Goal: Information Seeking & Learning: Find specific fact

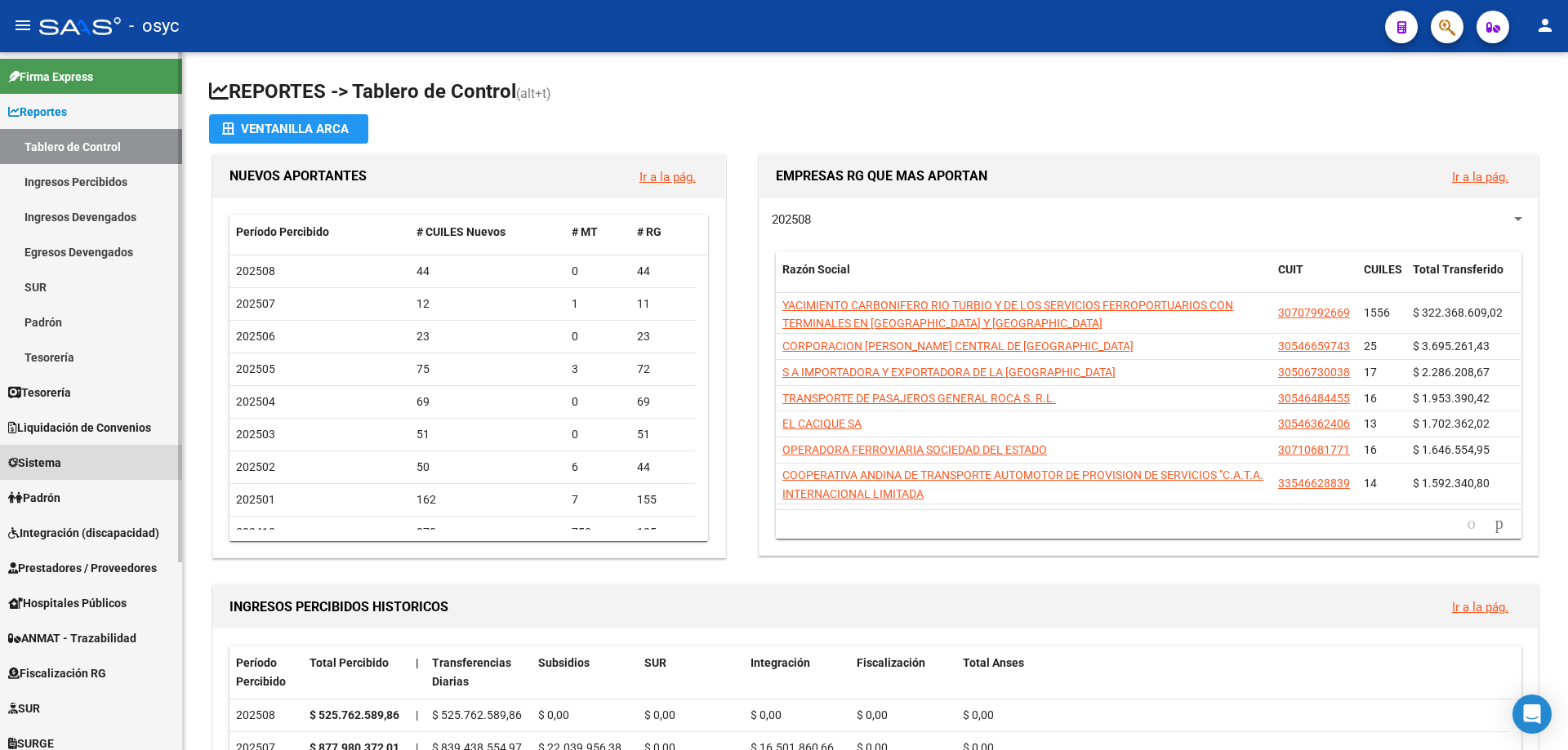
click at [89, 466] on link "Sistema" at bounding box center [91, 462] width 182 height 35
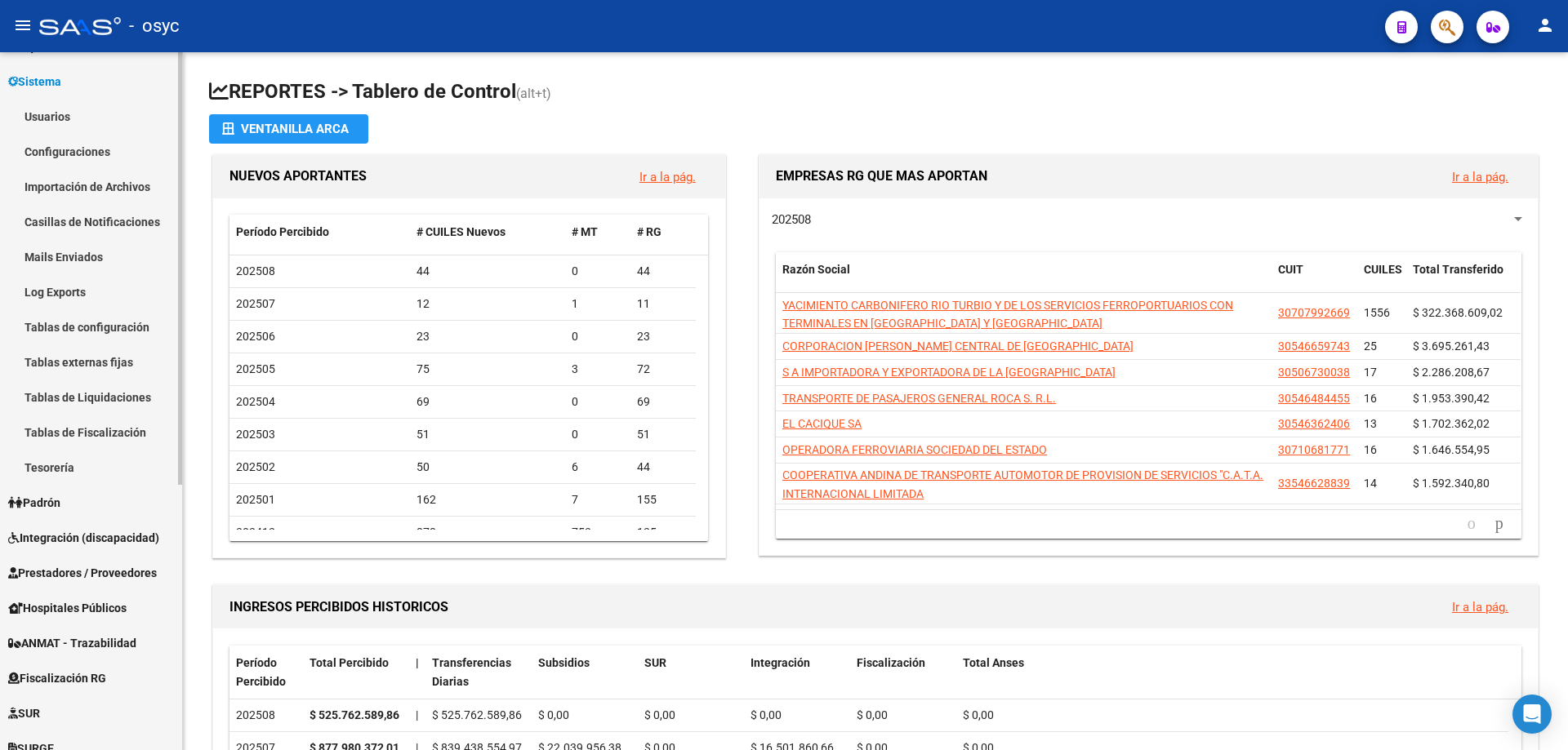
scroll to position [161, 0]
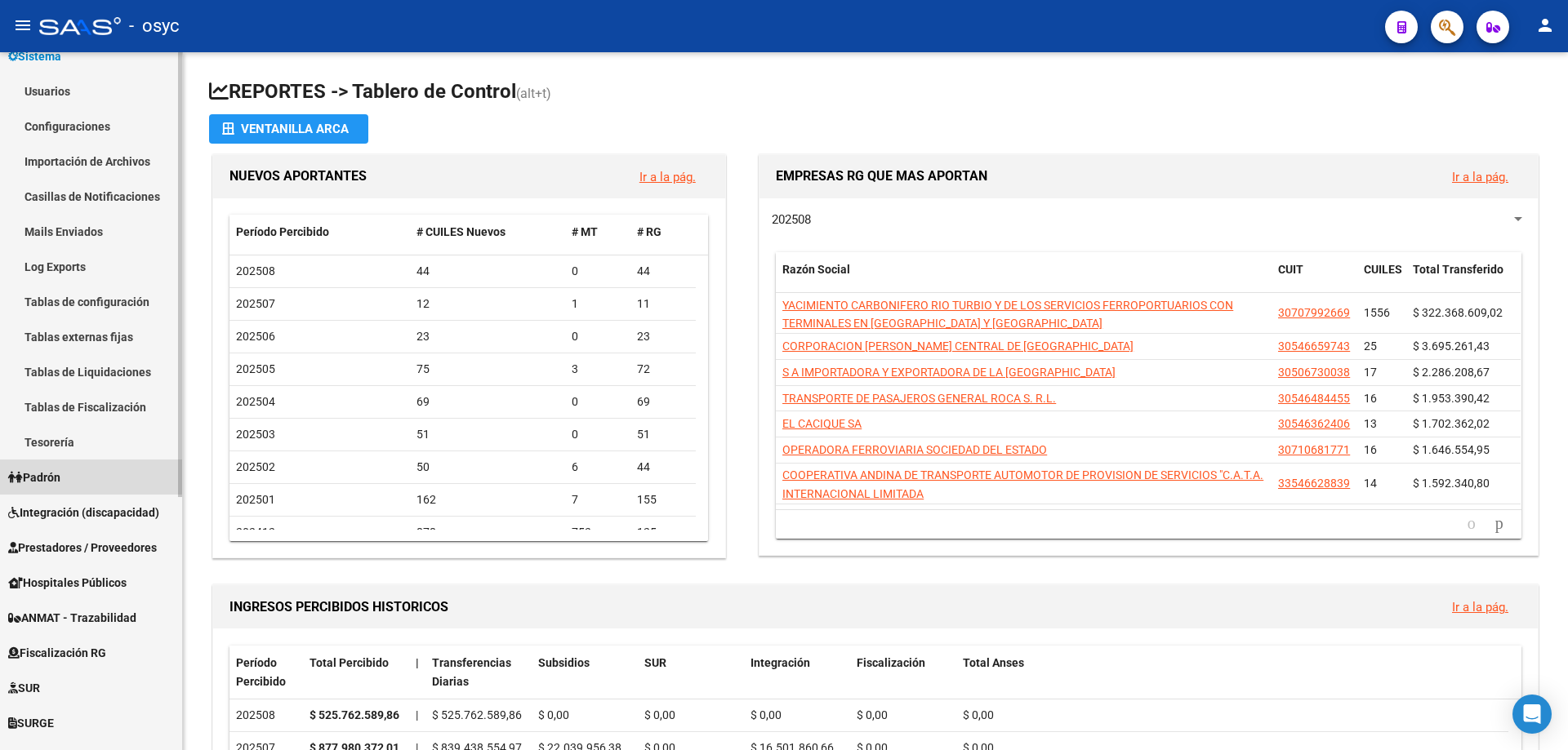
click at [85, 468] on link "Padrón" at bounding box center [91, 476] width 182 height 35
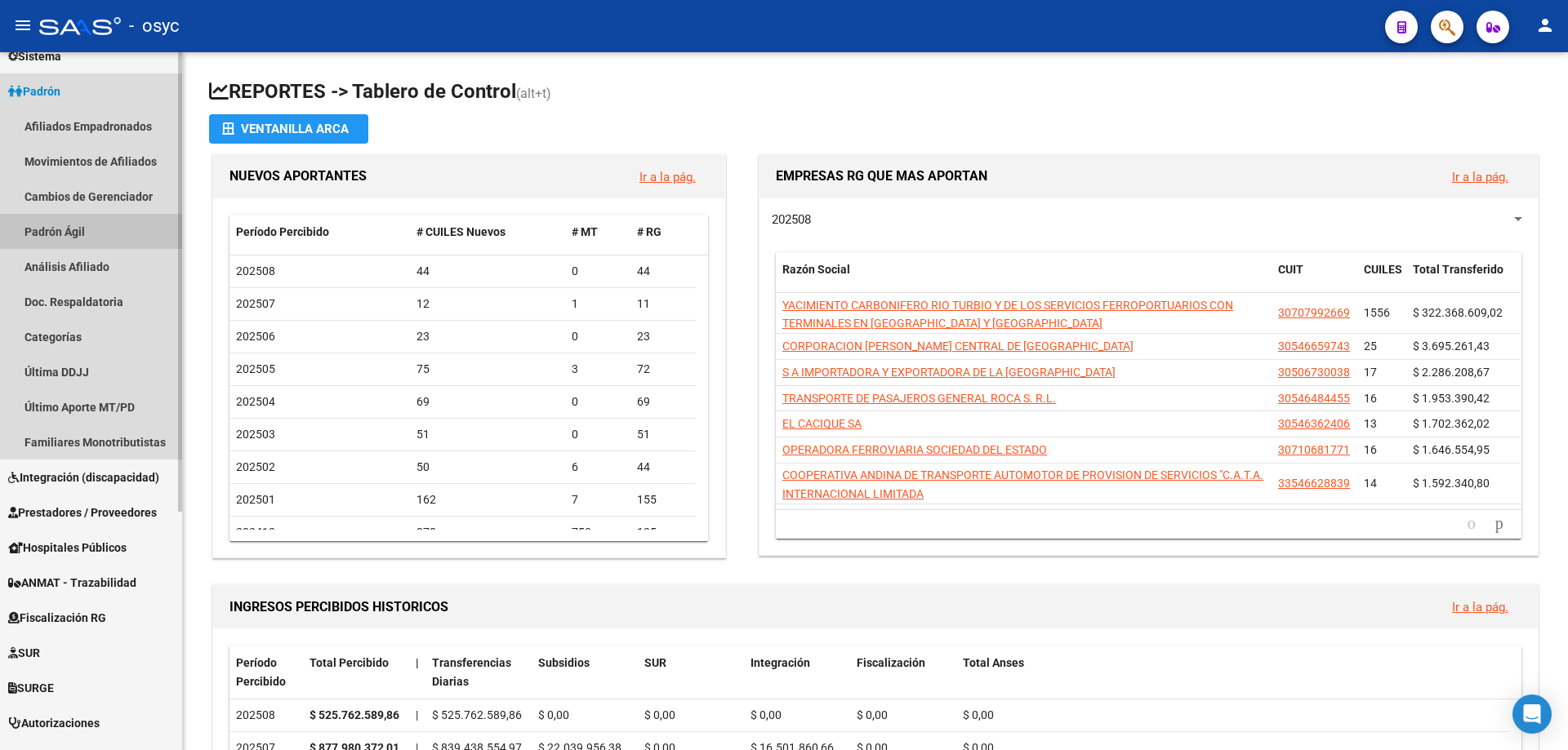
click at [77, 226] on link "Padrón Ágil" at bounding box center [91, 231] width 182 height 35
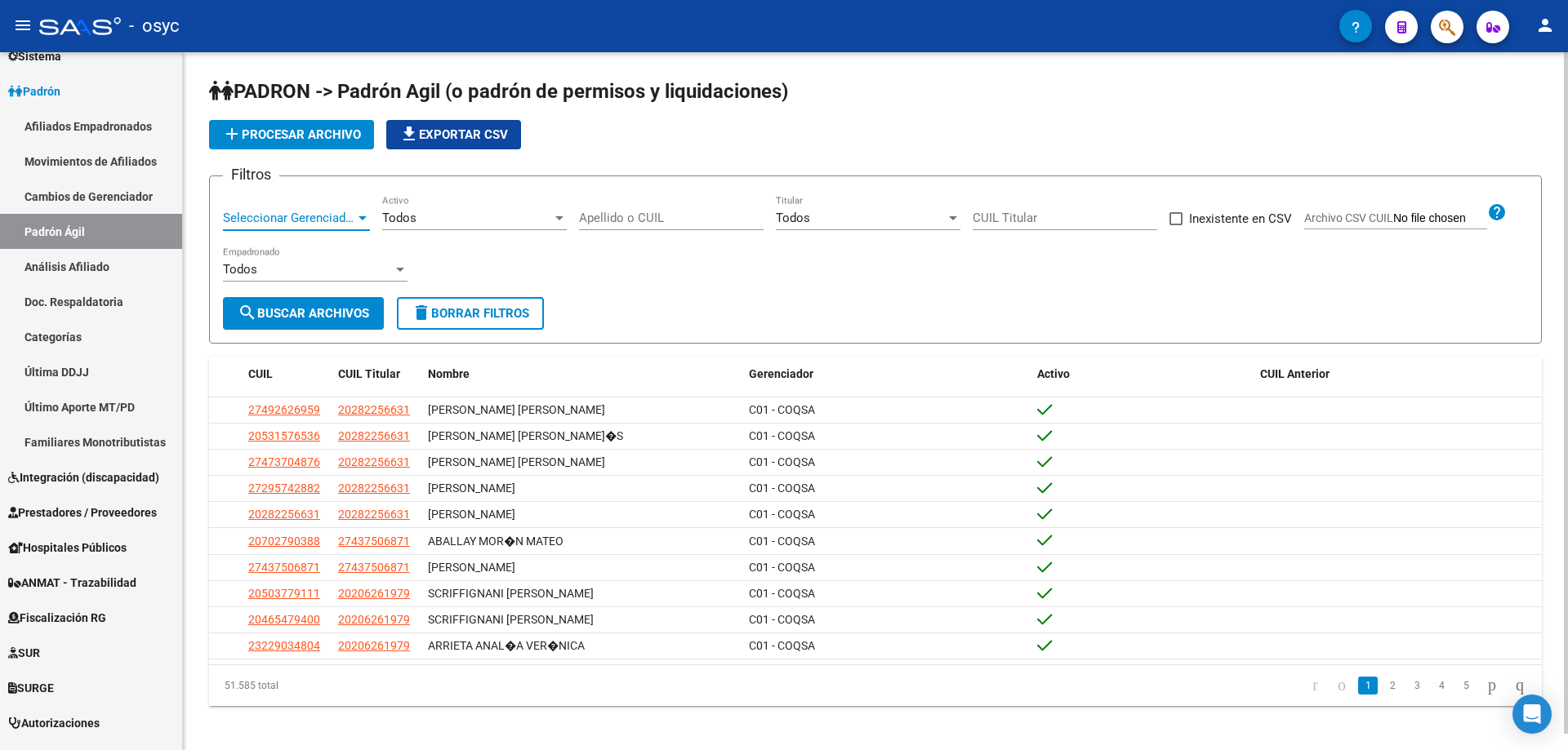
click at [299, 214] on span "Seleccionar Gerenciador" at bounding box center [288, 218] width 132 height 14
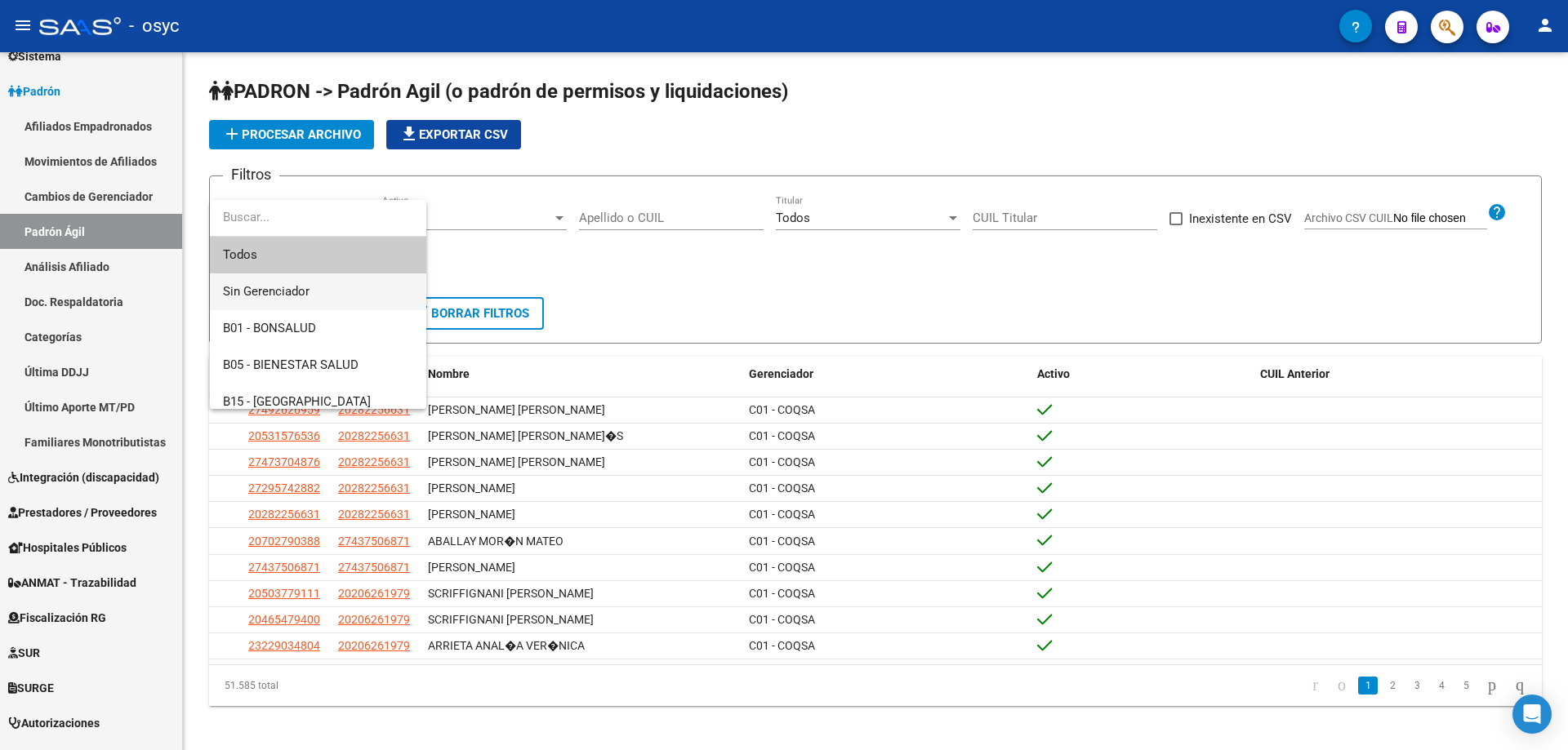
scroll to position [82, 0]
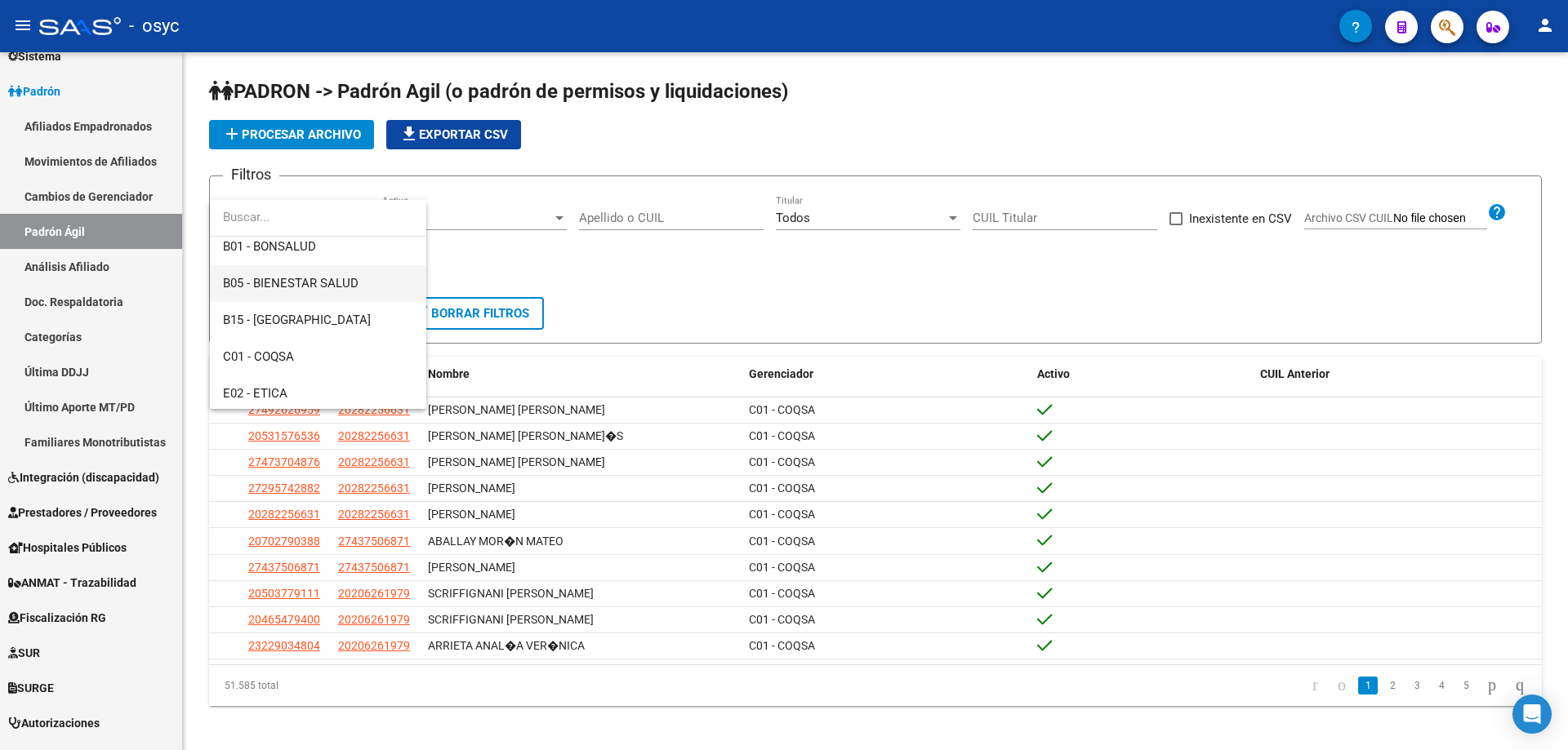
click at [368, 283] on span "B05 - BIENESTAR SALUD" at bounding box center [318, 283] width 190 height 37
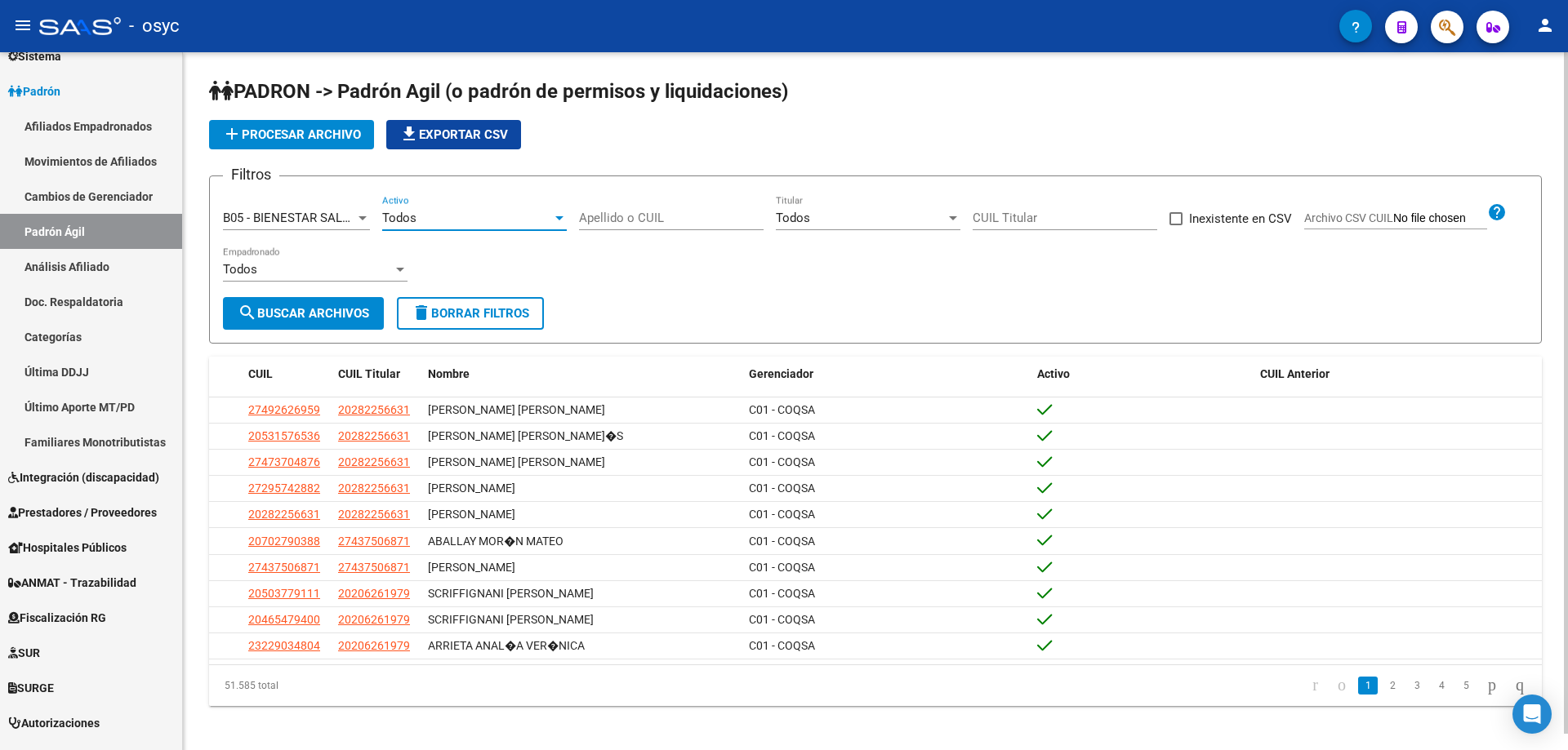
click at [513, 215] on div "Todos" at bounding box center [467, 218] width 170 height 14
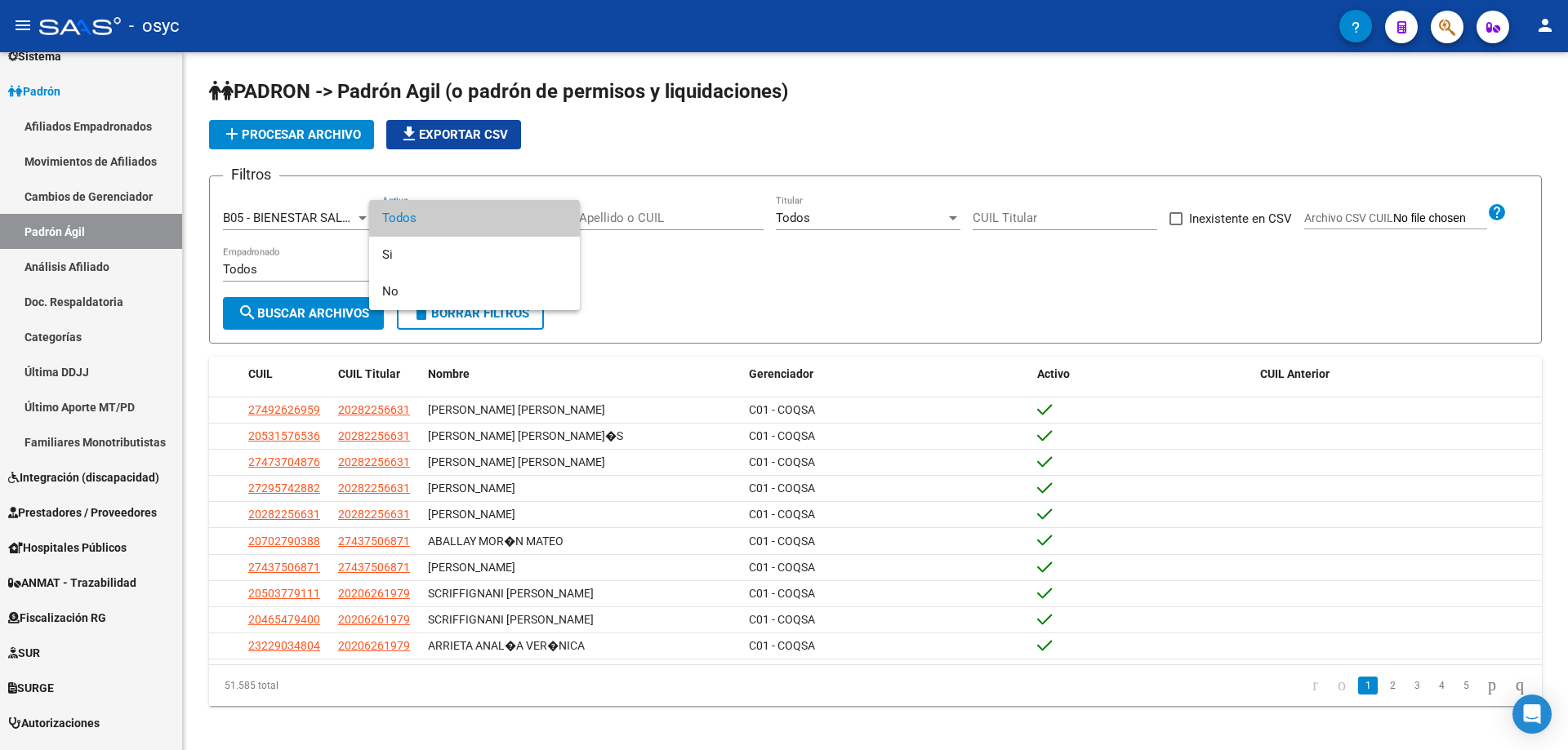
click at [644, 202] on div at bounding box center [784, 375] width 1568 height 750
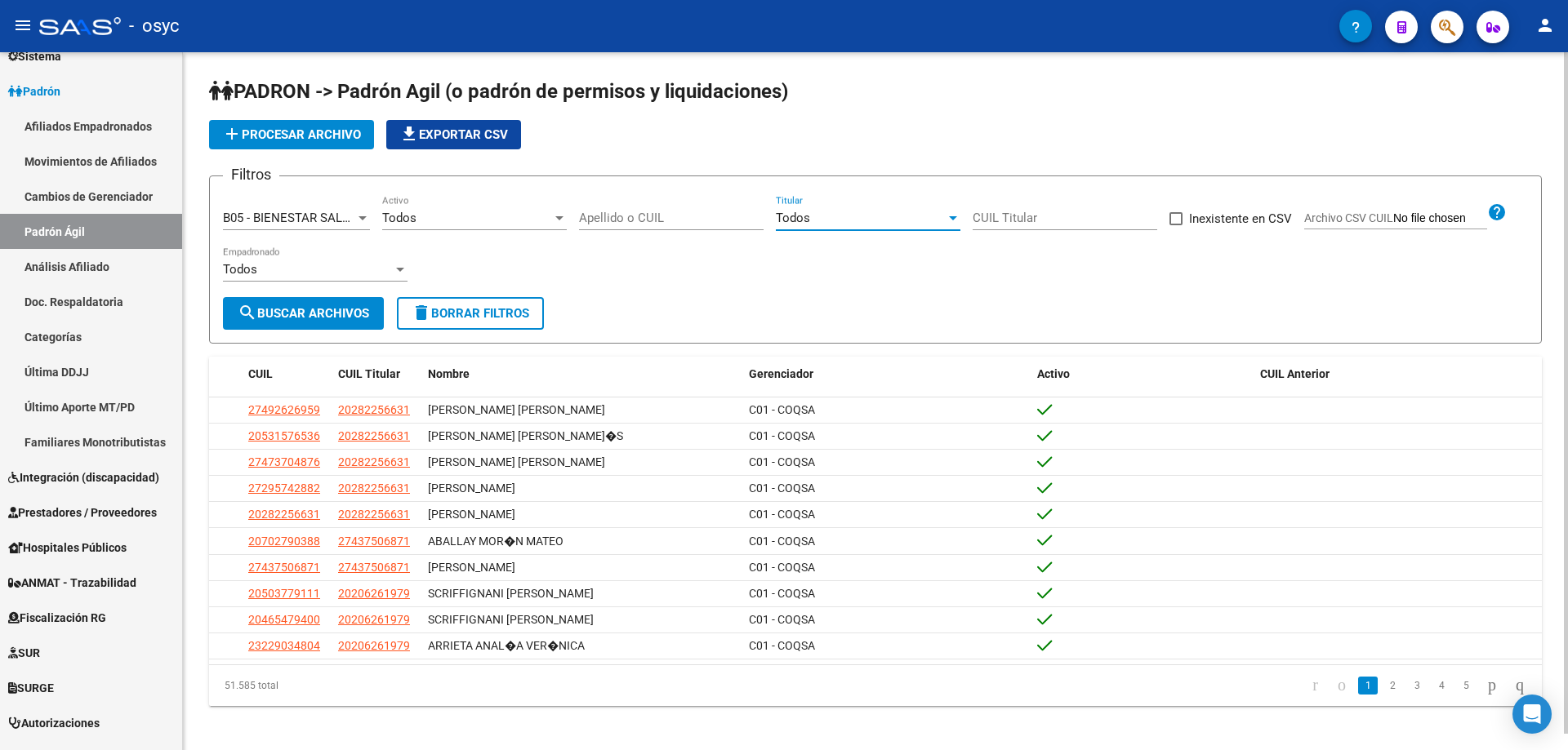
click at [820, 211] on div "Todos" at bounding box center [861, 218] width 170 height 14
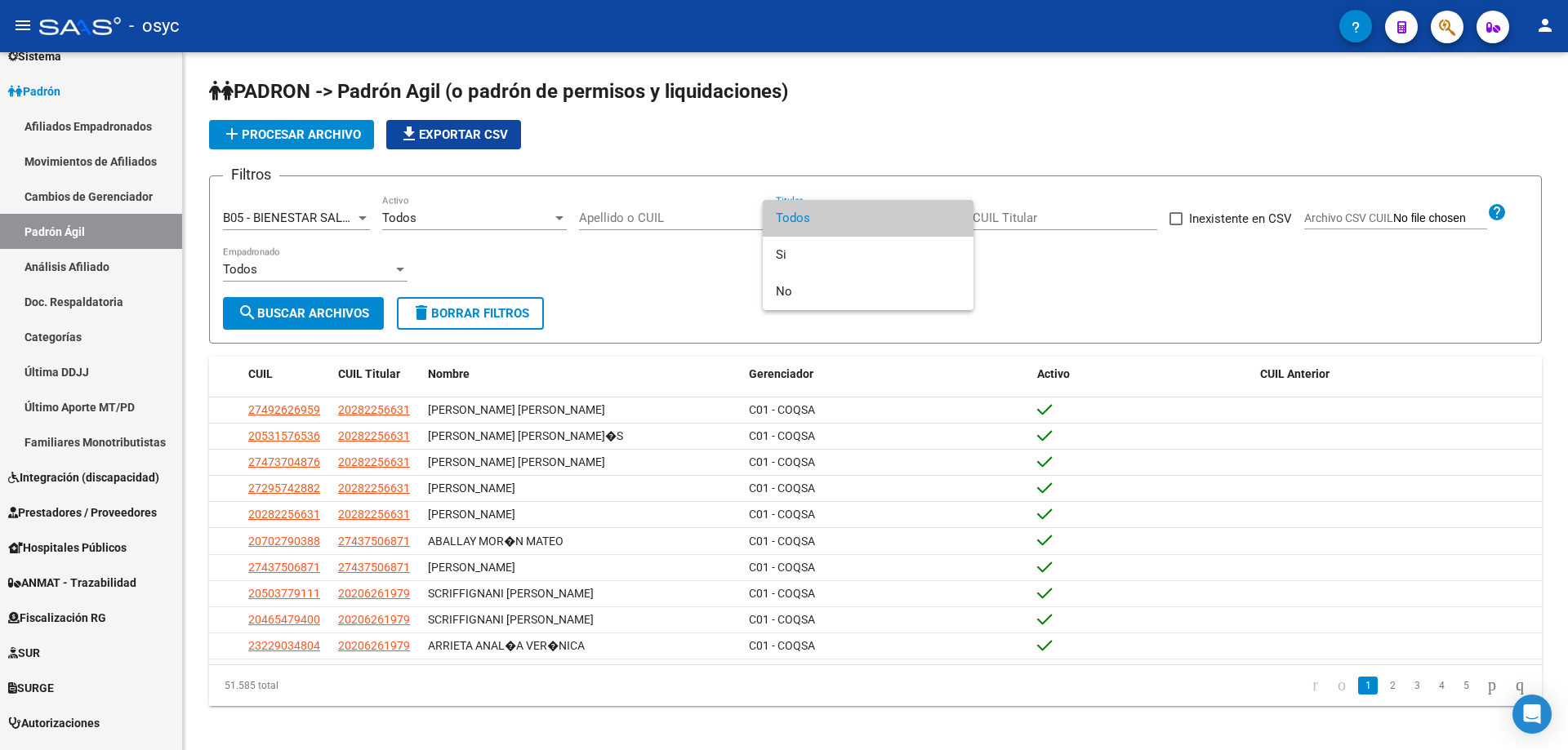
click at [559, 277] on div at bounding box center [784, 375] width 1568 height 750
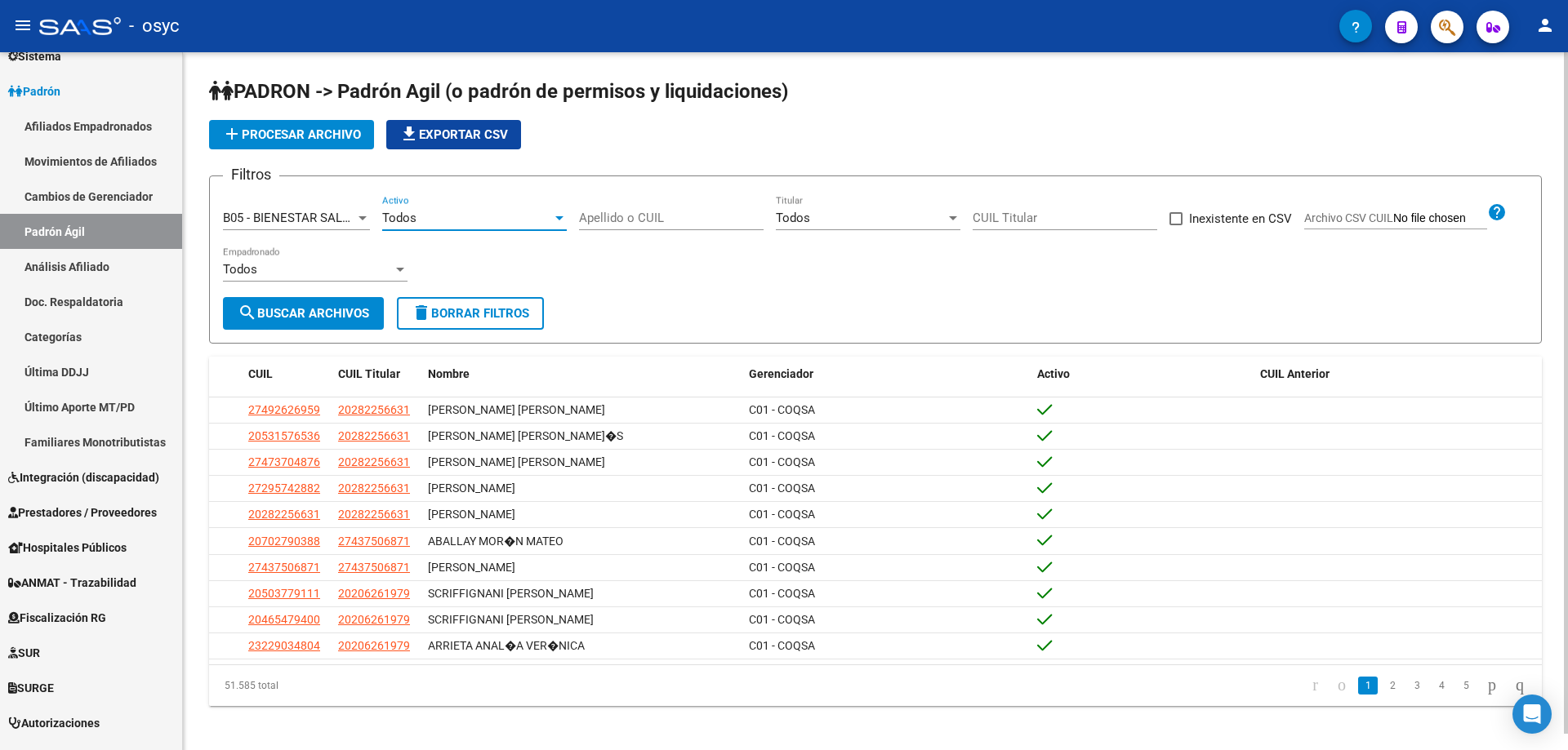
click at [498, 215] on div "Todos" at bounding box center [467, 218] width 170 height 14
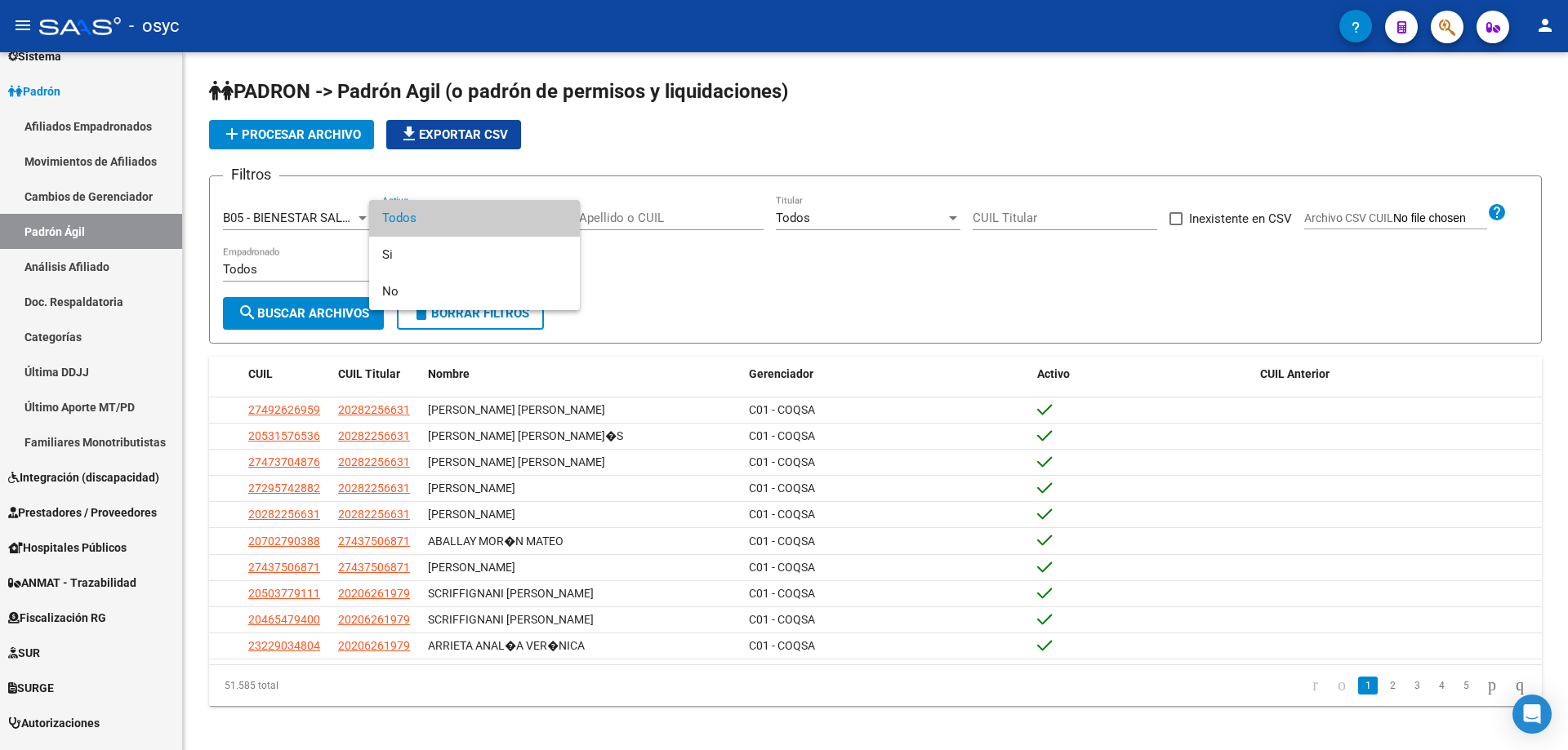
click at [784, 245] on div at bounding box center [784, 375] width 1568 height 750
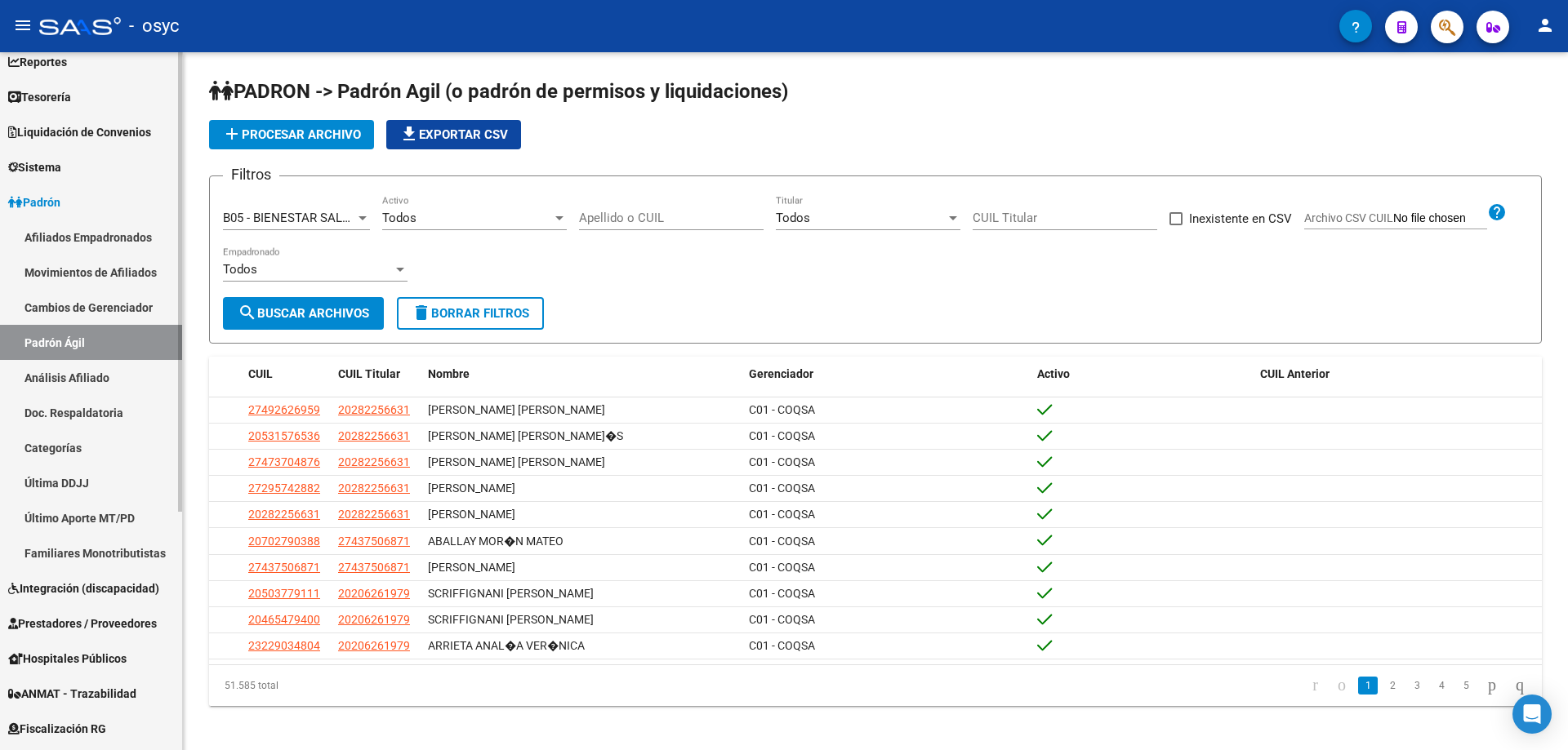
scroll to position [0, 0]
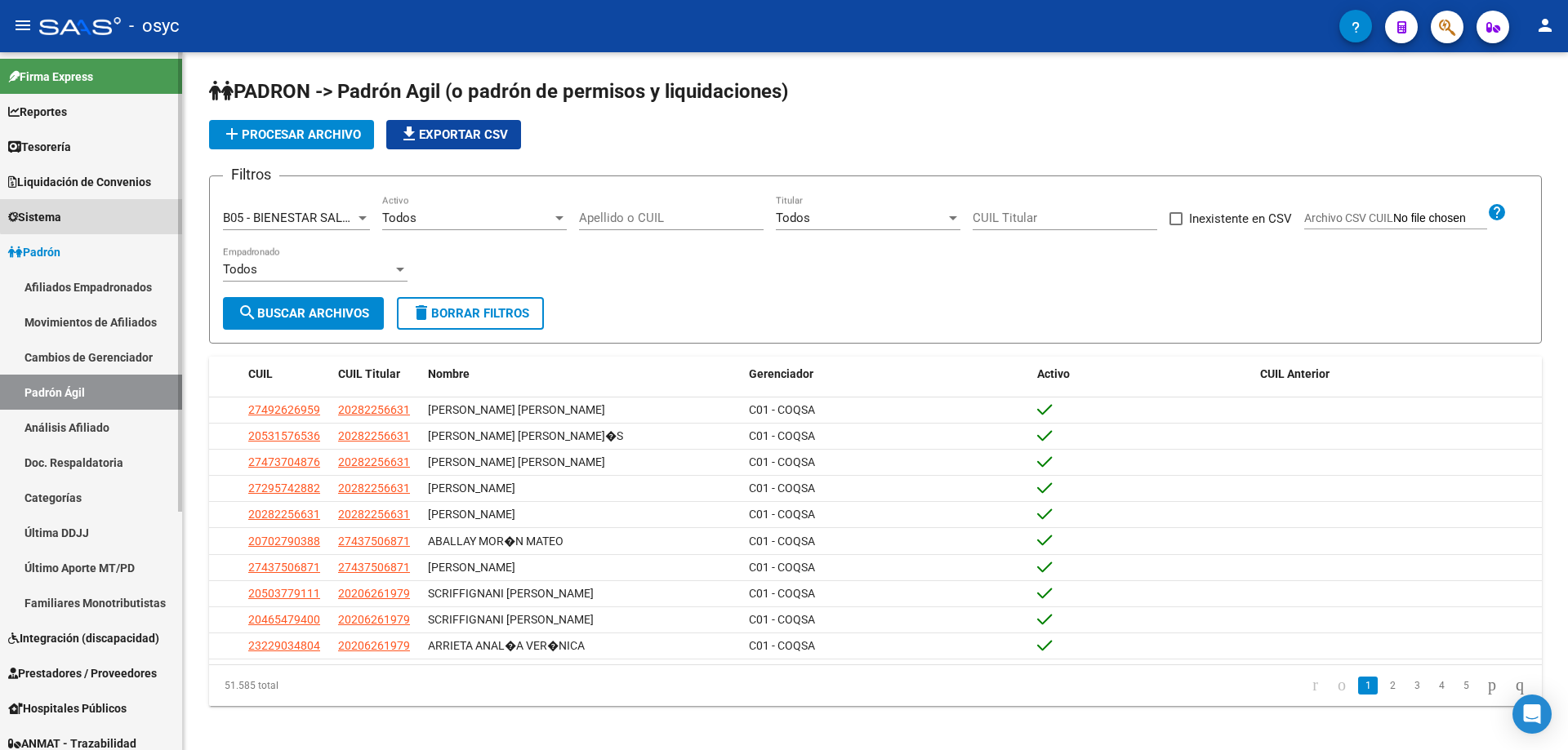
click at [106, 204] on link "Sistema" at bounding box center [91, 216] width 182 height 35
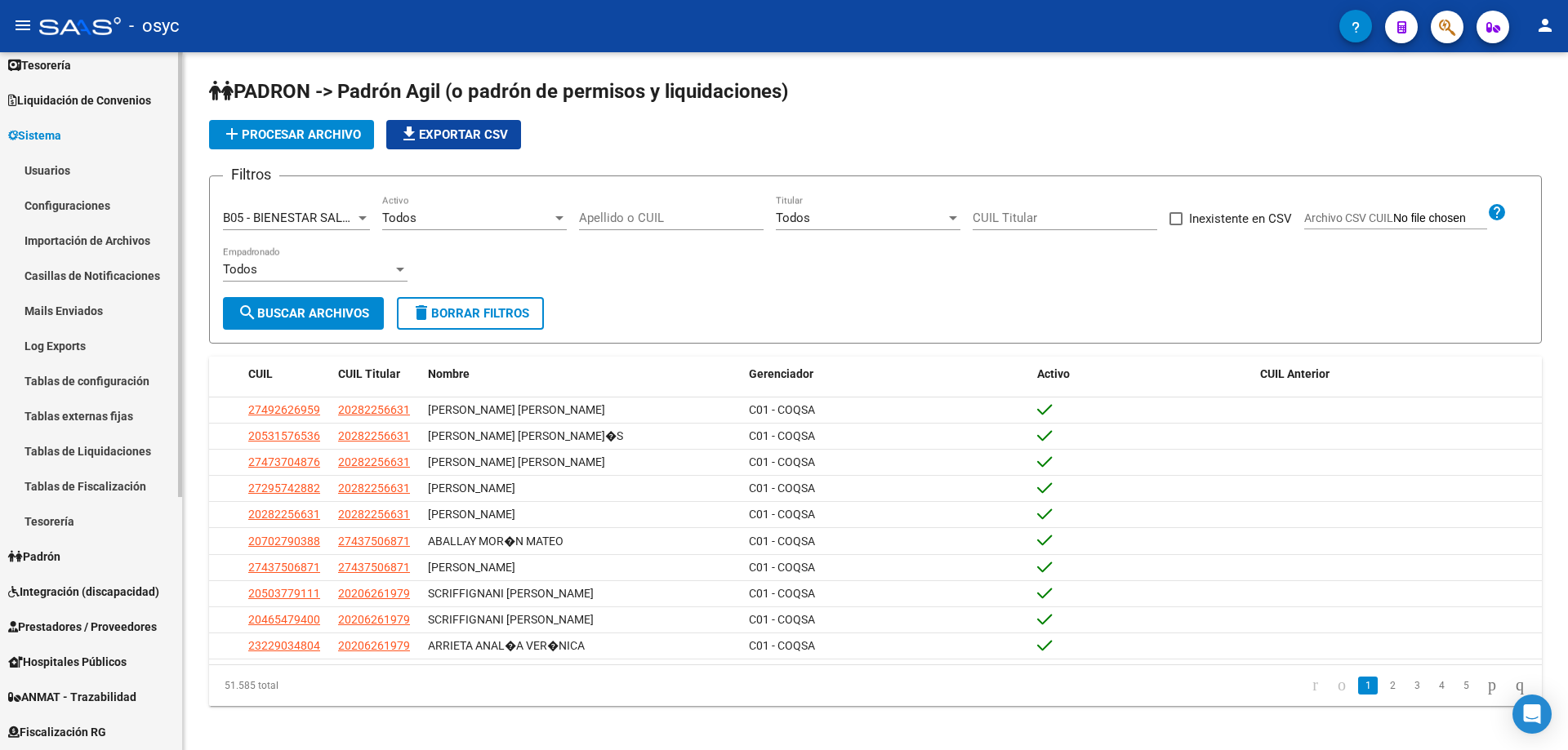
scroll to position [163, 0]
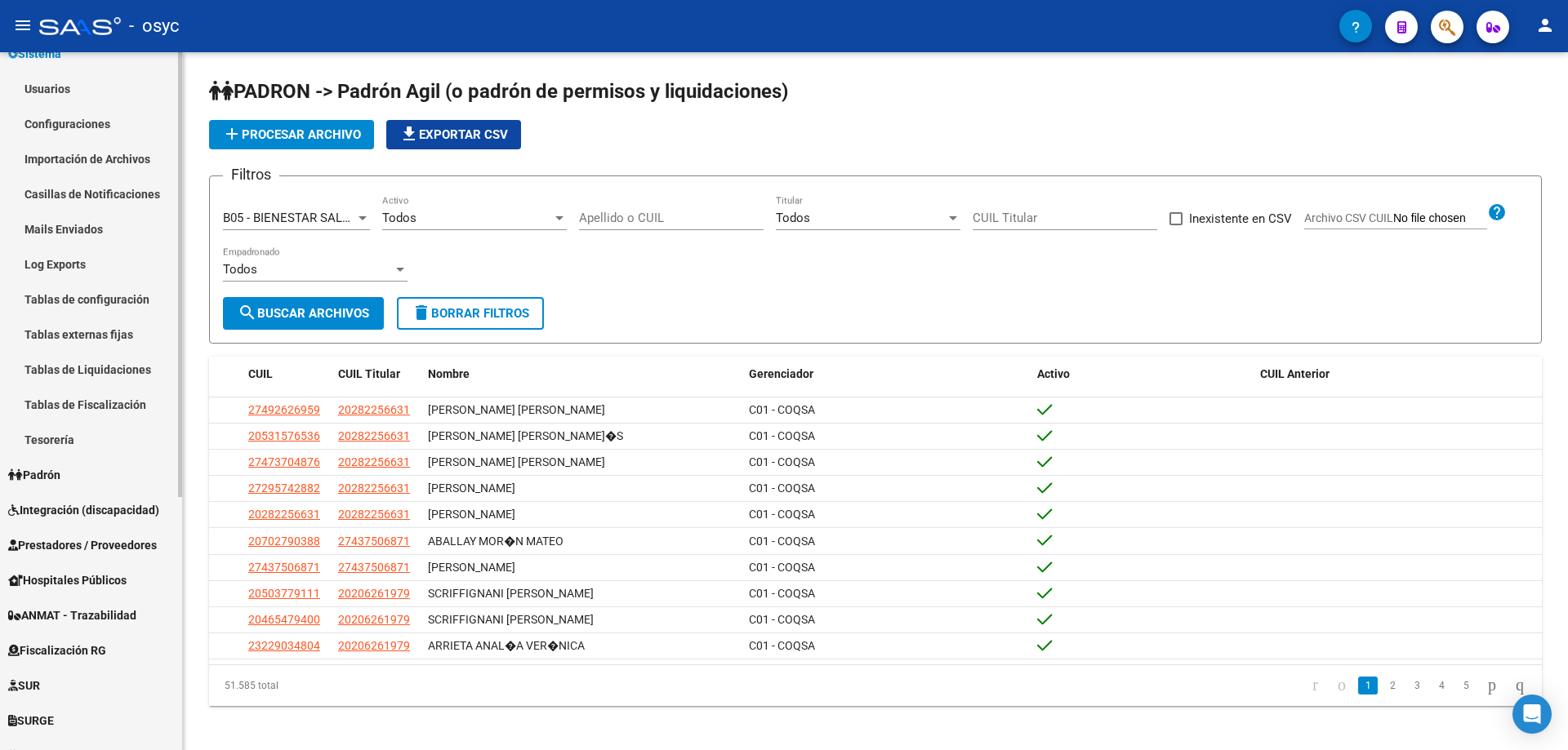
click at [86, 471] on link "Padrón" at bounding box center [91, 475] width 182 height 35
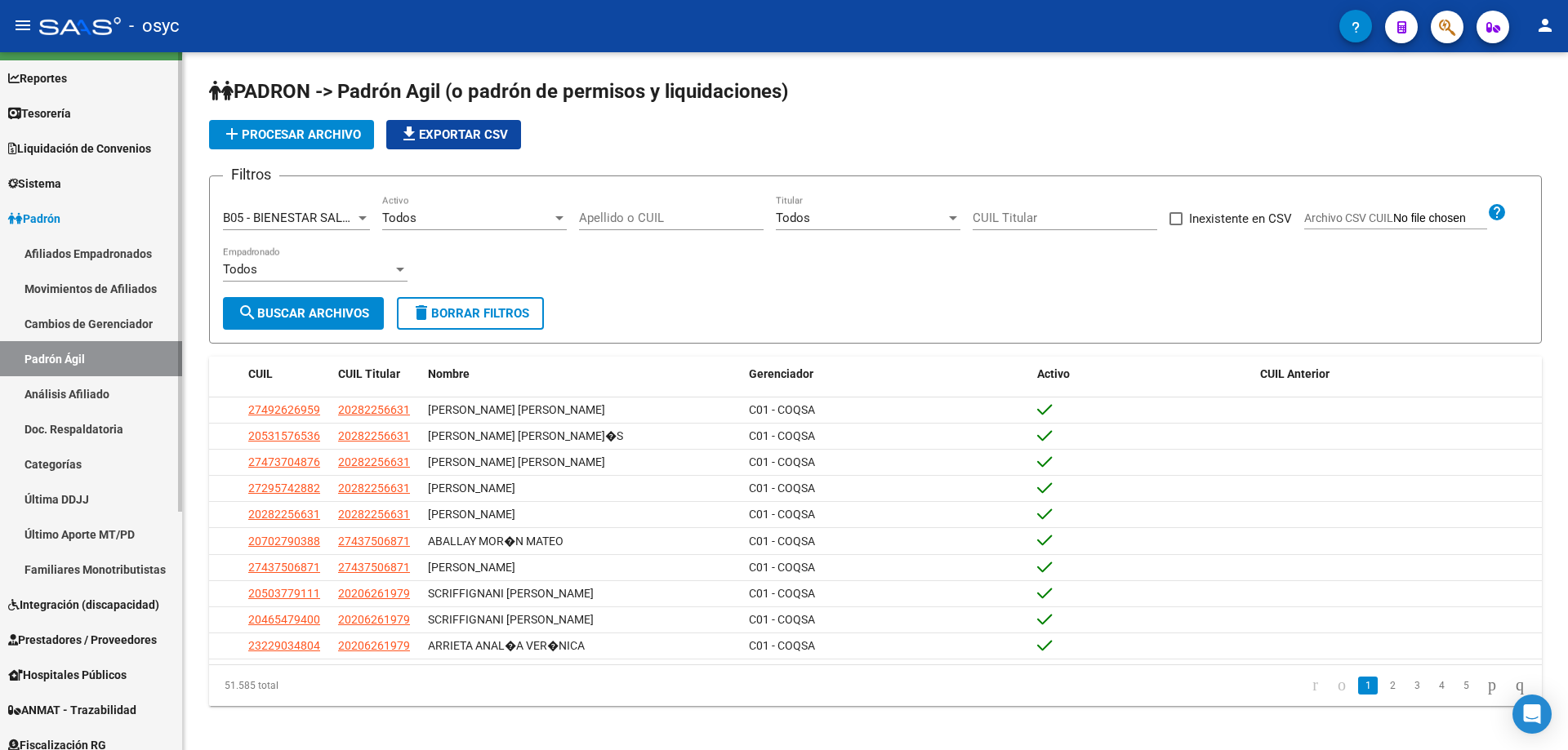
scroll to position [0, 0]
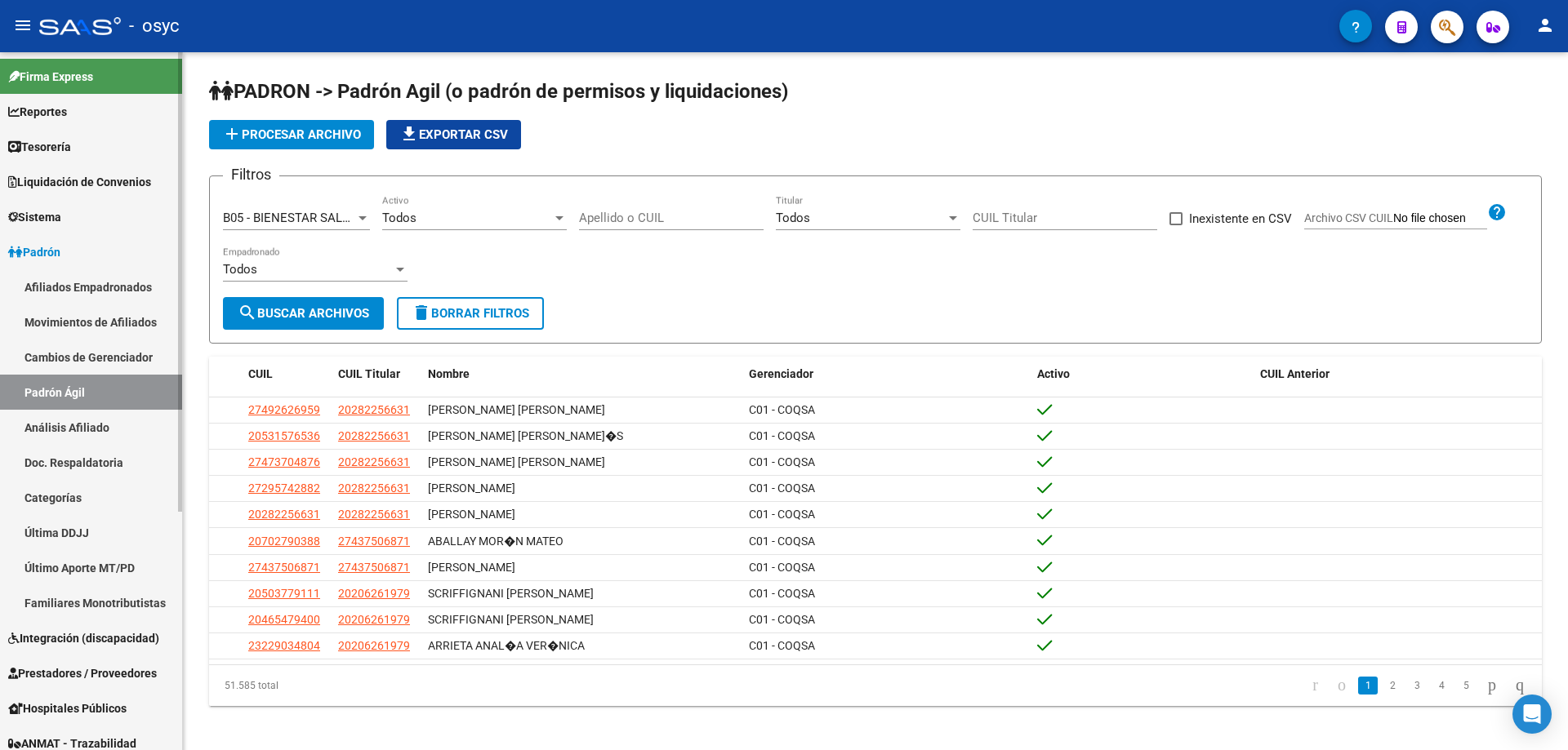
click at [91, 222] on link "Sistema" at bounding box center [91, 216] width 182 height 35
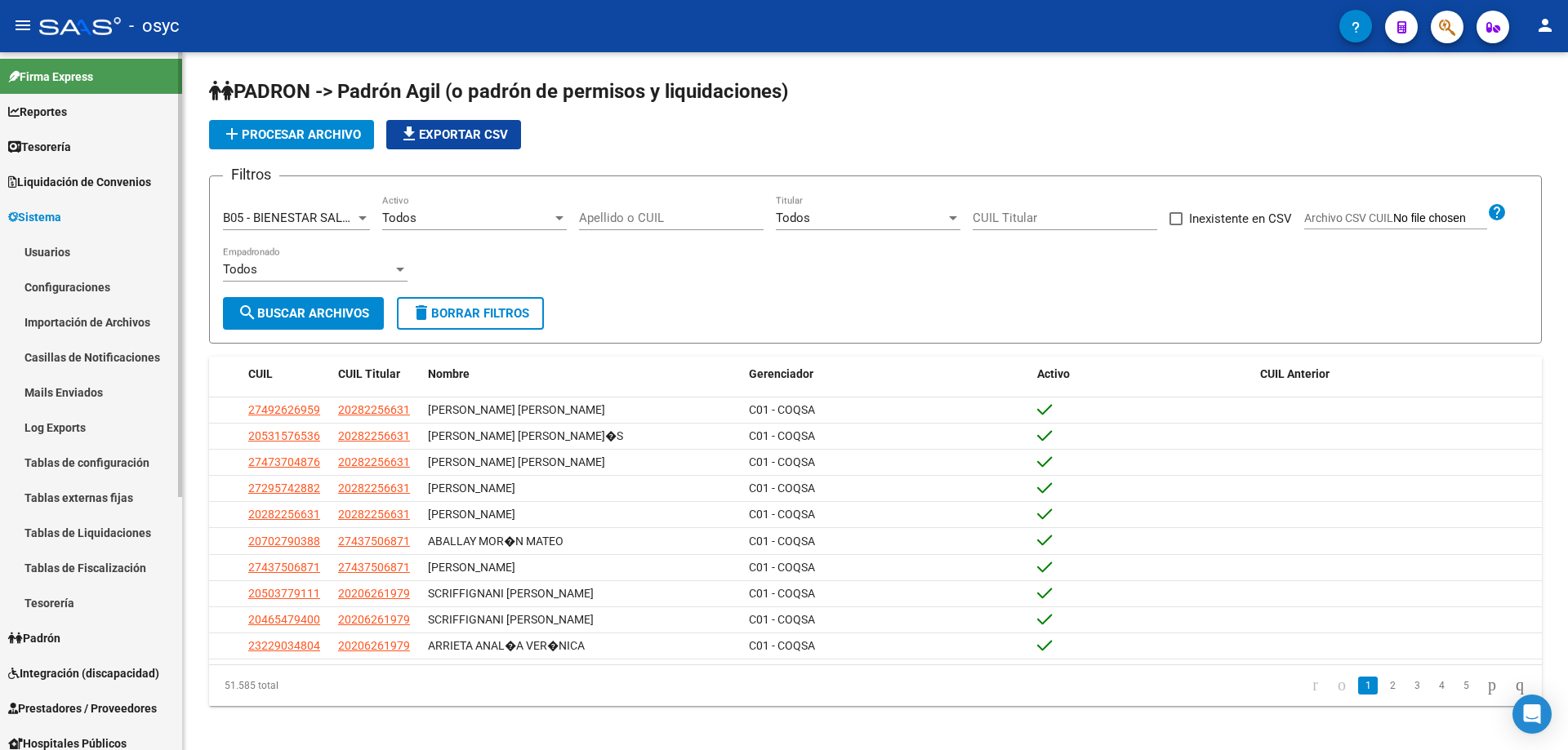
click at [93, 170] on link "Liquidación de Convenios" at bounding box center [91, 181] width 182 height 35
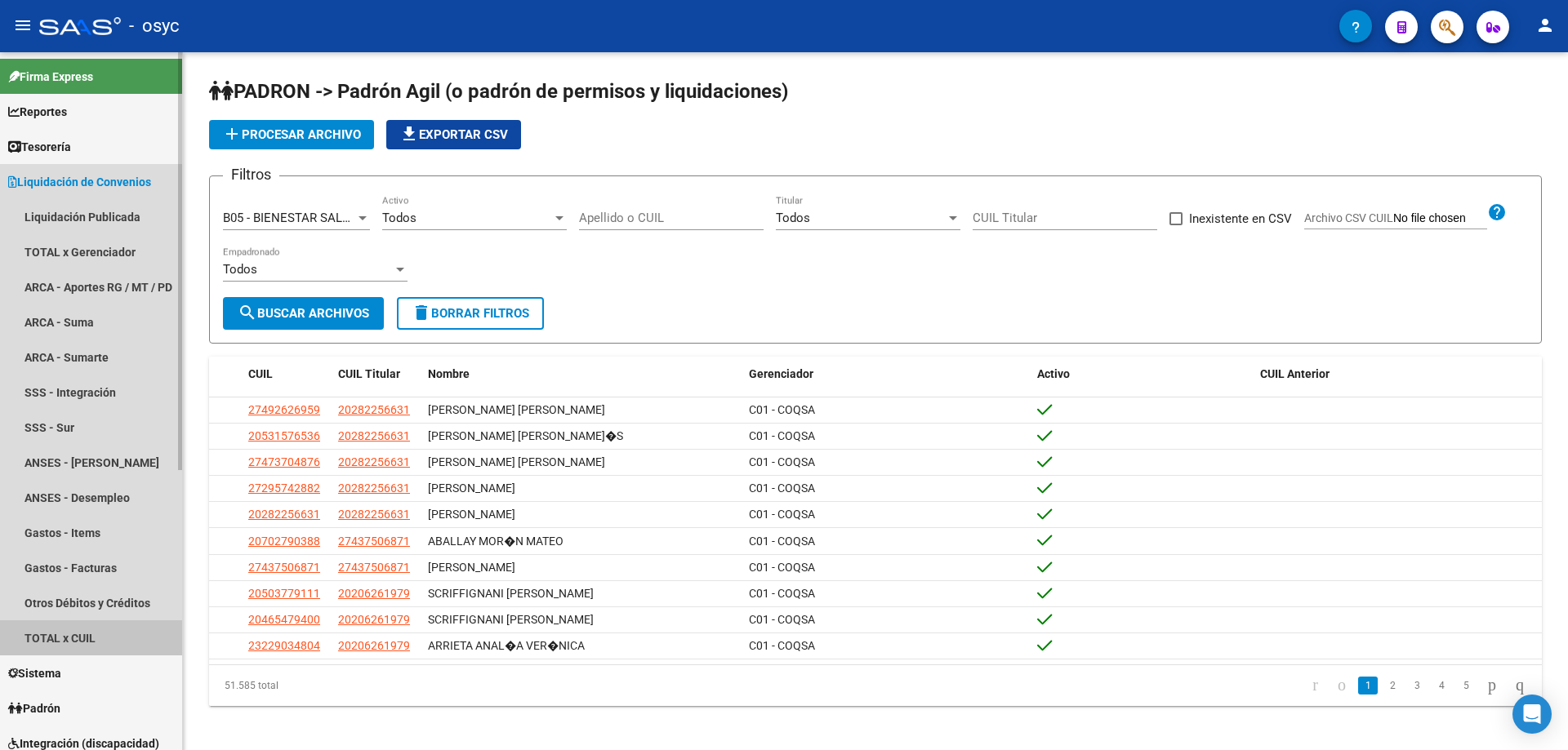
click at [58, 632] on link "TOTAL x CUIL" at bounding box center [91, 638] width 182 height 35
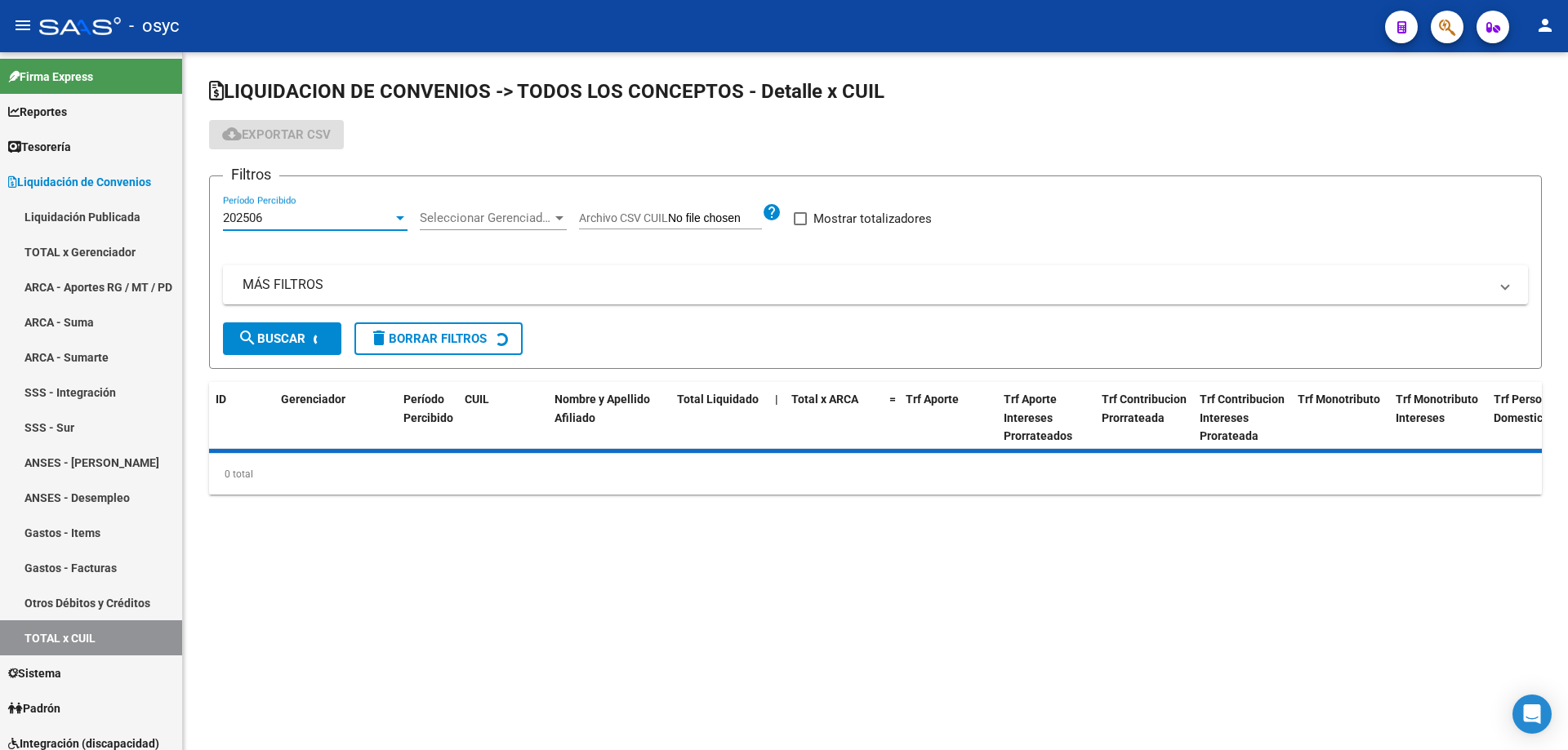
click at [331, 222] on div "202506" at bounding box center [307, 218] width 170 height 14
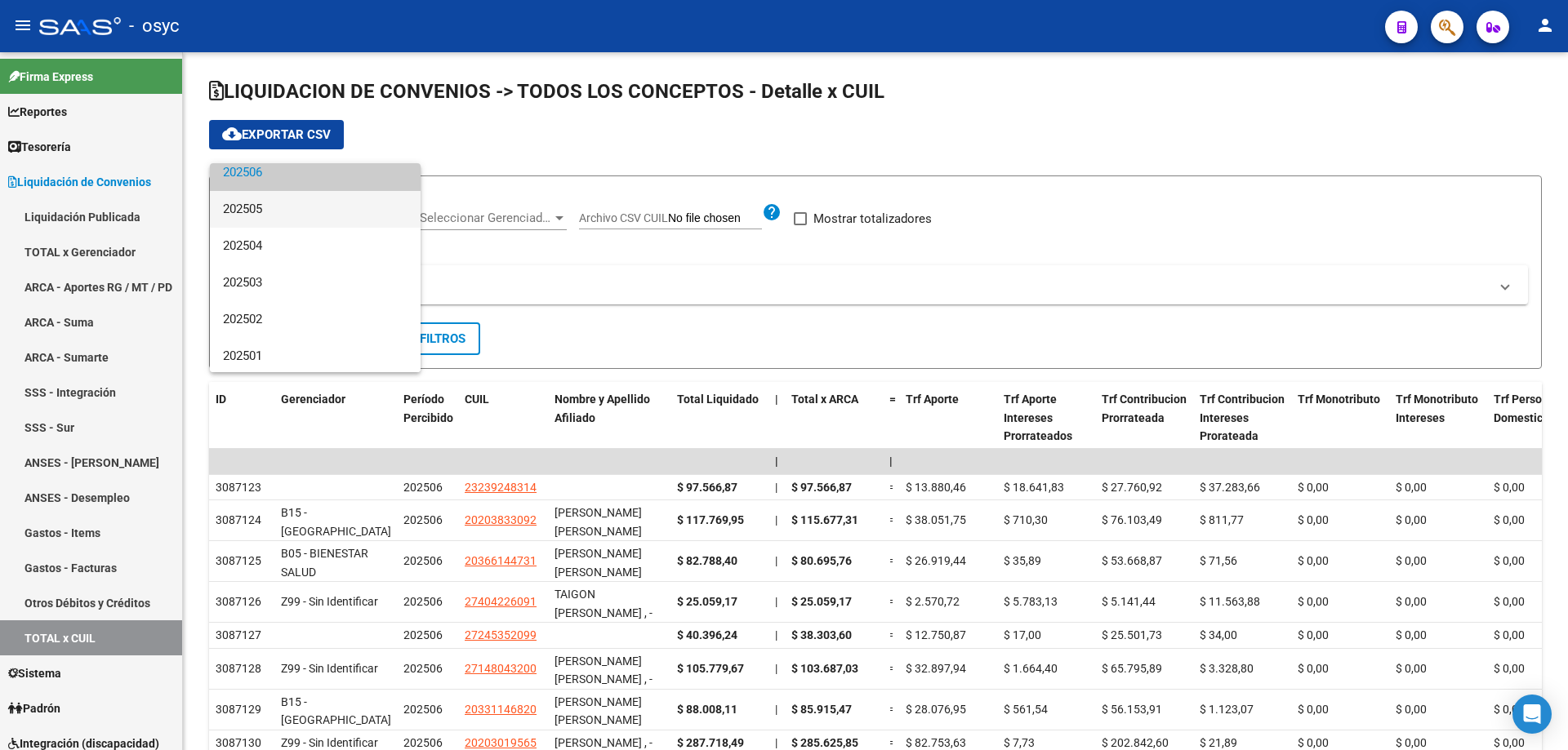
scroll to position [82, 0]
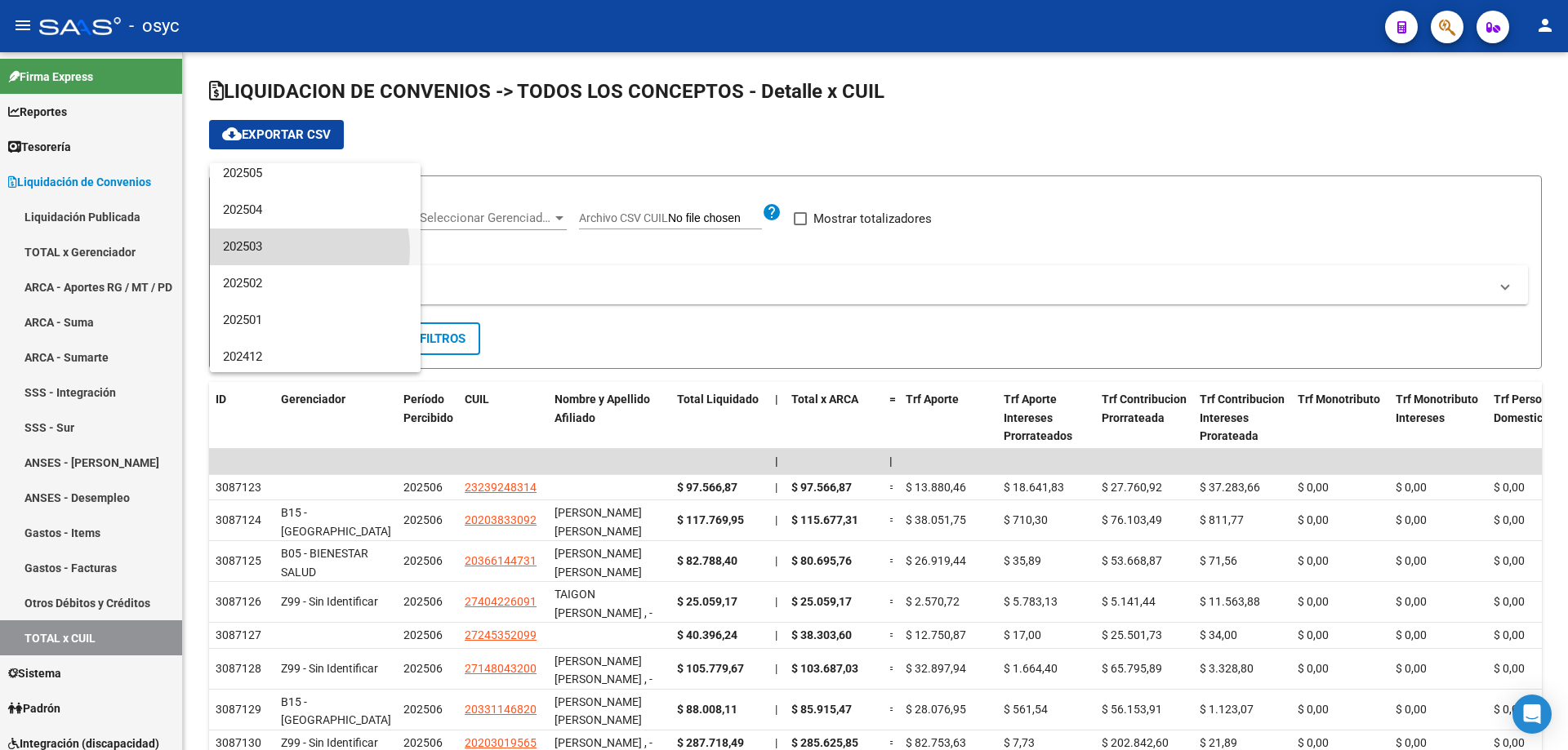
click at [293, 250] on span "202503" at bounding box center [315, 247] width 185 height 37
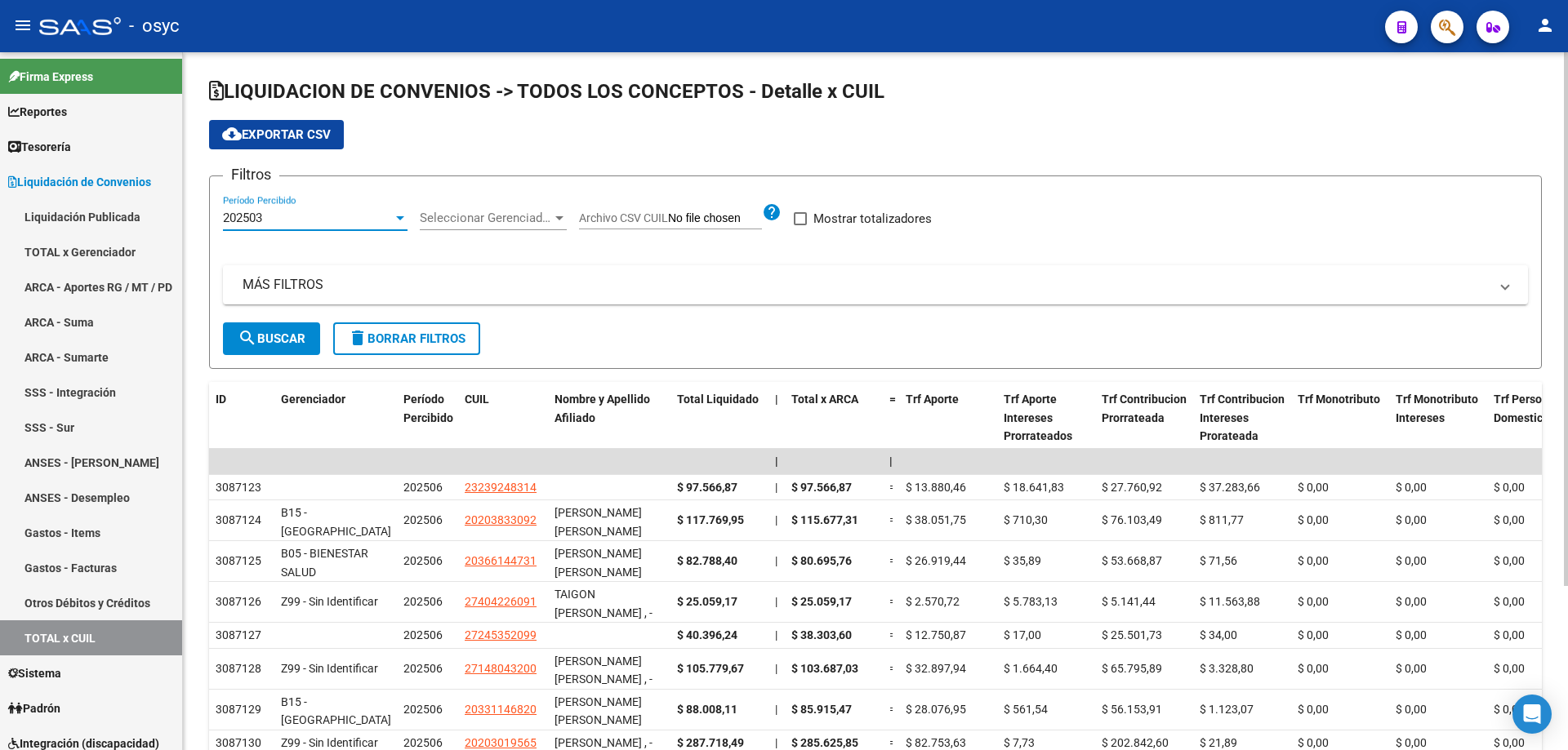
click at [538, 210] on div "Seleccionar Gerenciador Seleccionar Gerenciador" at bounding box center [494, 213] width 147 height 35
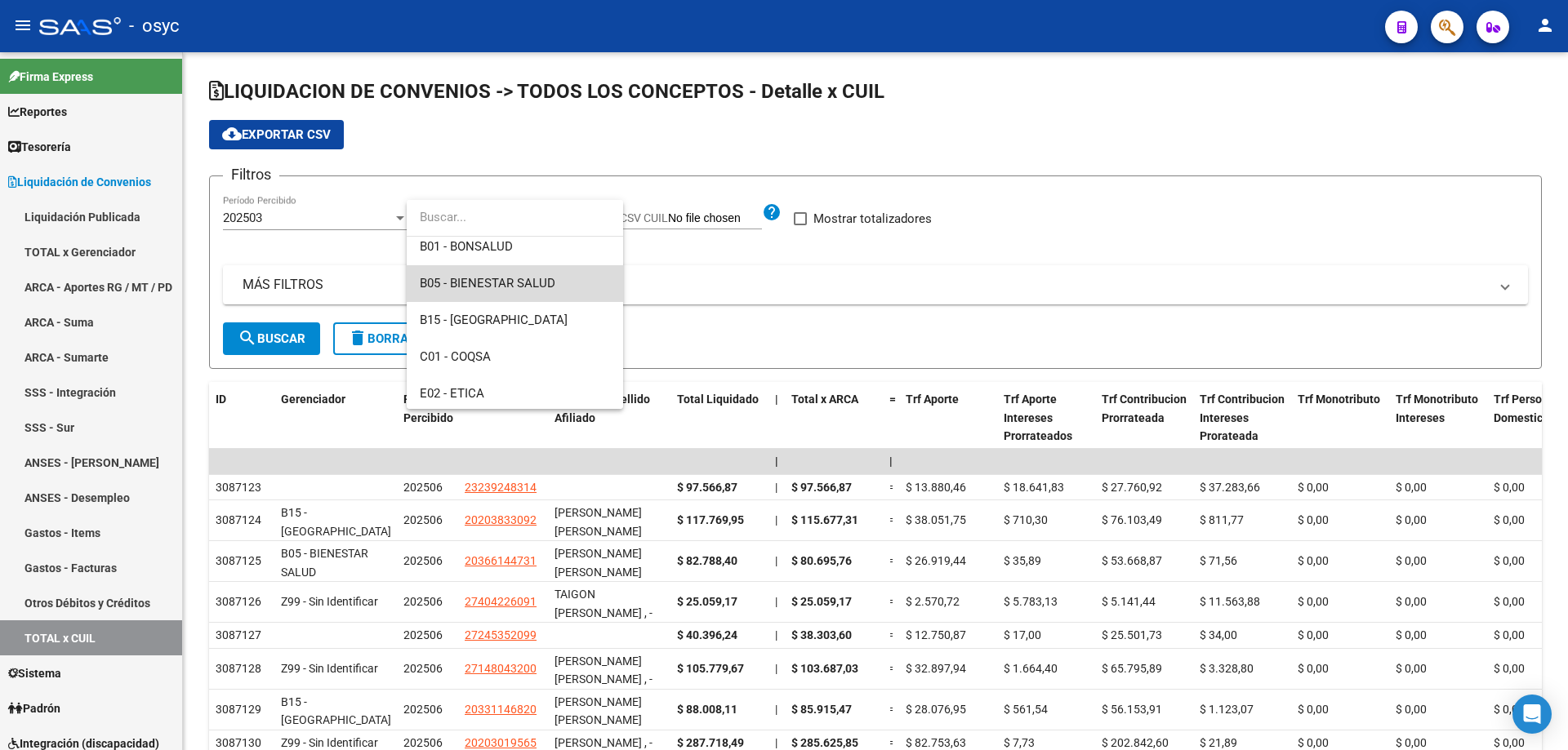
click at [556, 277] on span "B05 - BIENESTAR SALUD" at bounding box center [515, 283] width 190 height 37
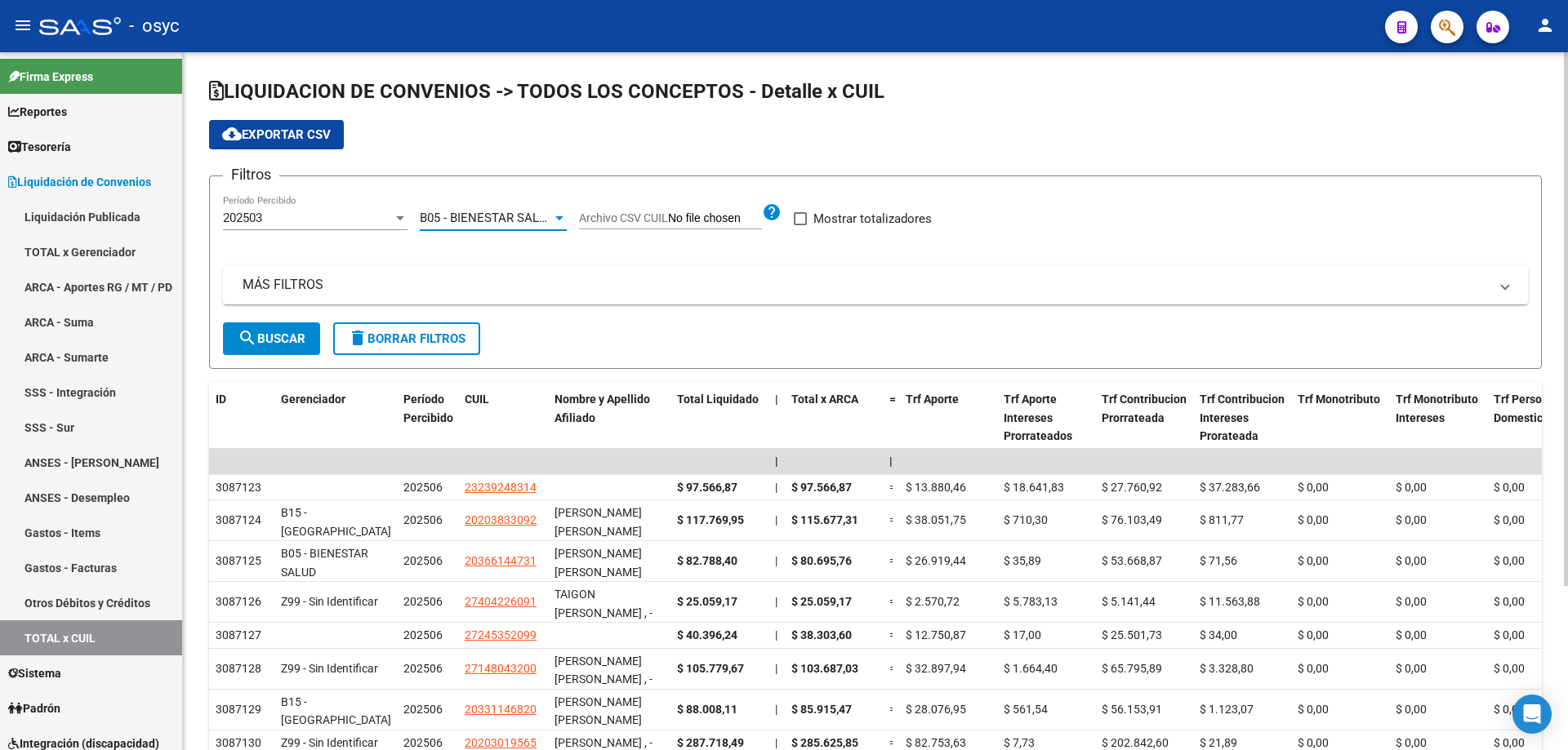
click at [284, 333] on span "search Buscar" at bounding box center [272, 339] width 68 height 14
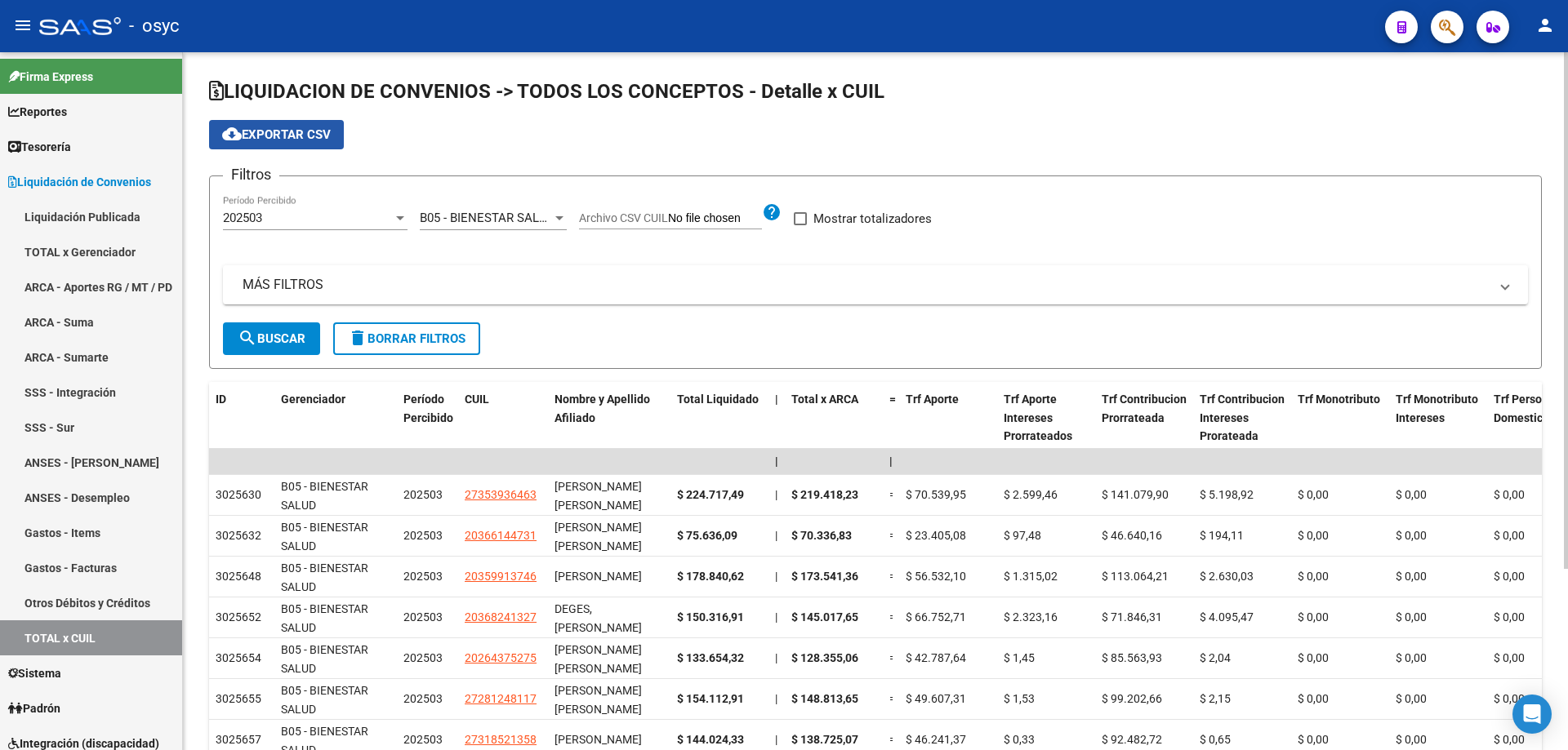
click at [275, 139] on span "cloud_download Exportar CSV" at bounding box center [276, 135] width 109 height 14
click at [337, 216] on div "202503" at bounding box center [307, 218] width 170 height 14
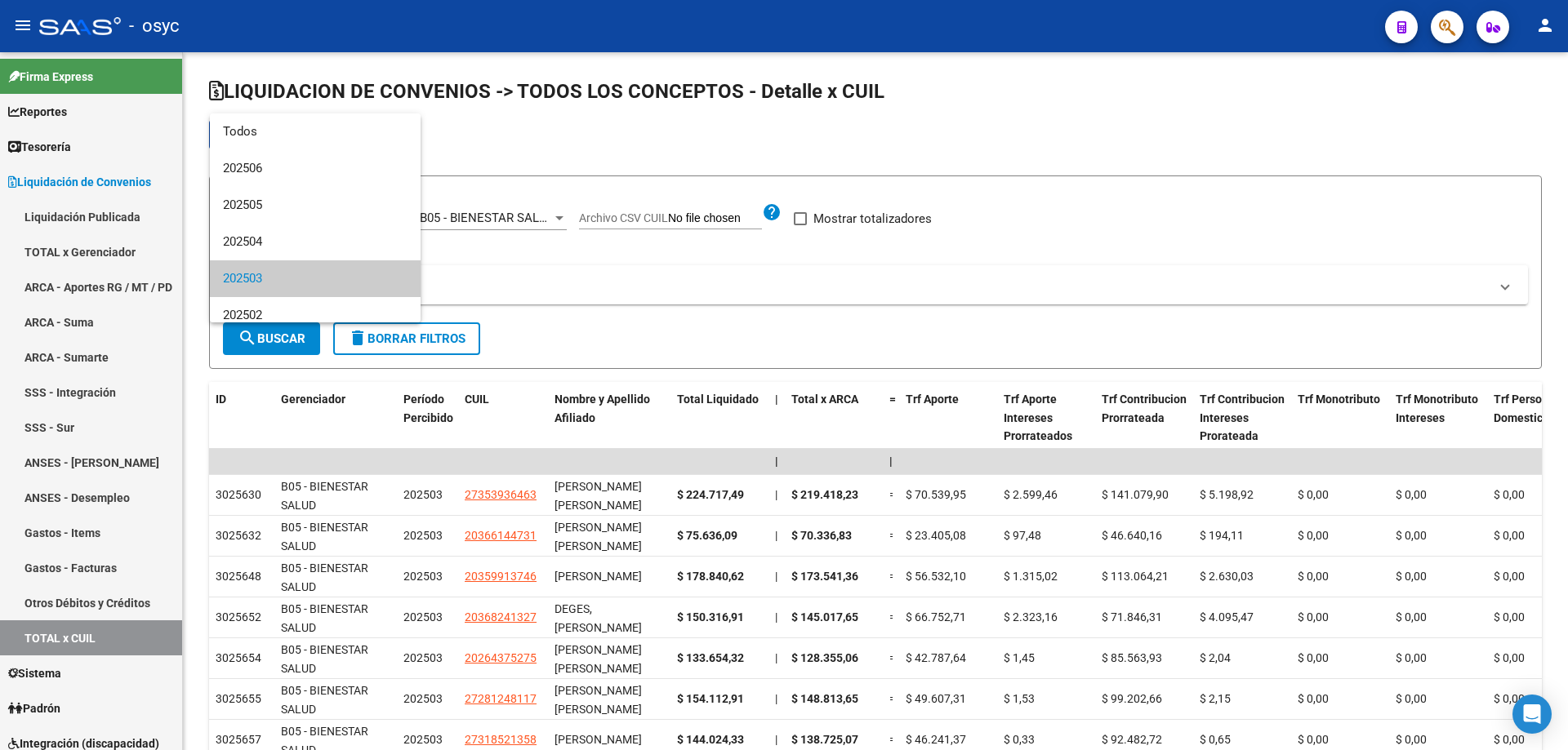
scroll to position [61, 0]
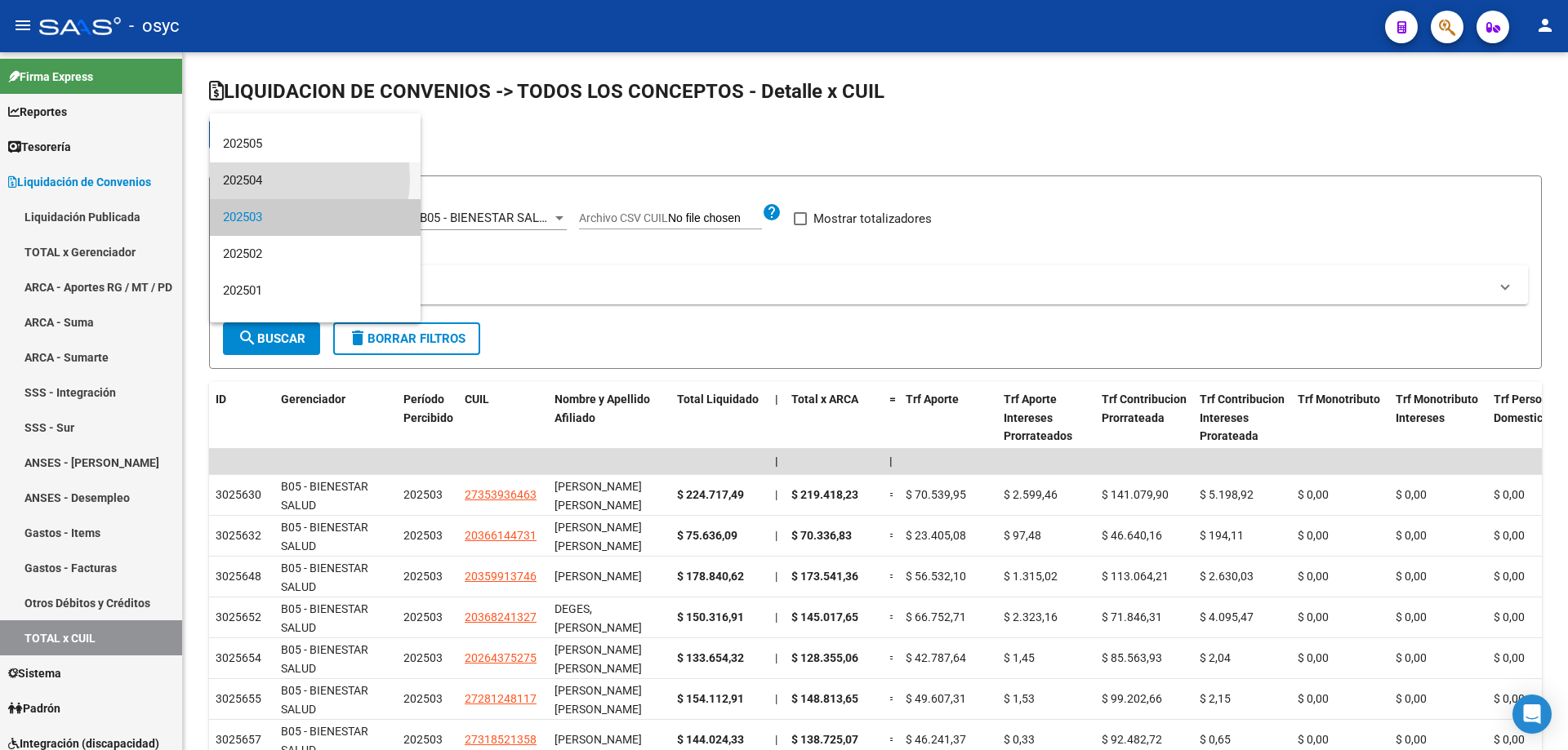
click at [271, 178] on span "202504" at bounding box center [315, 180] width 185 height 37
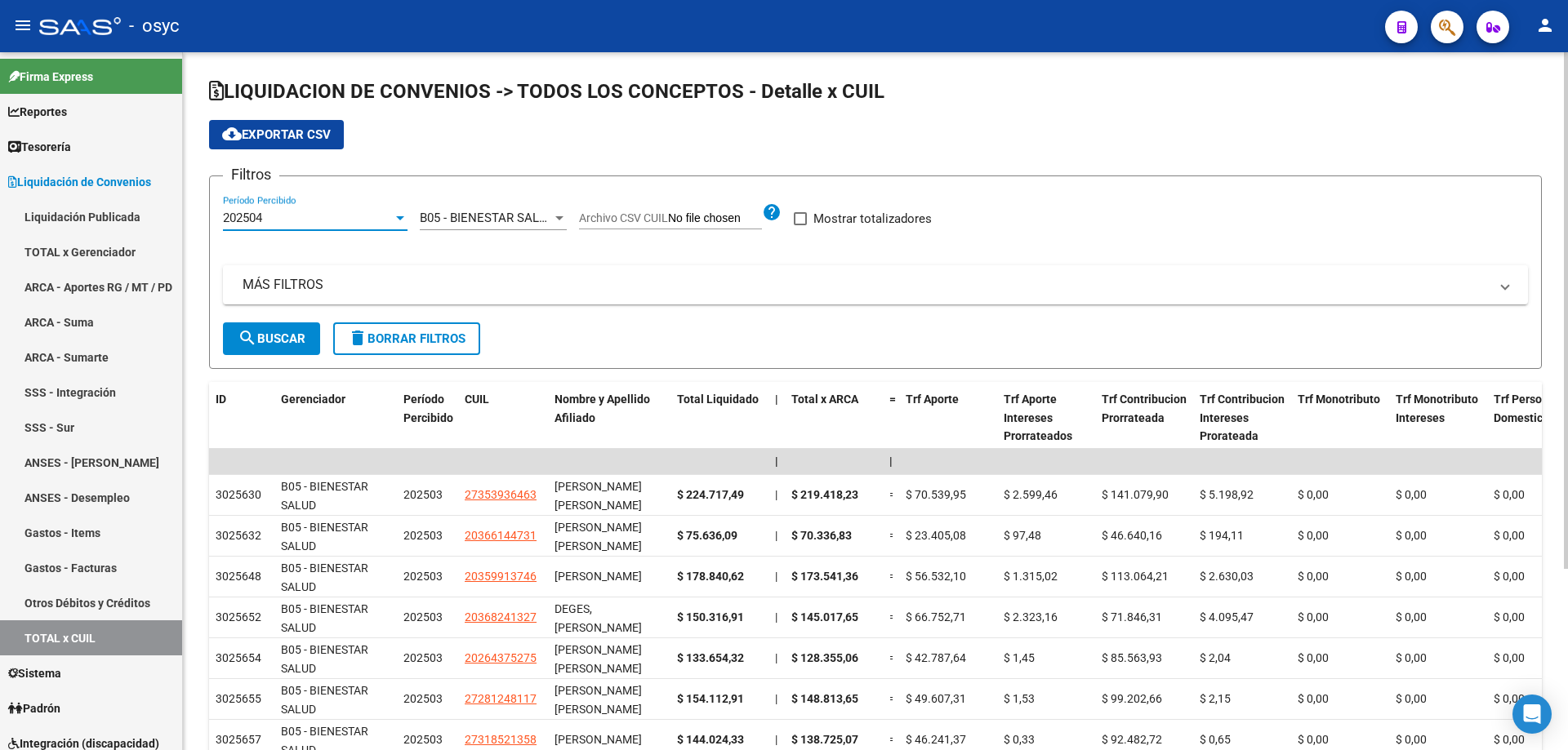
click at [276, 332] on span "search Buscar" at bounding box center [272, 339] width 68 height 14
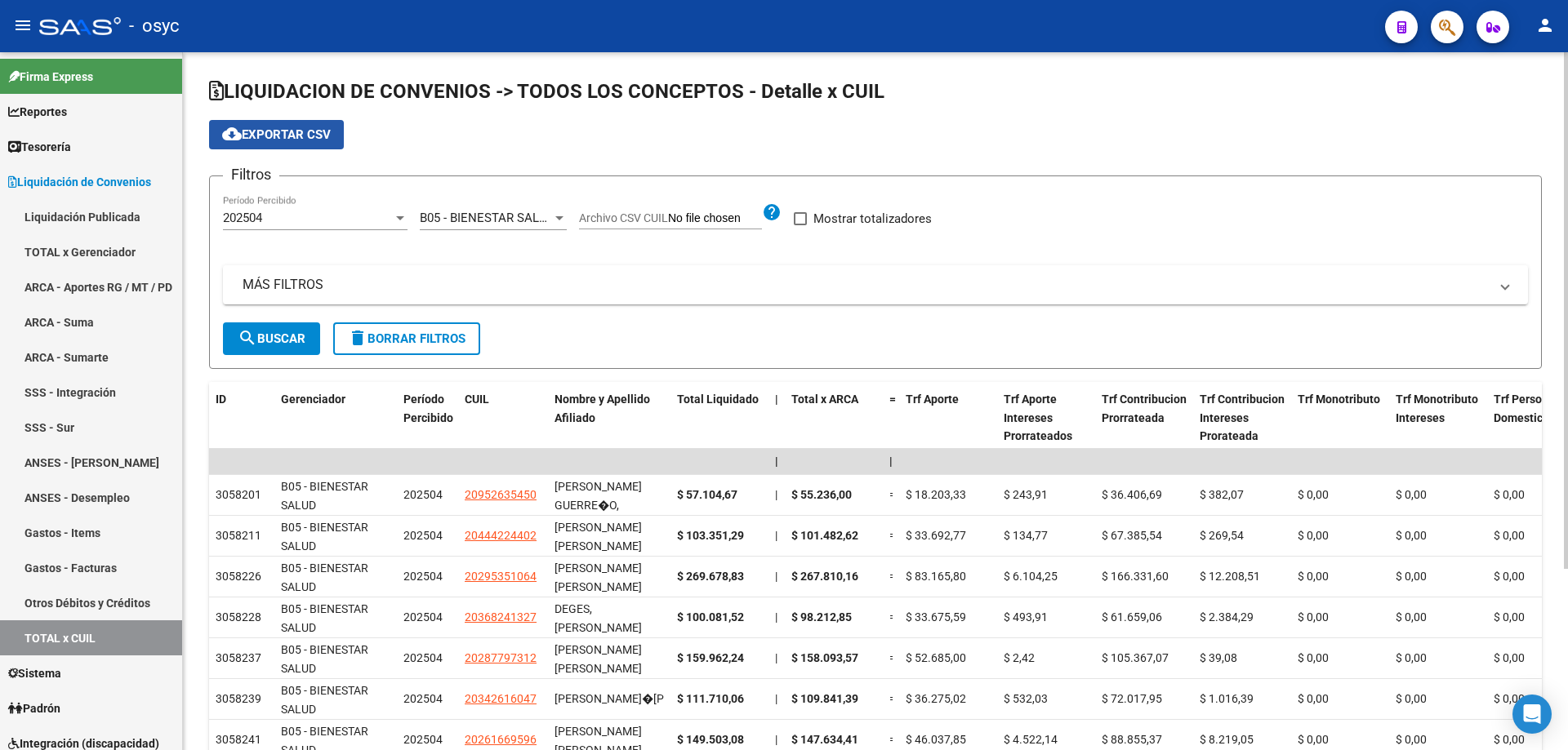
click at [321, 141] on span "cloud_download Exportar CSV" at bounding box center [276, 135] width 109 height 14
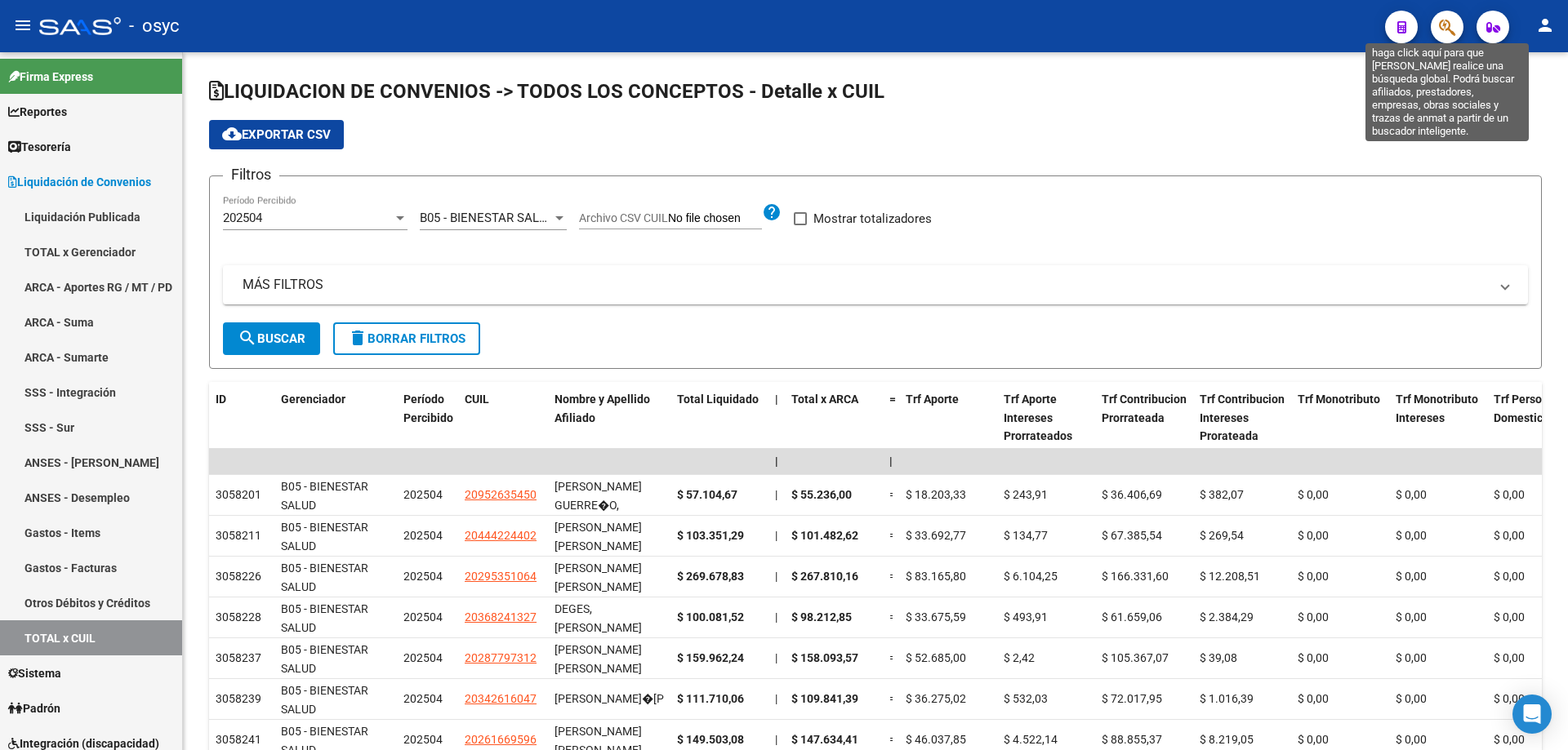
click at [1447, 24] on icon "button" at bounding box center [1448, 27] width 16 height 19
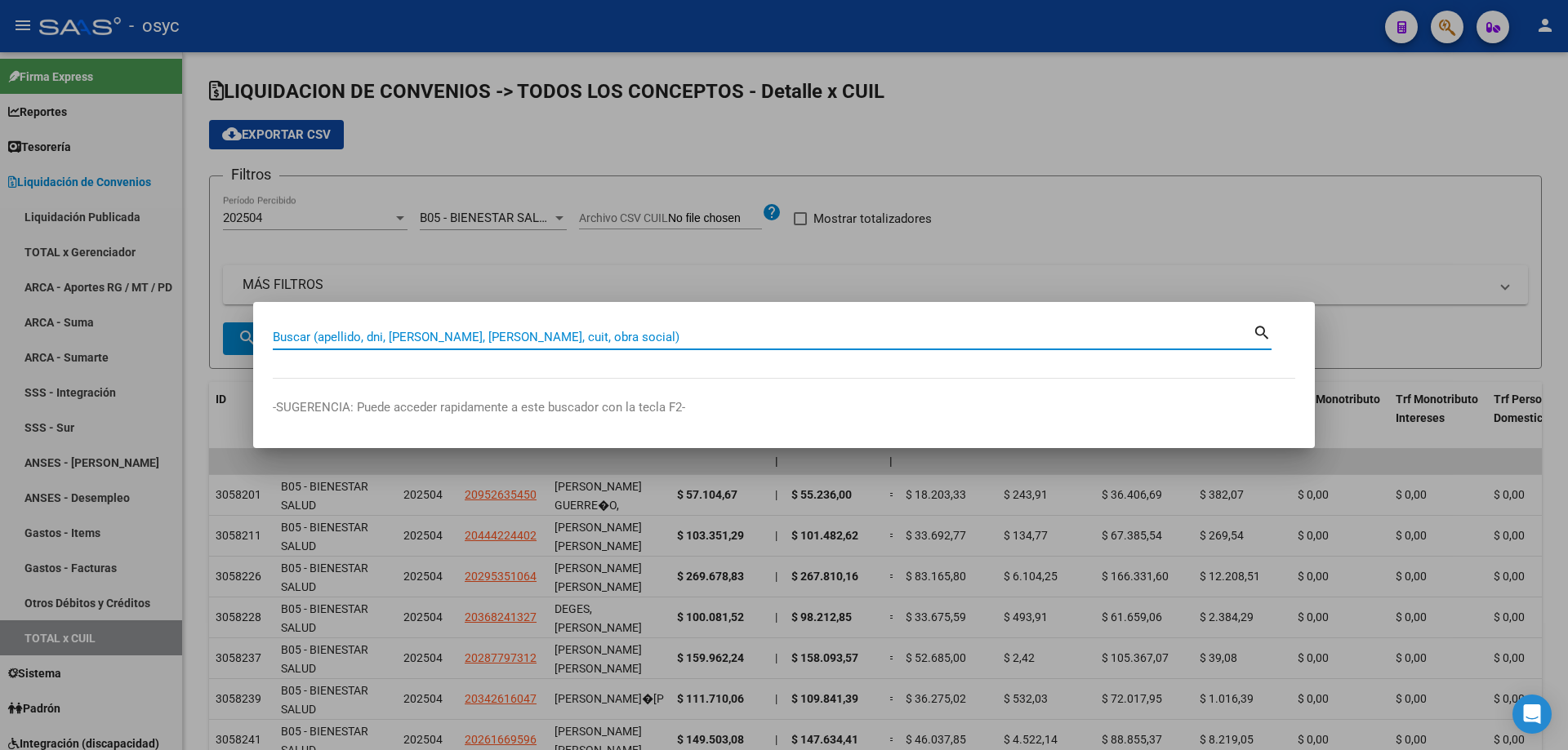
click at [779, 334] on input "Buscar (apellido, dni, [PERSON_NAME], [PERSON_NAME], cuit, obra social)" at bounding box center [763, 337] width 980 height 14
type input "17758860"
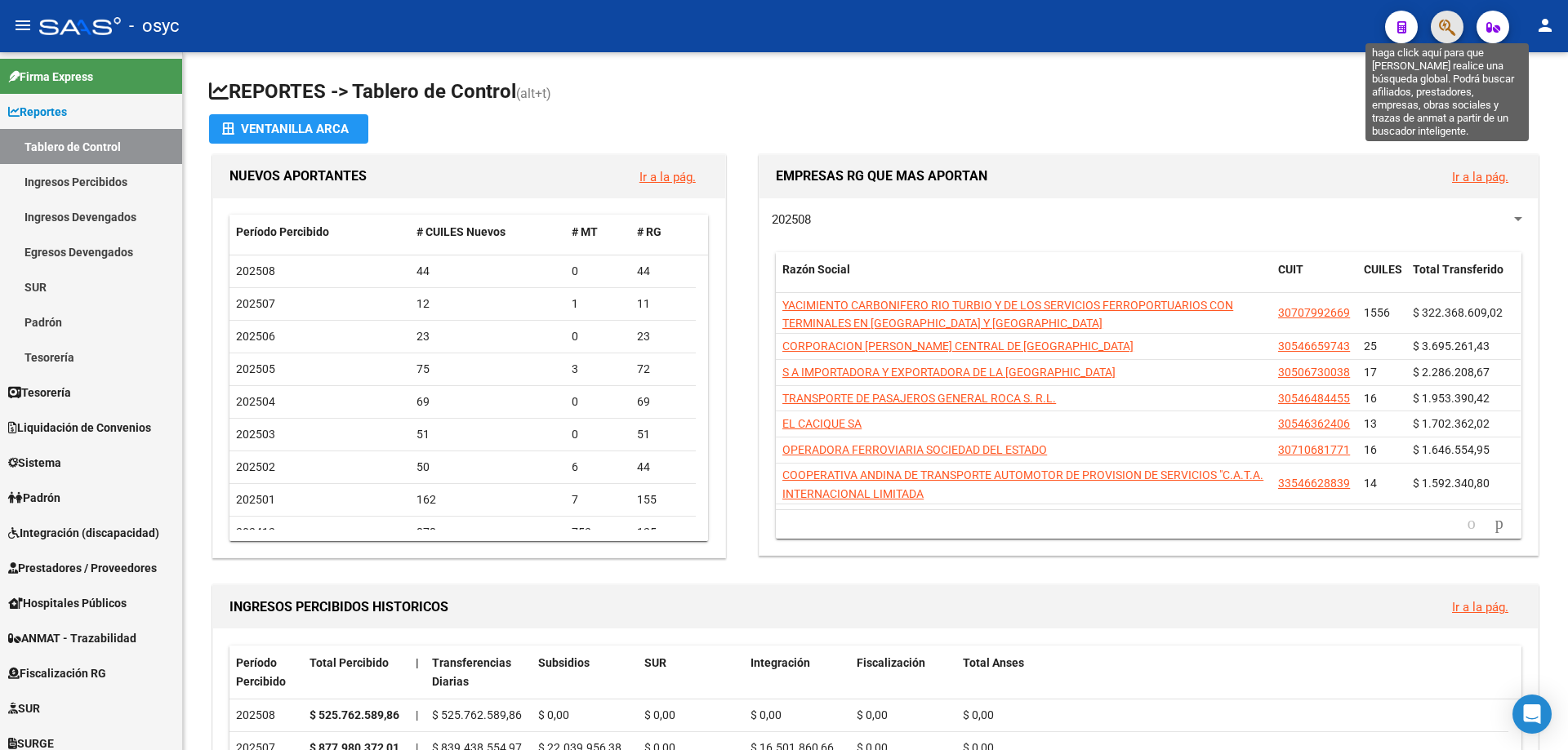
click at [1456, 32] on icon "button" at bounding box center [1448, 27] width 16 height 19
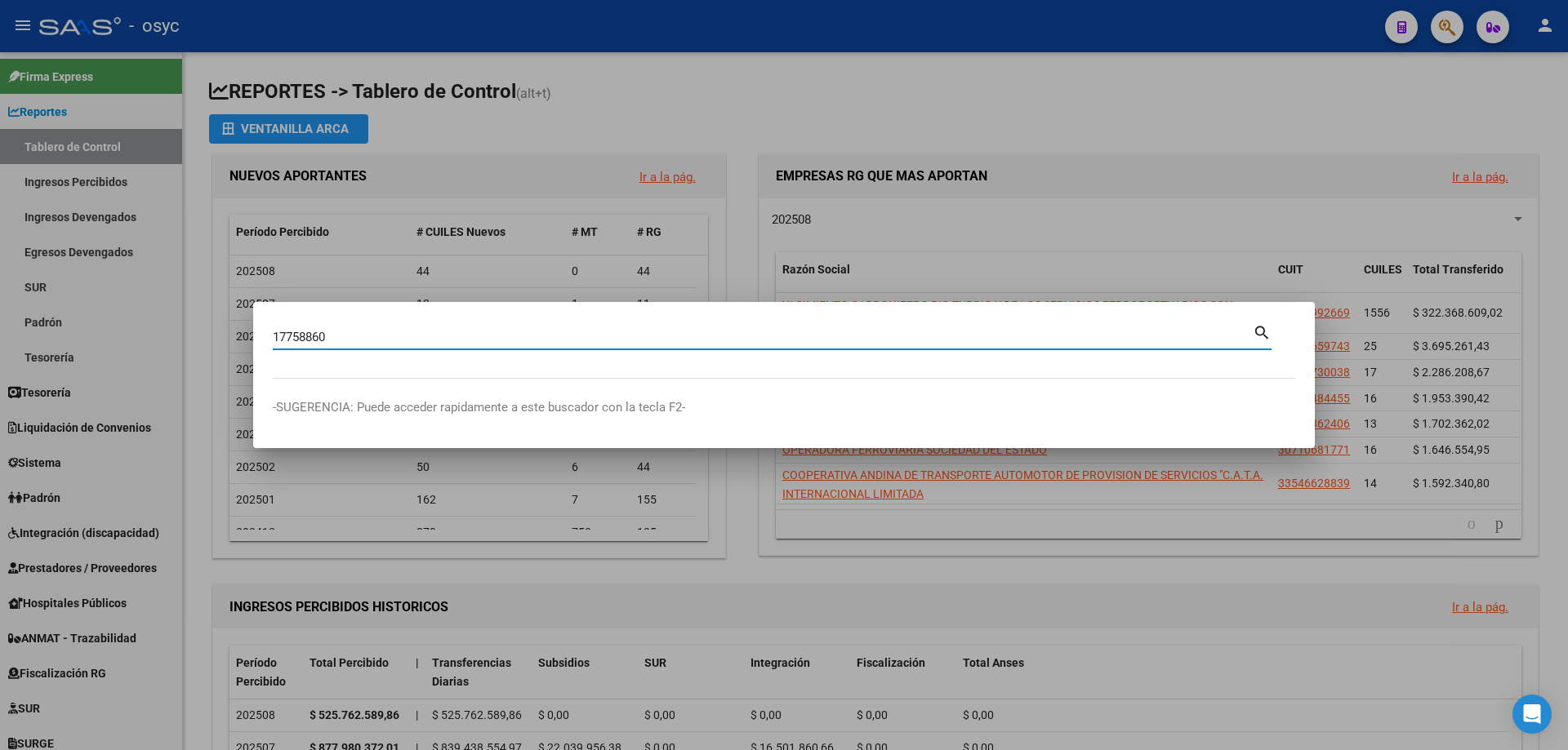
type input "17758860"
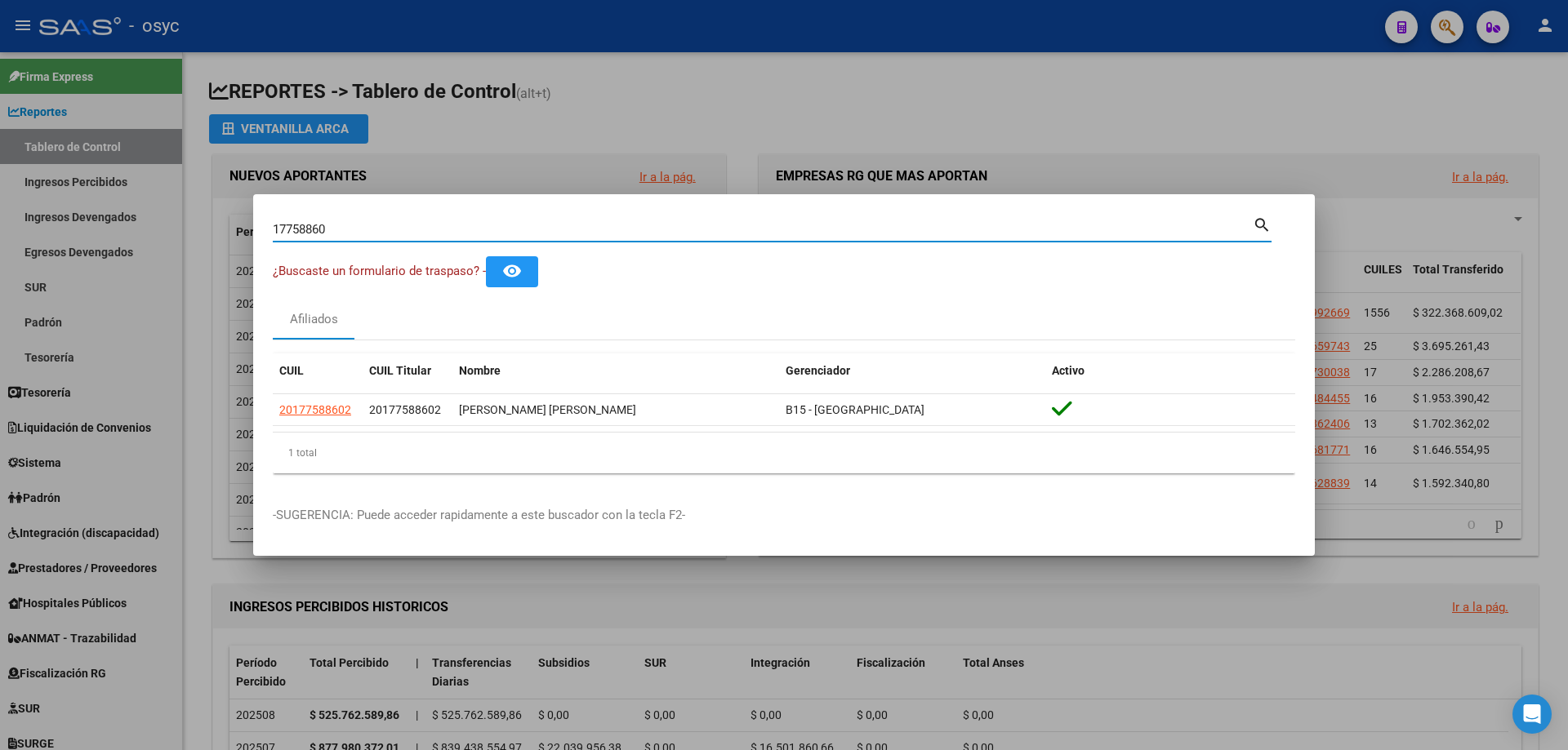
drag, startPoint x: 791, startPoint y: 223, endPoint x: 0, endPoint y: 237, distance: 791.1
click at [0, 237] on div "17758860 Buscar (apellido, dni, cuil, nro traspaso, cuit, obra social) search ¿…" at bounding box center [784, 375] width 1568 height 750
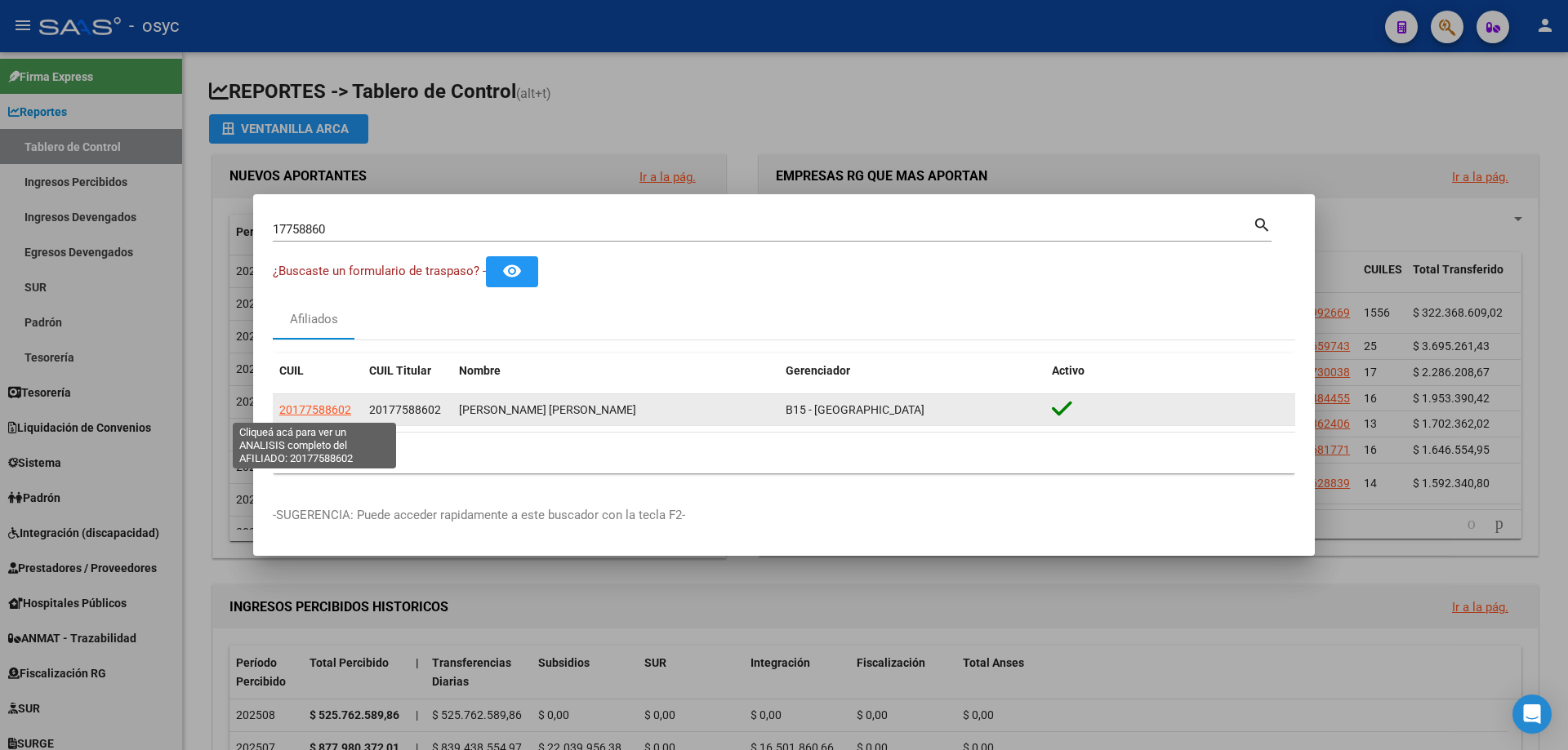
click at [335, 409] on span "20177588602" at bounding box center [315, 410] width 72 height 13
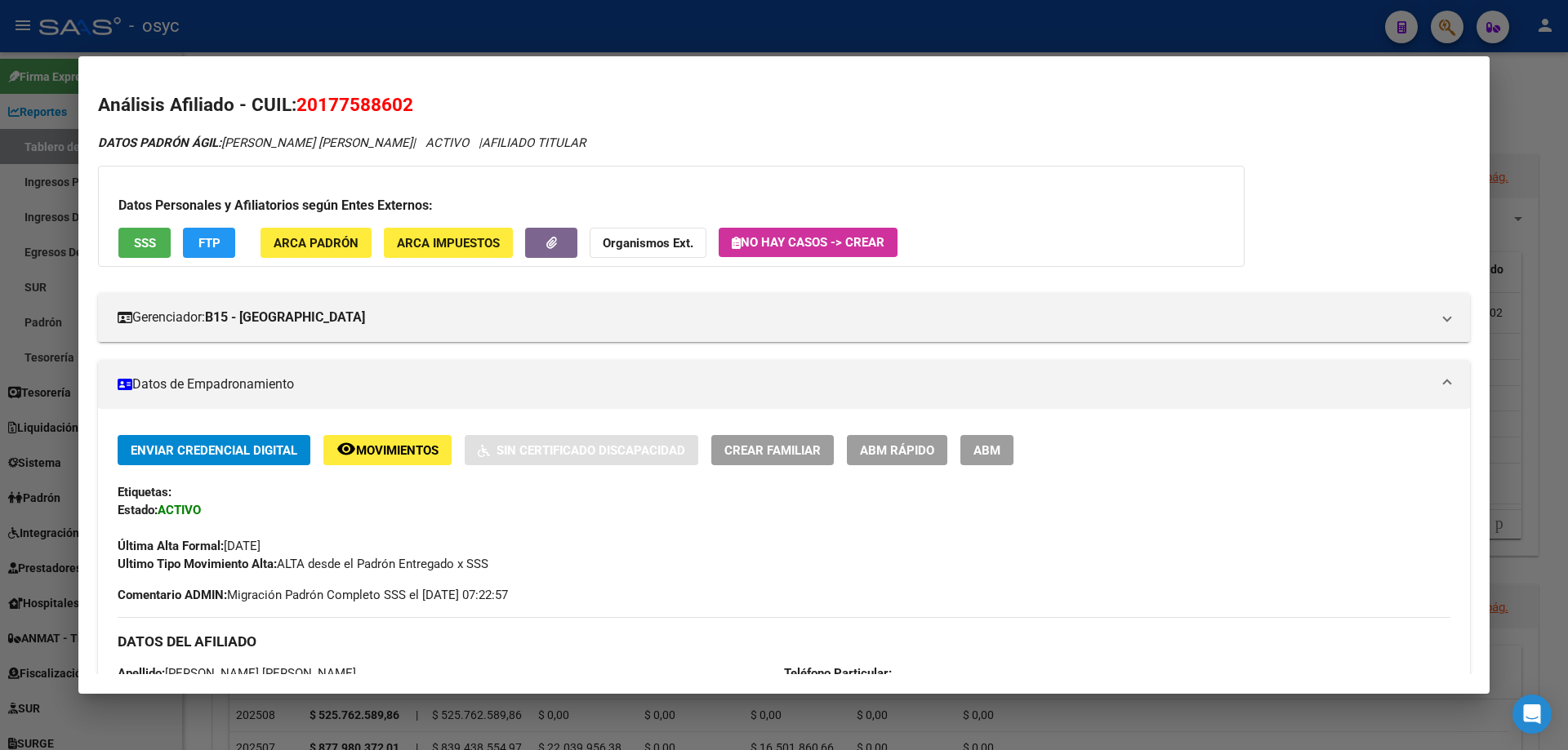
click at [222, 247] on button "FTP" at bounding box center [209, 243] width 52 height 31
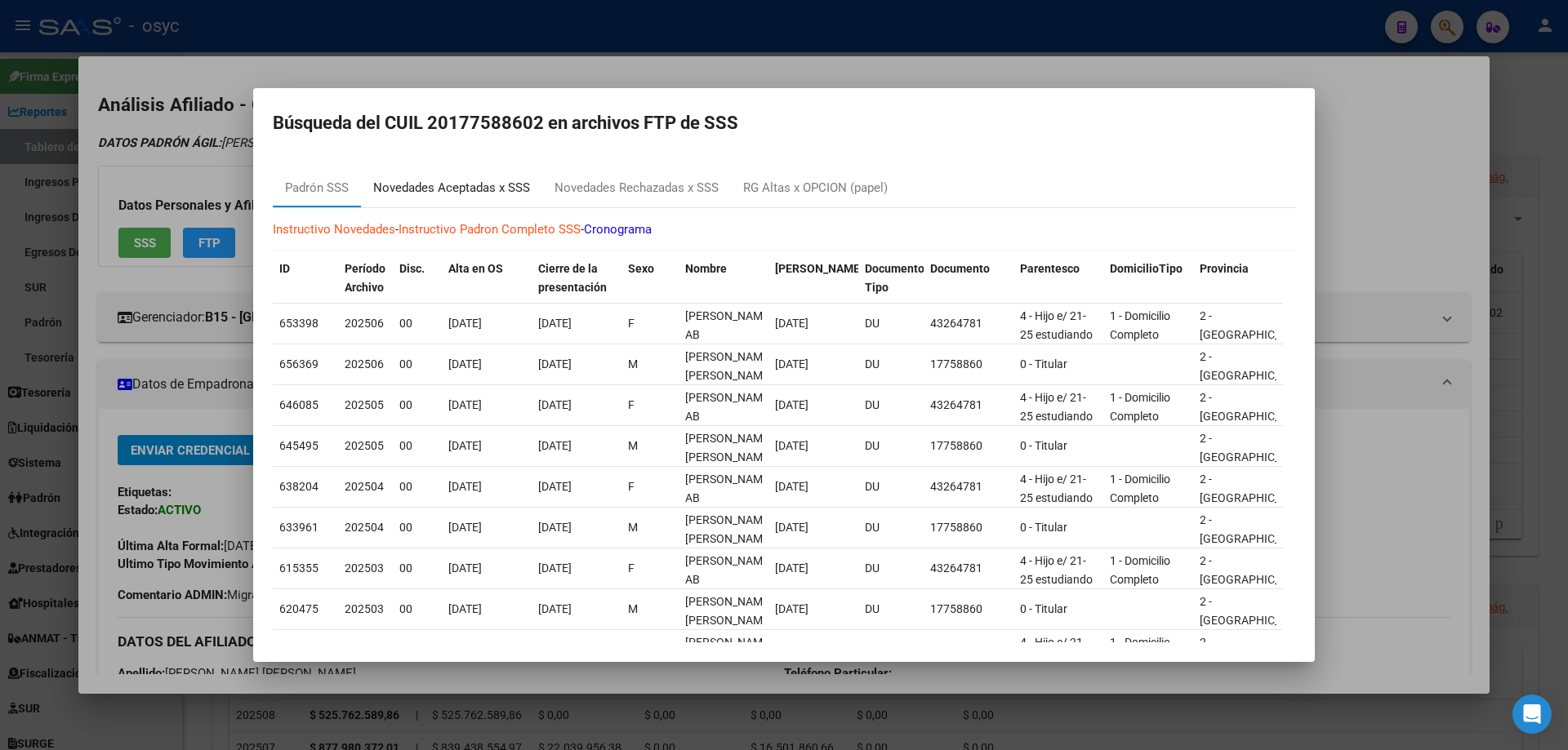
click at [490, 188] on div "Novedades Aceptadas x SSS" at bounding box center [451, 188] width 157 height 19
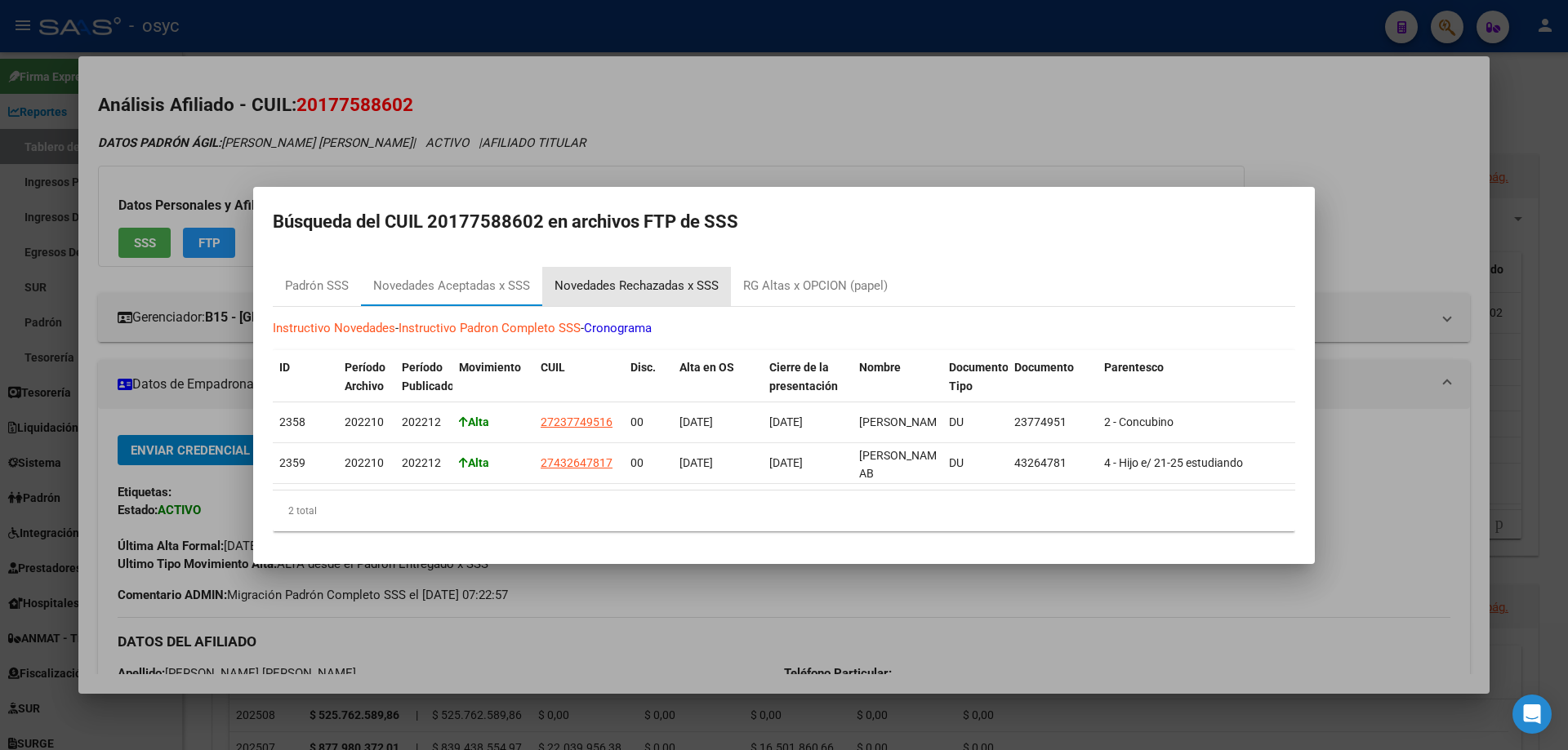
click at [632, 283] on div "Novedades Rechazadas x SSS" at bounding box center [636, 286] width 164 height 19
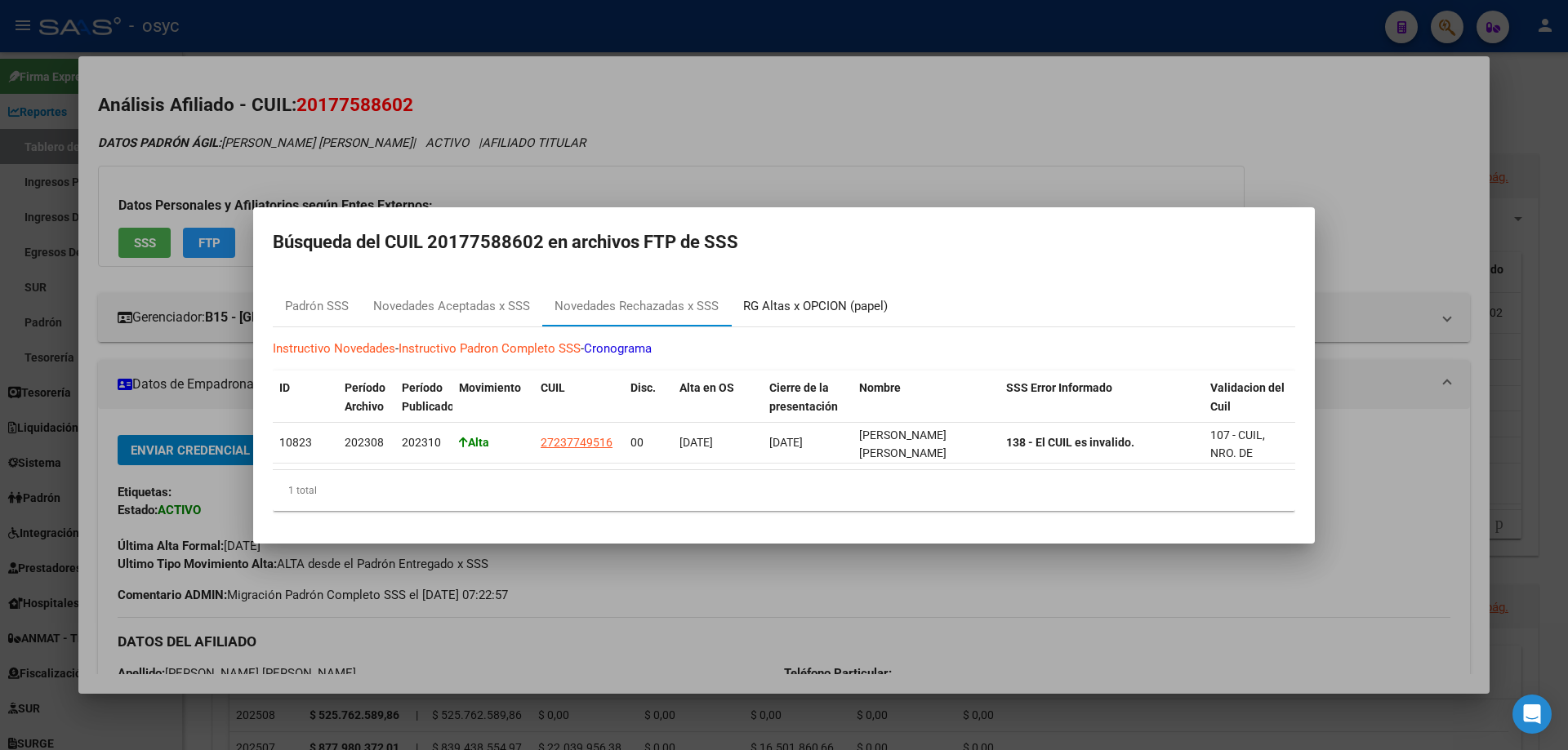
click at [787, 297] on div "RG Altas x OPCION (papel)" at bounding box center [815, 306] width 145 height 19
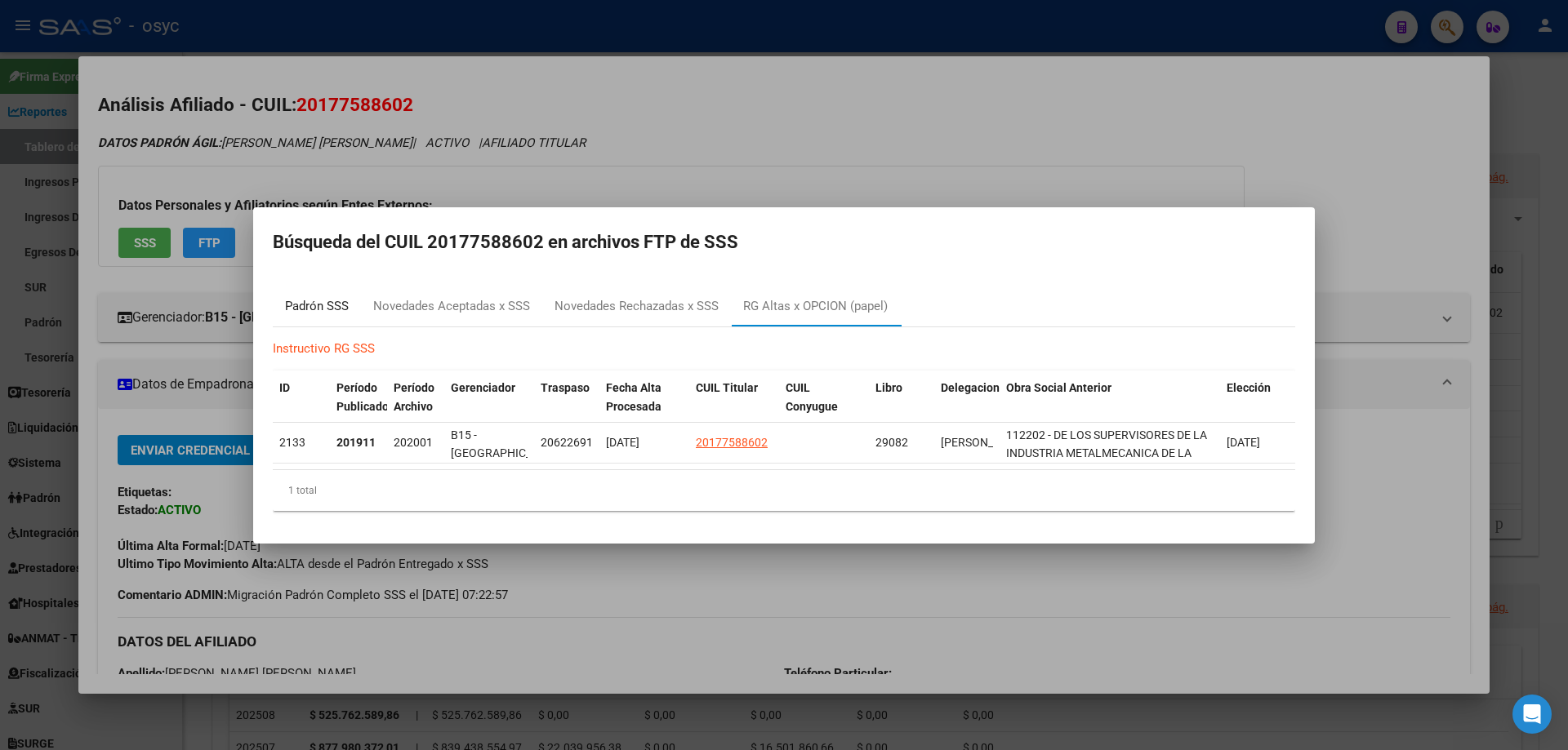
click at [327, 301] on div "Padrón SSS" at bounding box center [317, 306] width 64 height 19
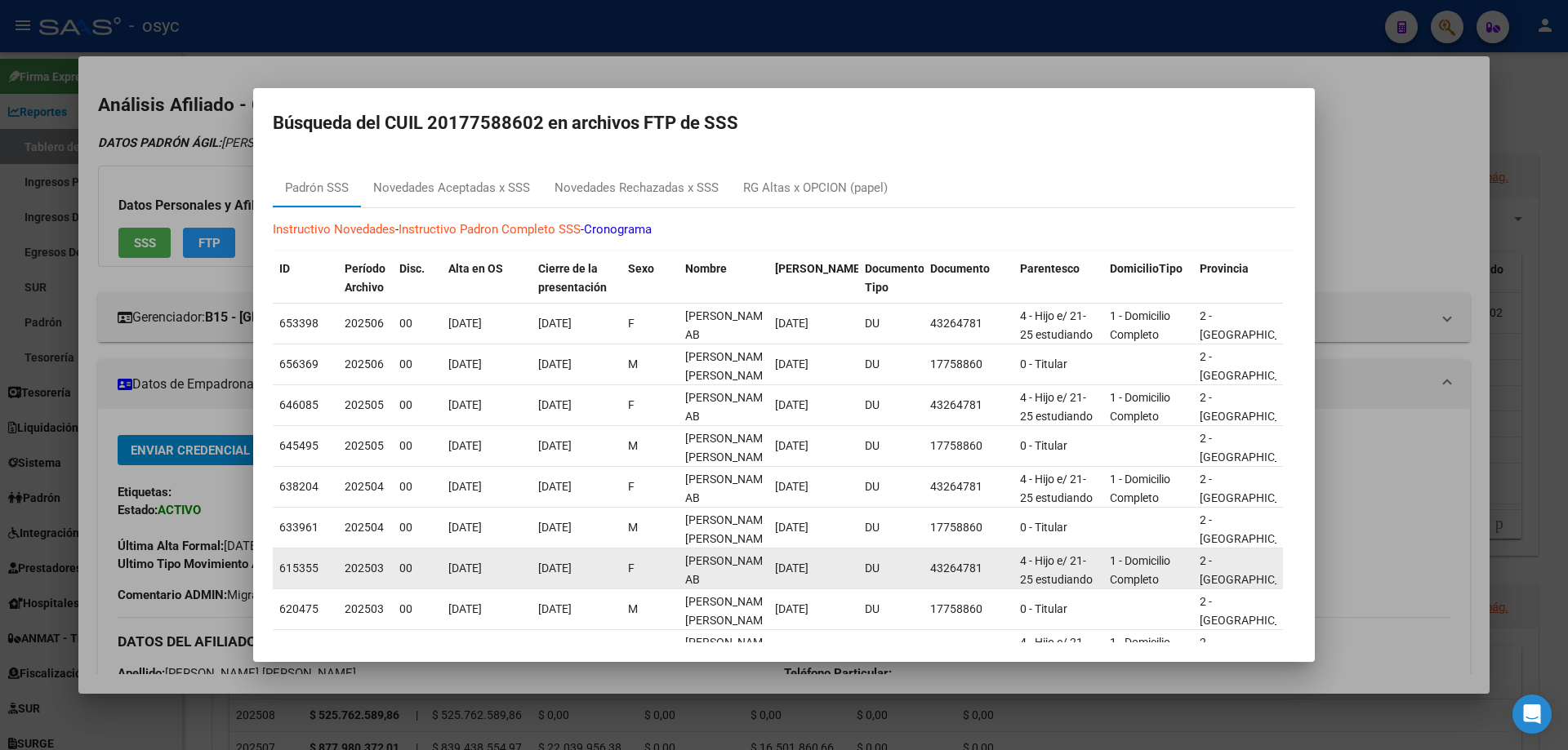
click at [703, 559] on span "VELAZQUEZ DELFINA AB" at bounding box center [729, 570] width 87 height 31
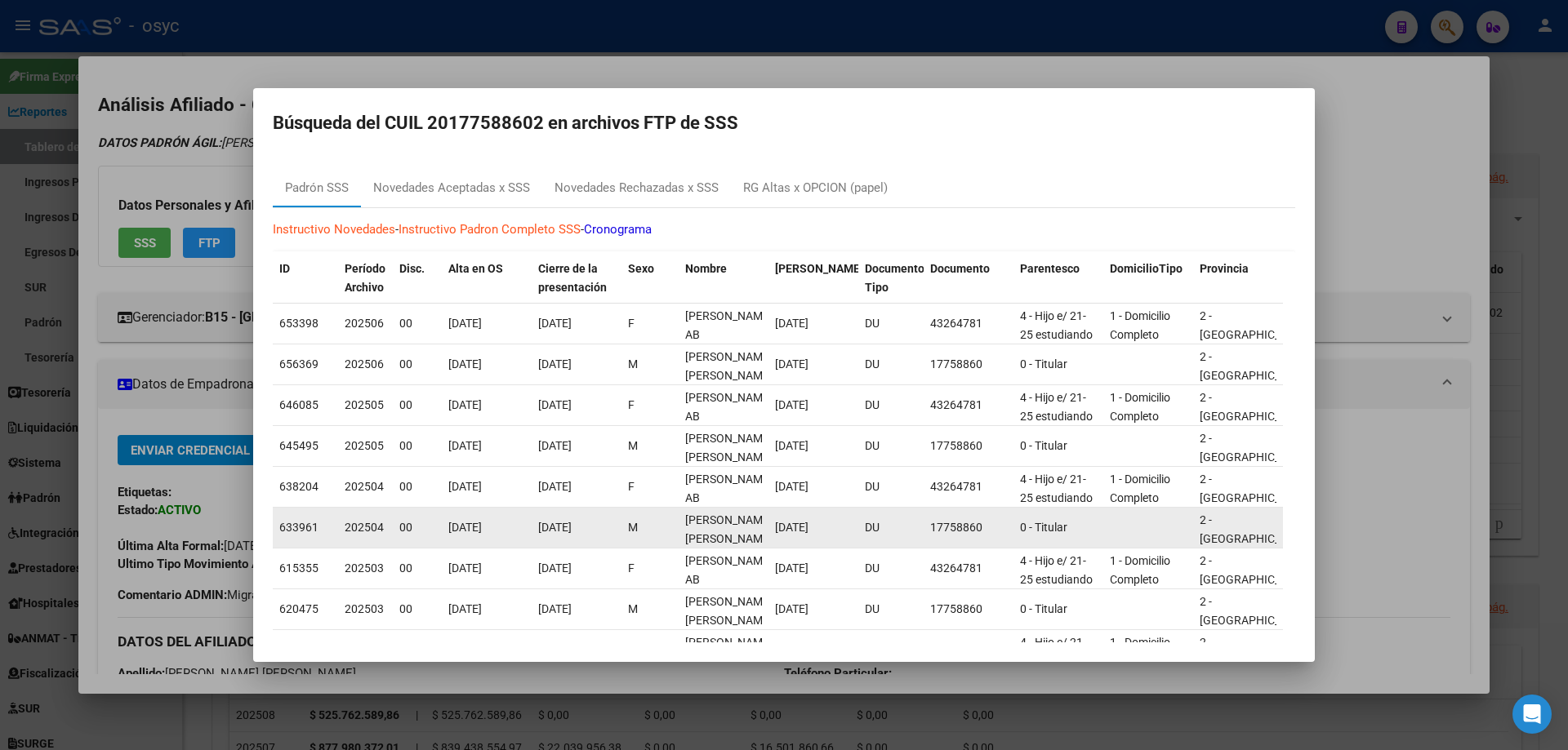
drag, startPoint x: 835, startPoint y: 529, endPoint x: 1082, endPoint y: 517, distance: 247.3
click at [1082, 517] on div "633961 202504 00 01/01/2020 31/01/2020 M VELAZQUEZ MIGUEL ANGEL 05/09/1966 DU 1…" at bounding box center [1366, 528] width 2186 height 41
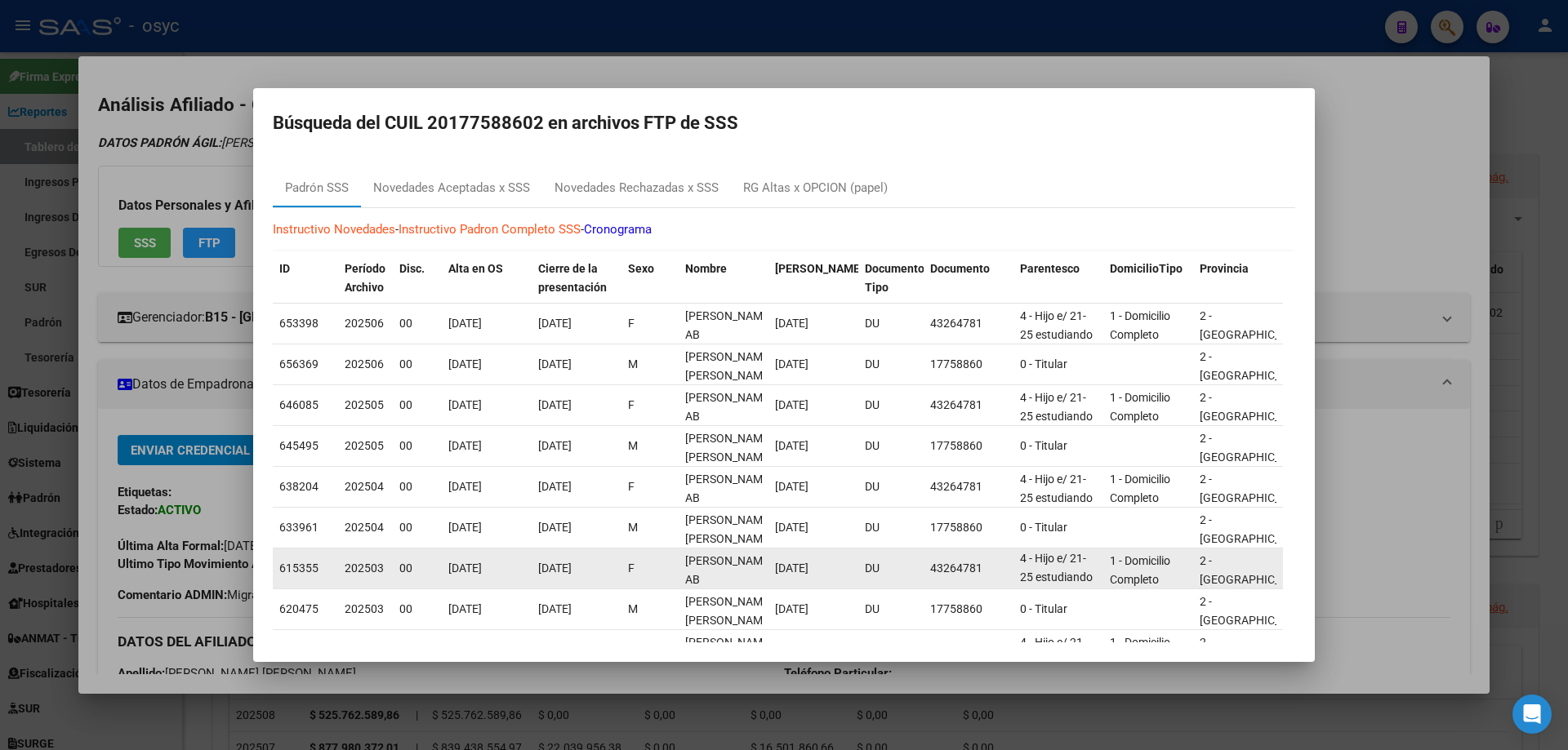
scroll to position [1, 0]
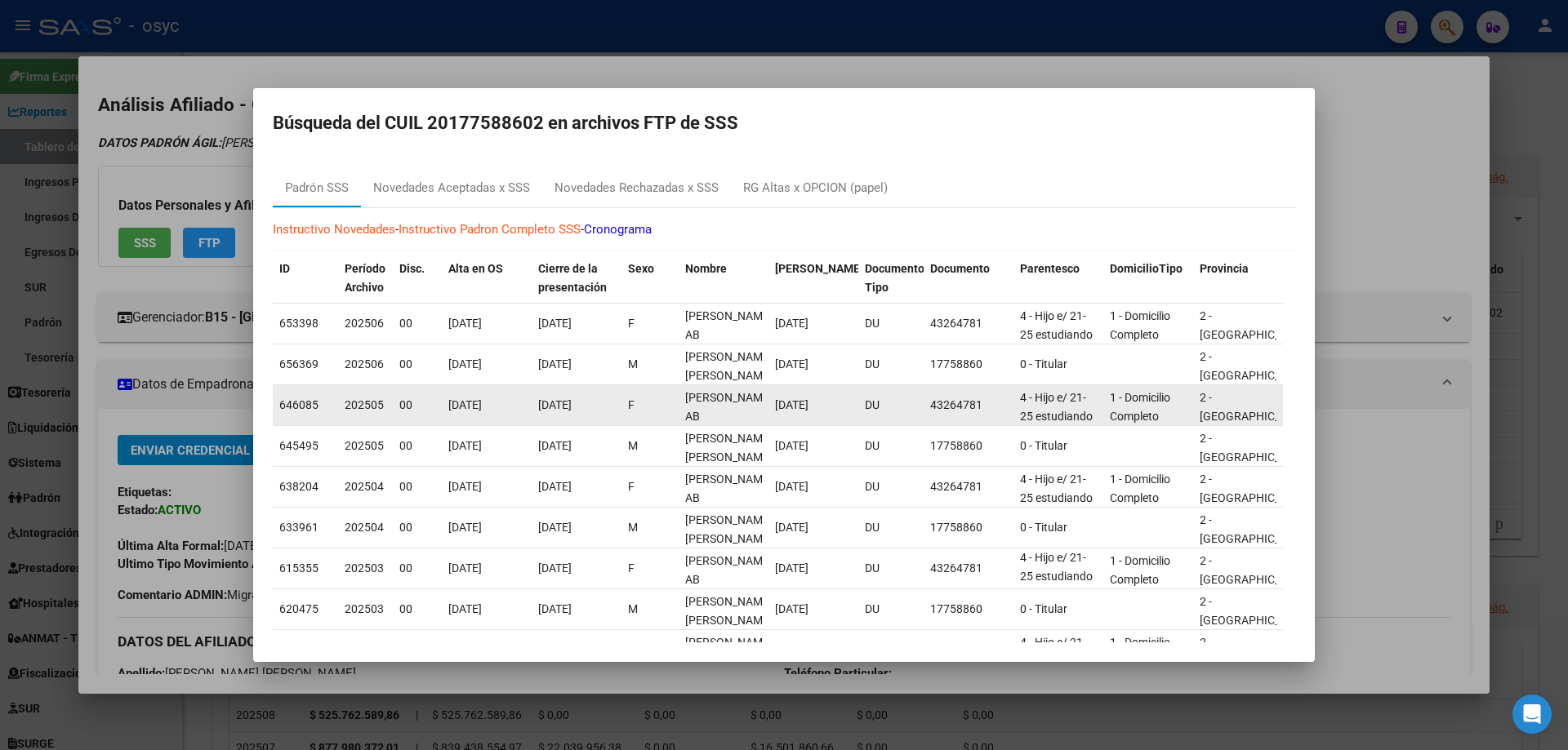
click at [1174, 423] on datatable-body-cell "1 - Domicilio Completo" at bounding box center [1149, 406] width 90 height 40
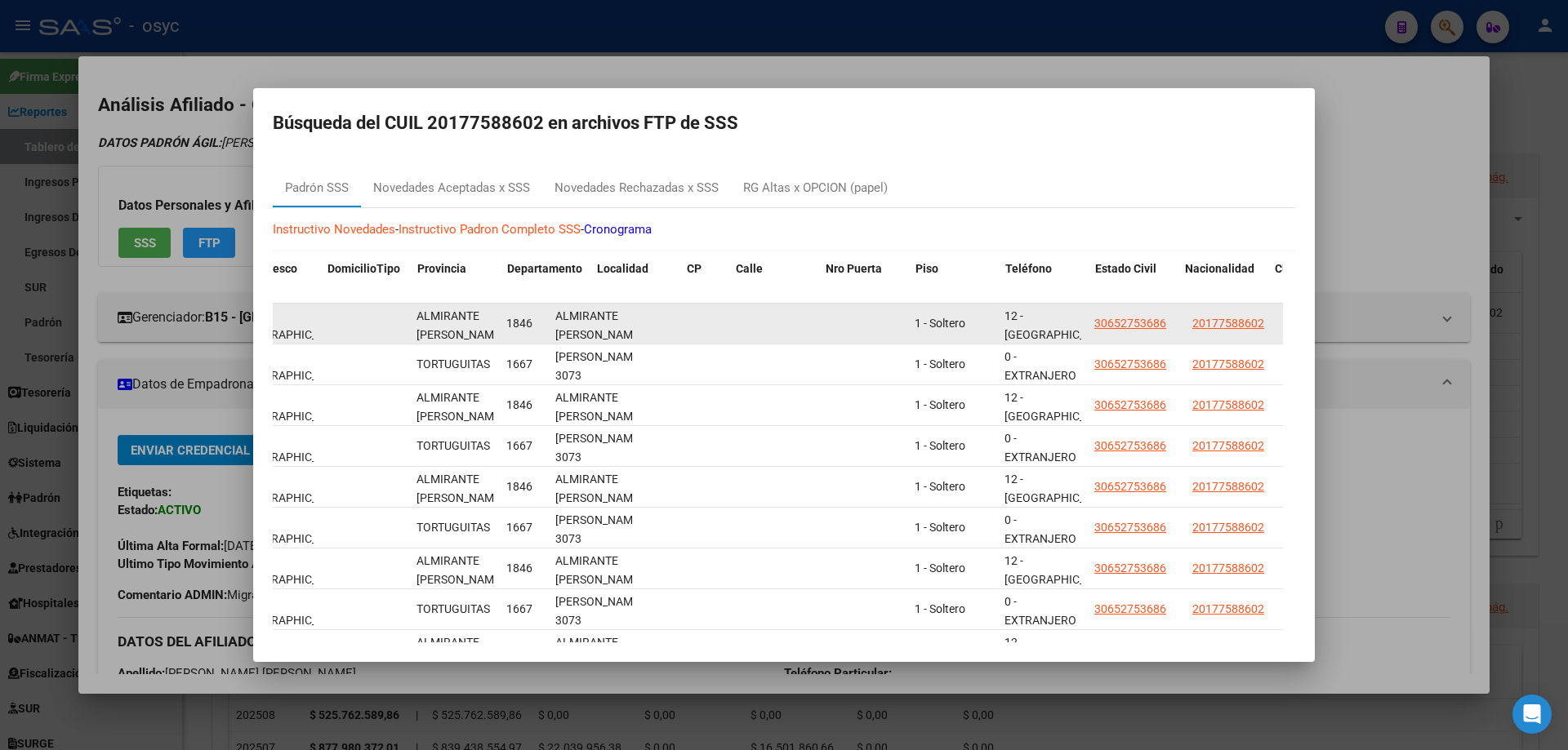
drag, startPoint x: 1131, startPoint y: 319, endPoint x: 1252, endPoint y: 313, distance: 121.1
click at [1295, 310] on mat-dialog-content "Padrón SSS Novedades Aceptadas x SSS Novedades Rechazadas x SSS RG Altas x OPCI…" at bounding box center [784, 398] width 1062 height 487
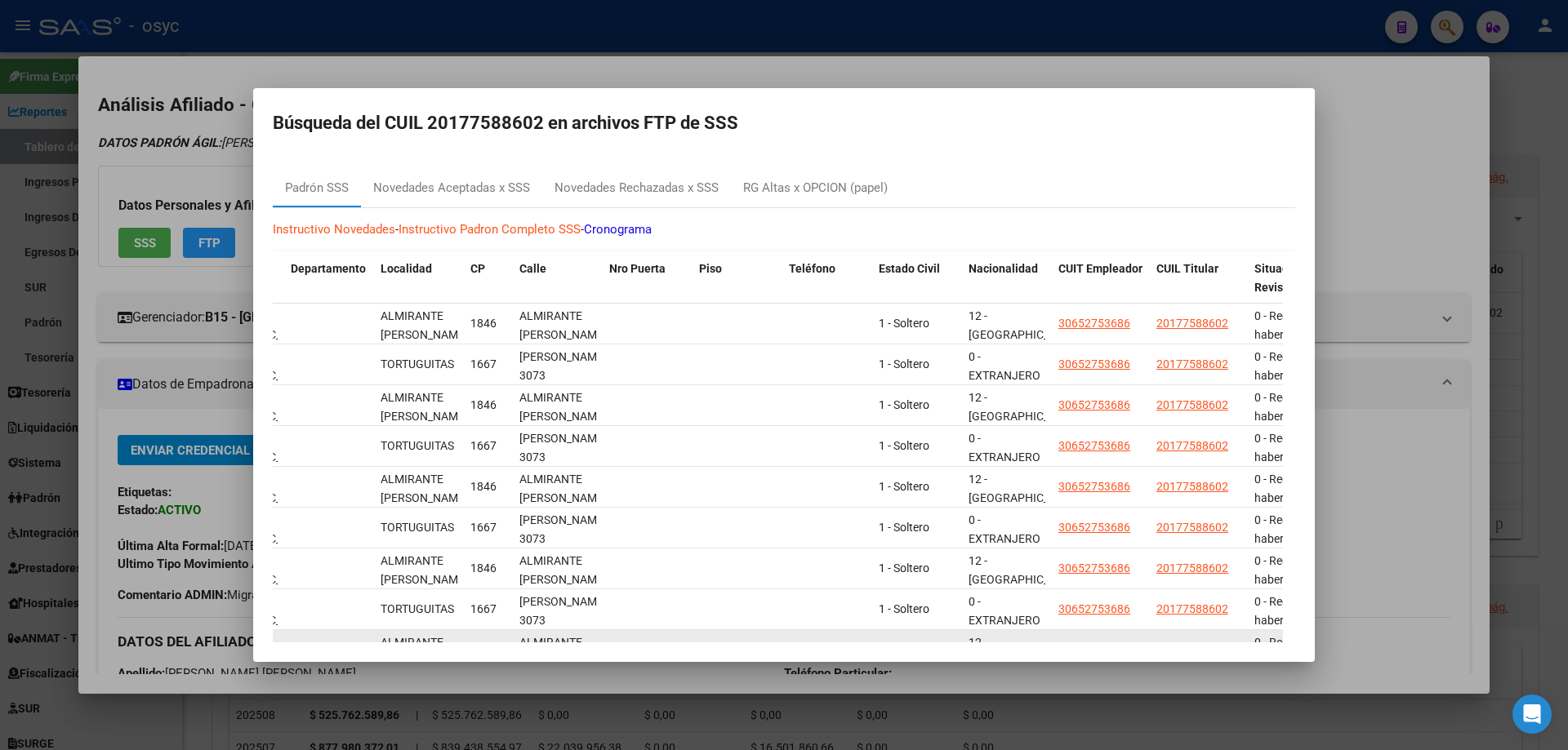
click at [342, 636] on datatable-body-cell at bounding box center [329, 650] width 90 height 40
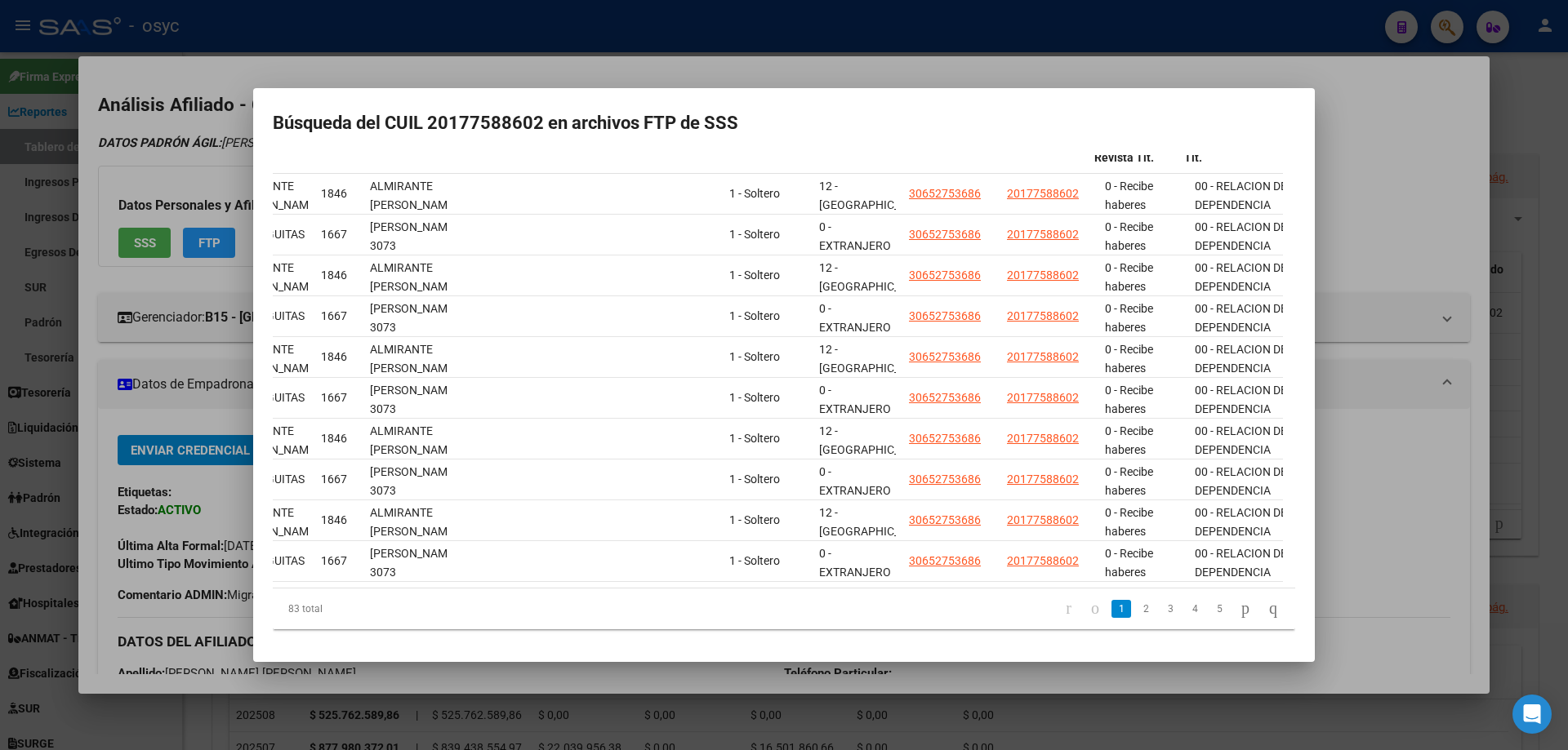
scroll to position [0, 1177]
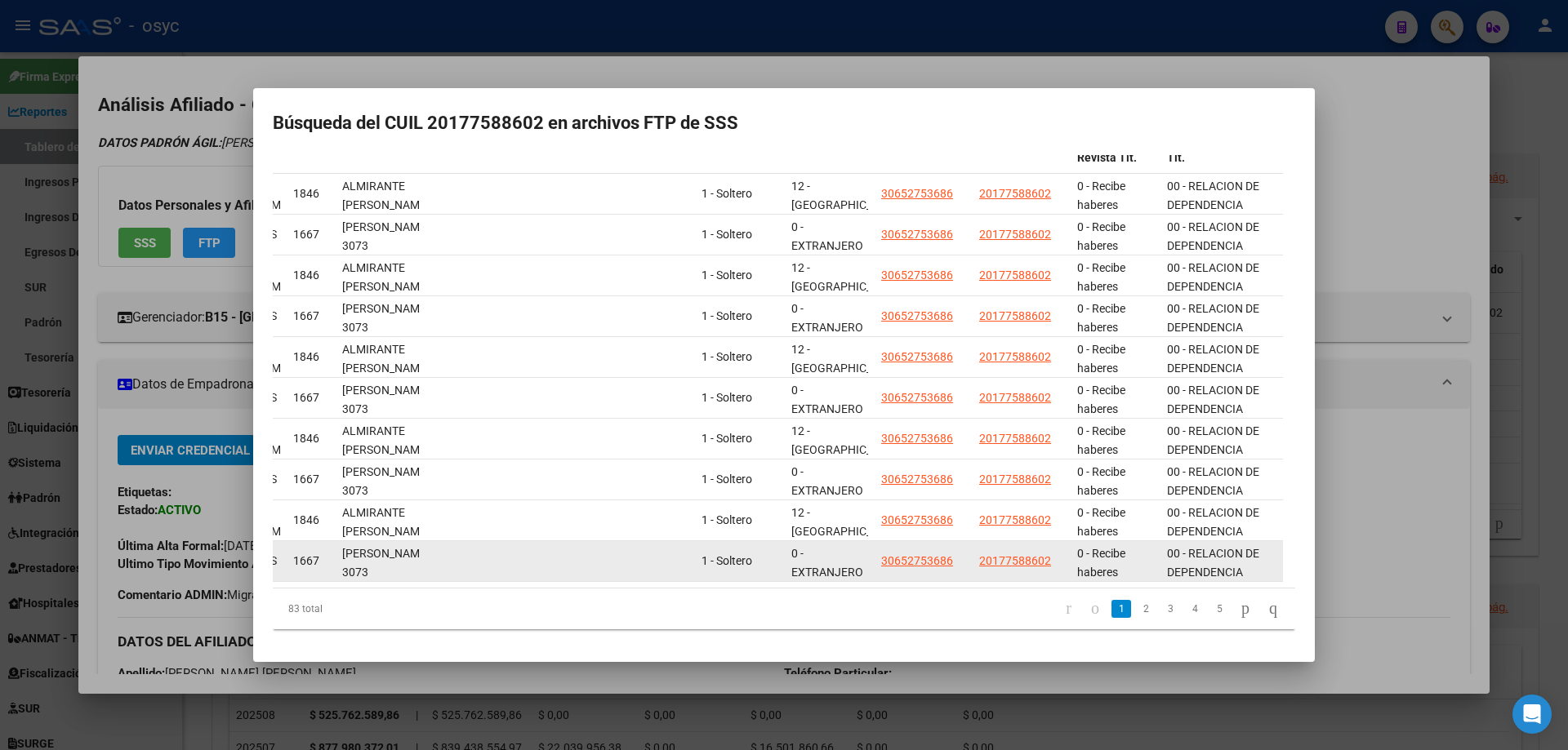
click at [1187, 545] on div "00 - RELACION DE DEPENDENCIA" at bounding box center [1222, 562] width 109 height 34
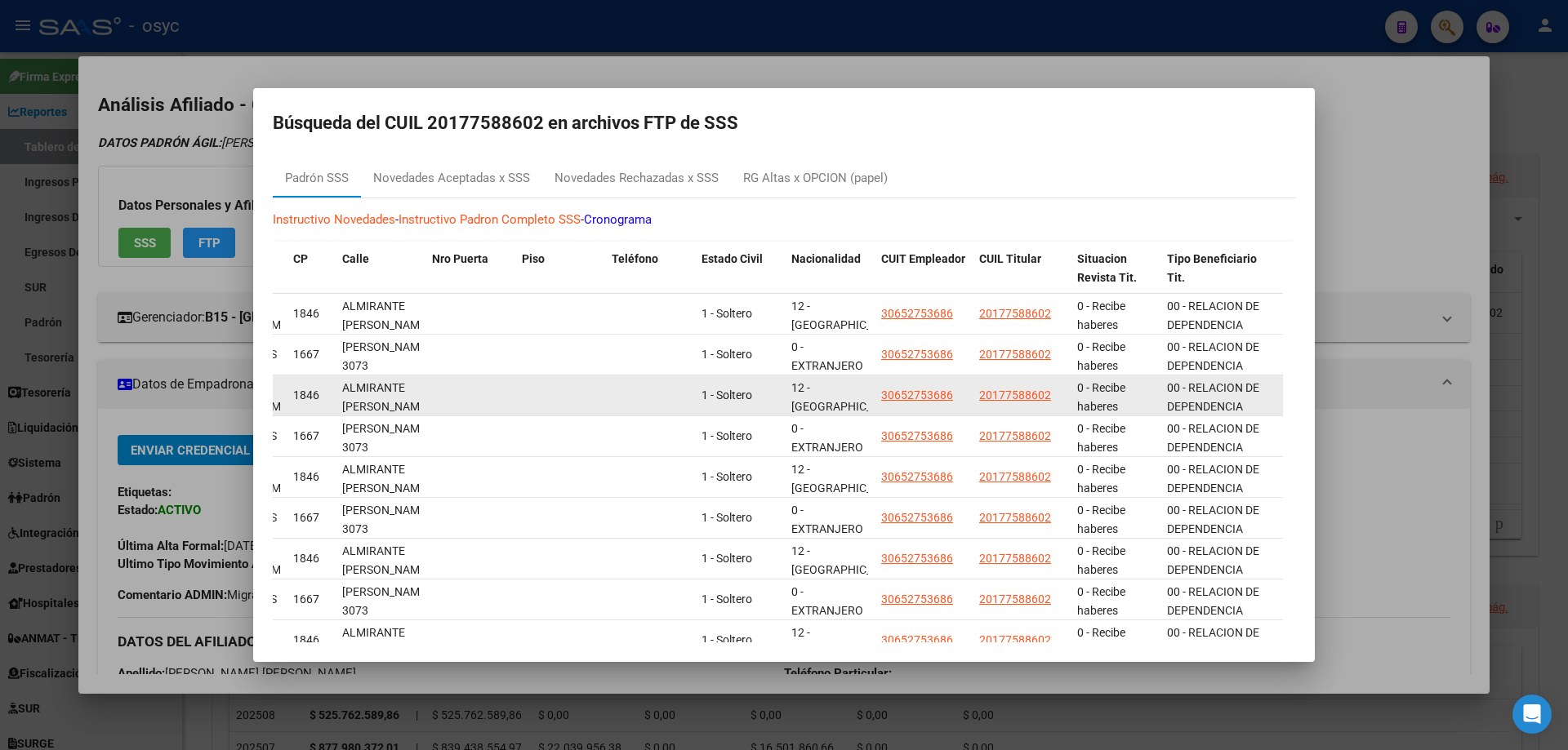
scroll to position [0, 0]
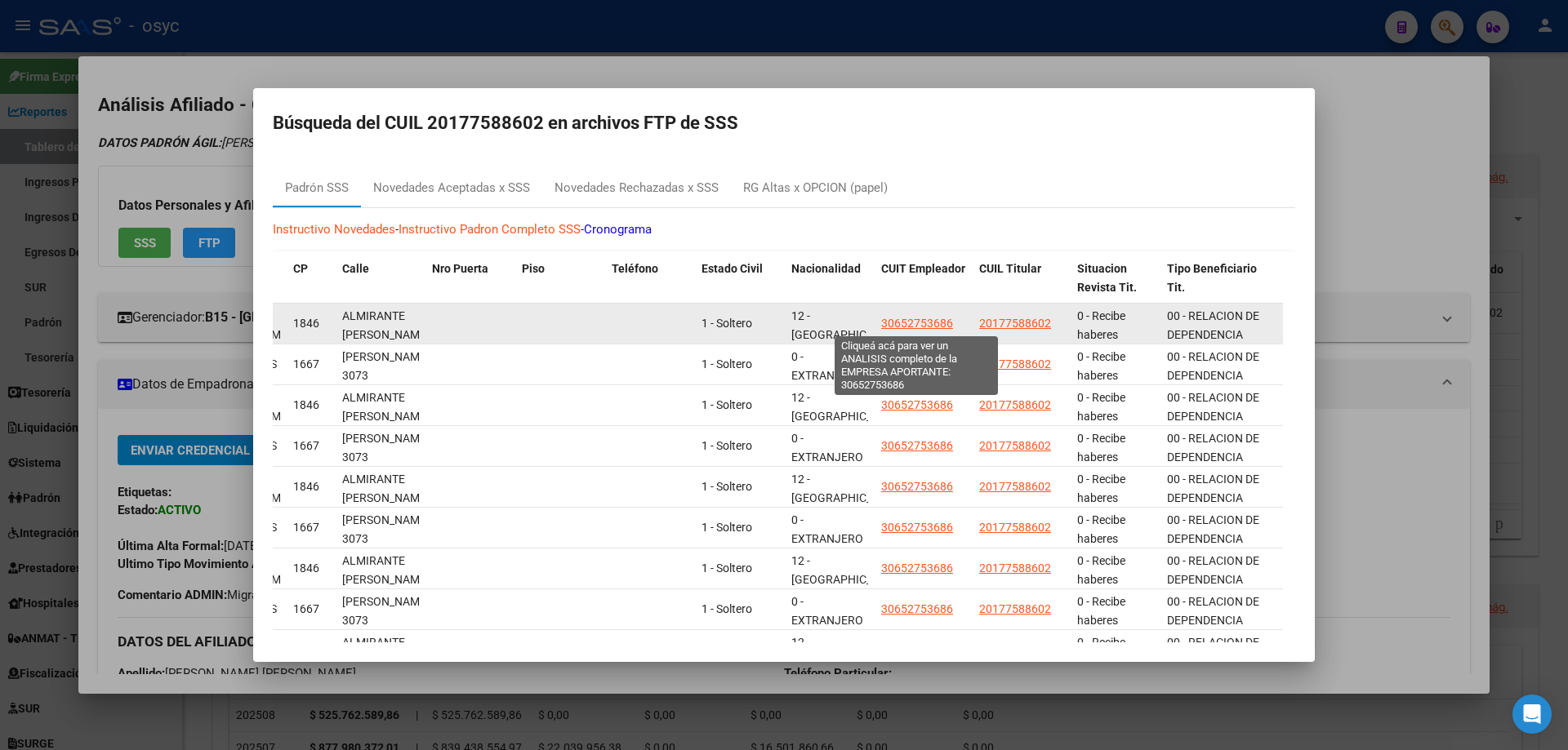
click at [942, 318] on span "30652753686" at bounding box center [917, 323] width 72 height 13
type textarea "30652753686"
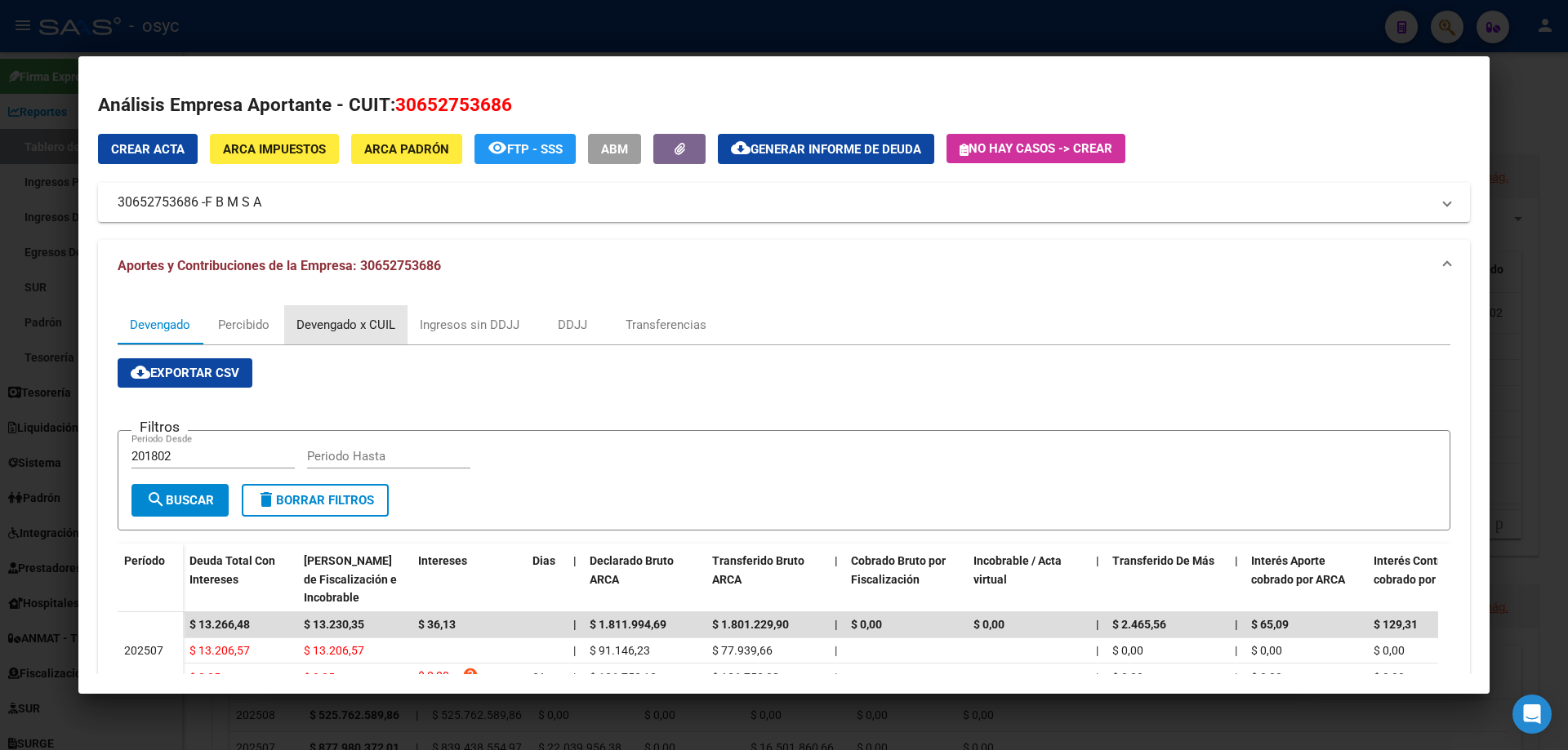
click at [349, 323] on div "Devengado x CUIL" at bounding box center [346, 325] width 99 height 18
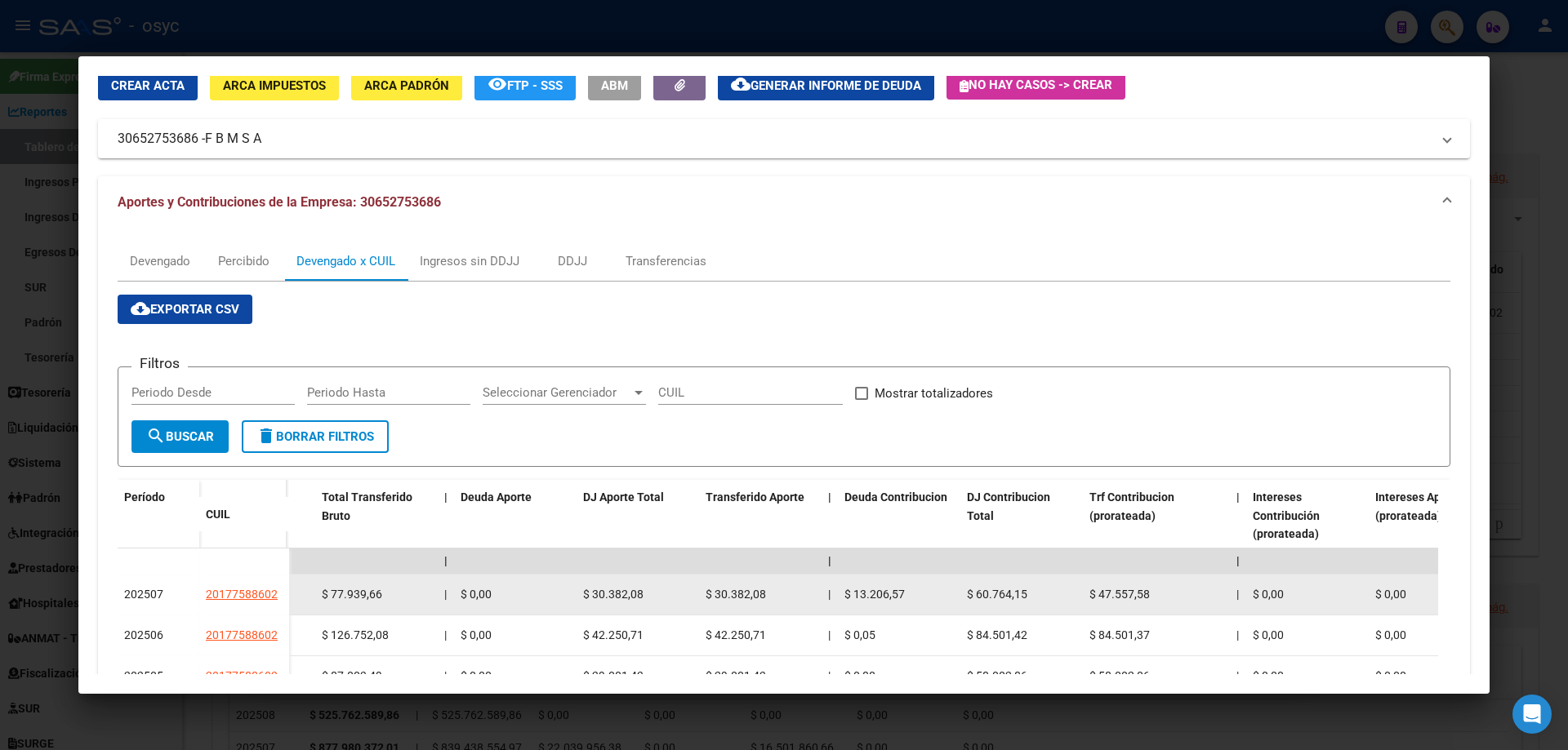
scroll to position [62, 0]
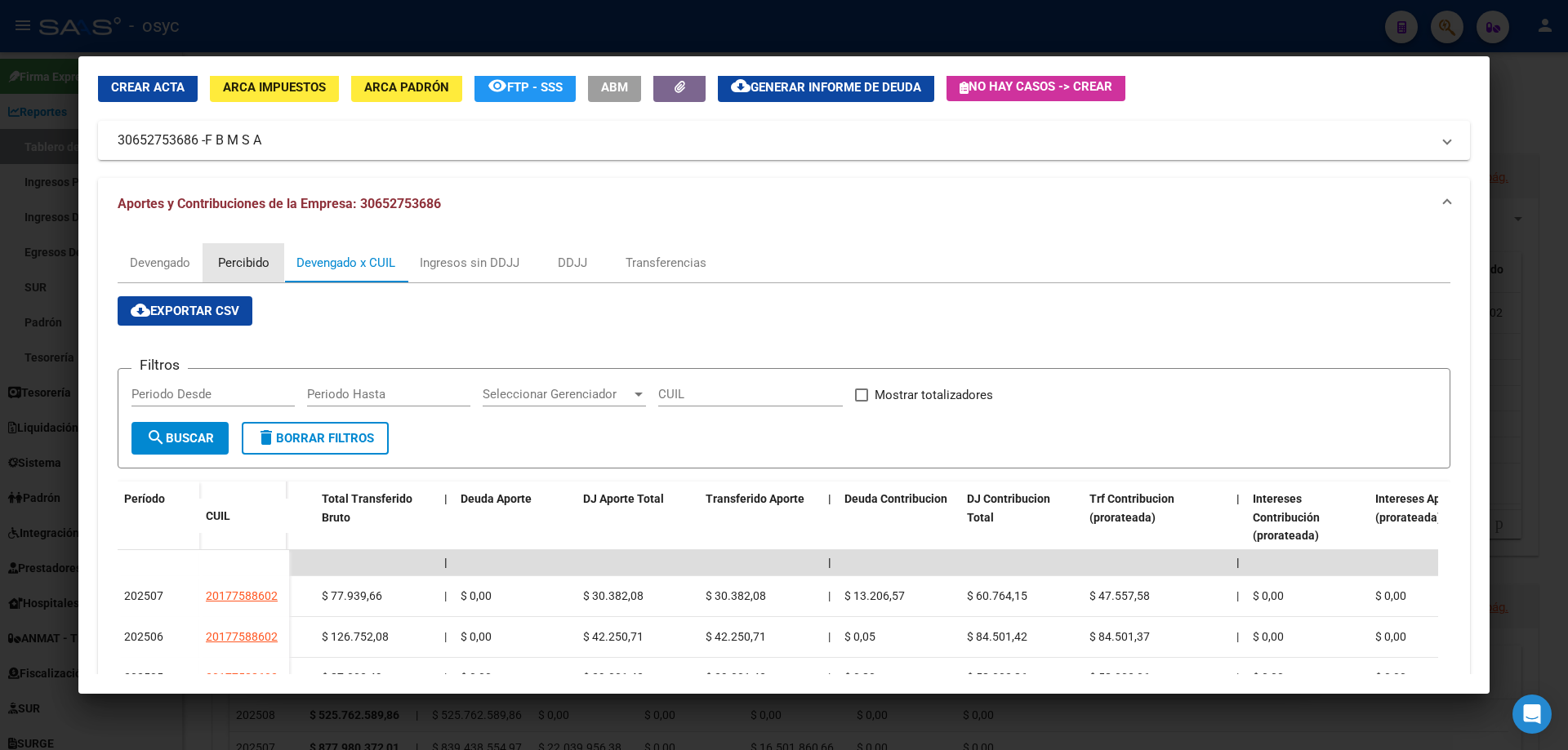
click at [259, 259] on div "Percibido" at bounding box center [243, 263] width 51 height 18
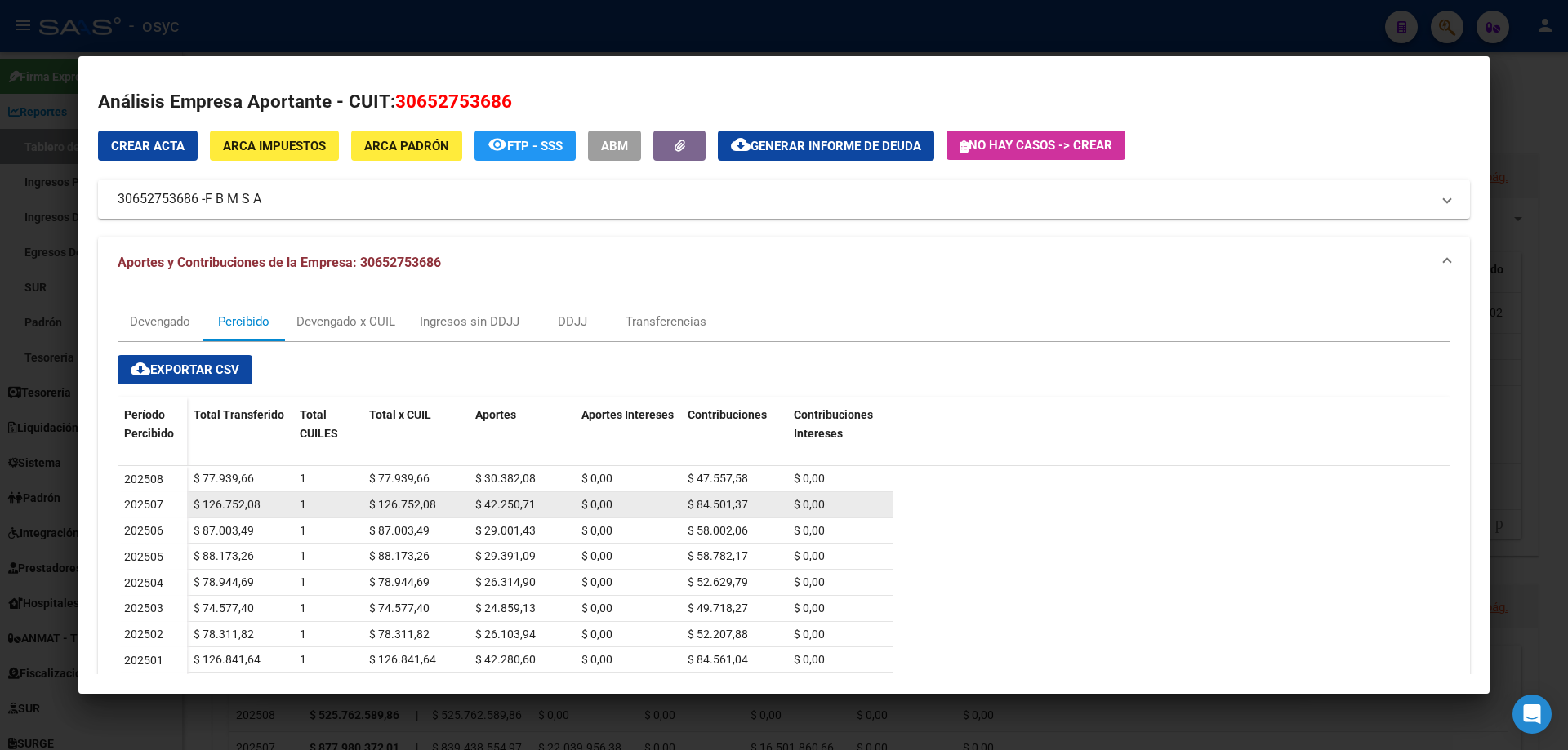
scroll to position [0, 0]
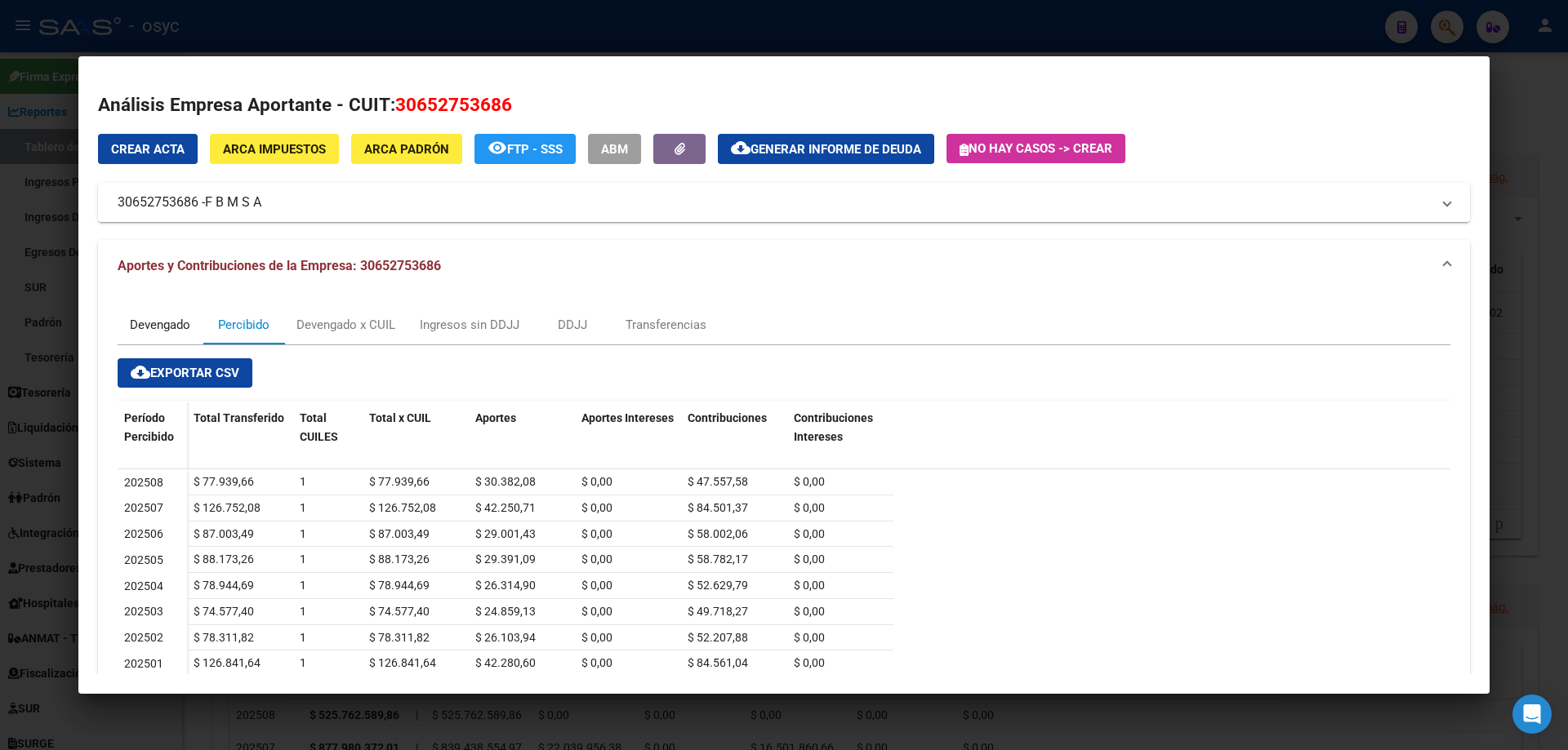
click at [198, 330] on div "Devengado" at bounding box center [160, 325] width 85 height 39
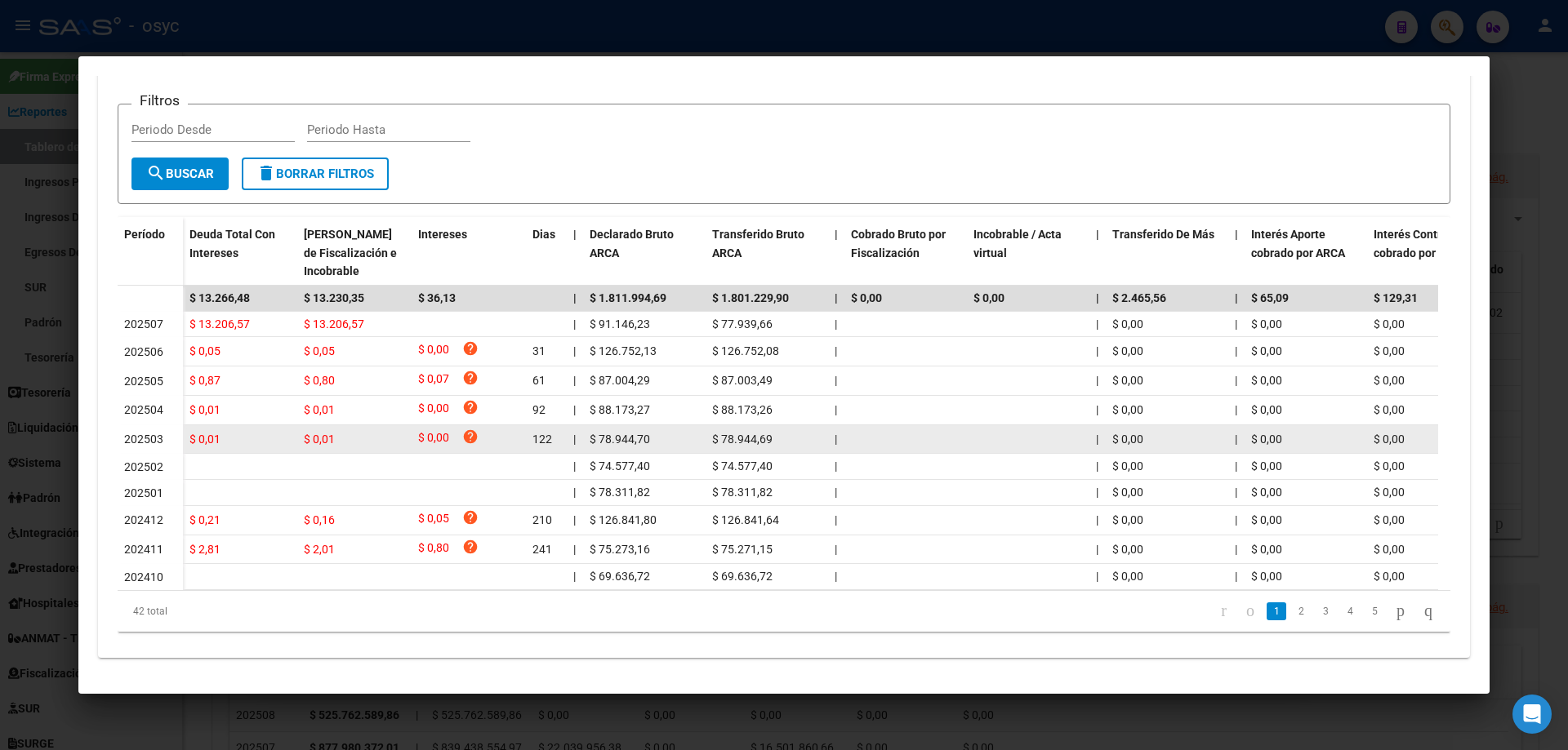
scroll to position [163, 0]
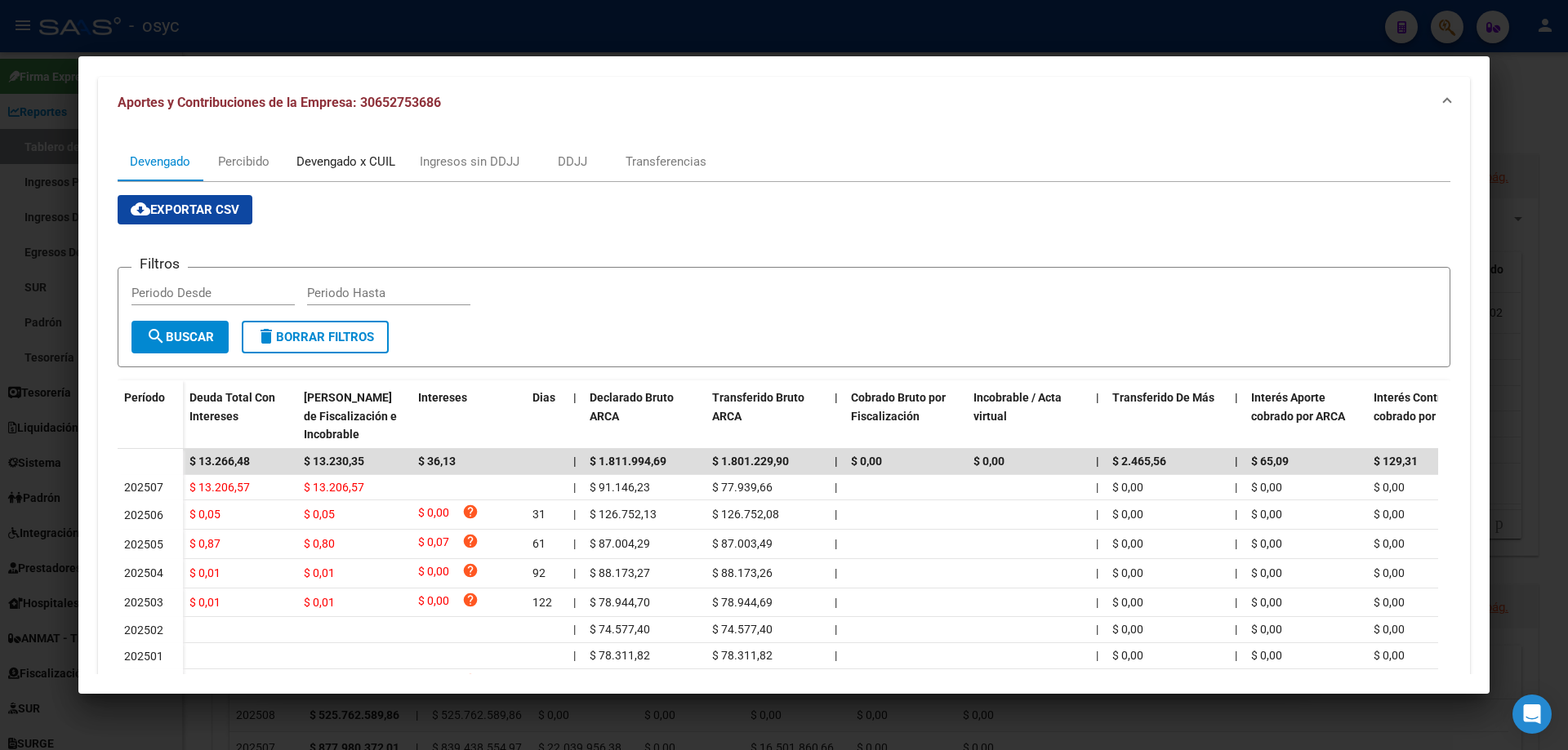
click at [368, 169] on div "Devengado x CUIL" at bounding box center [346, 161] width 99 height 18
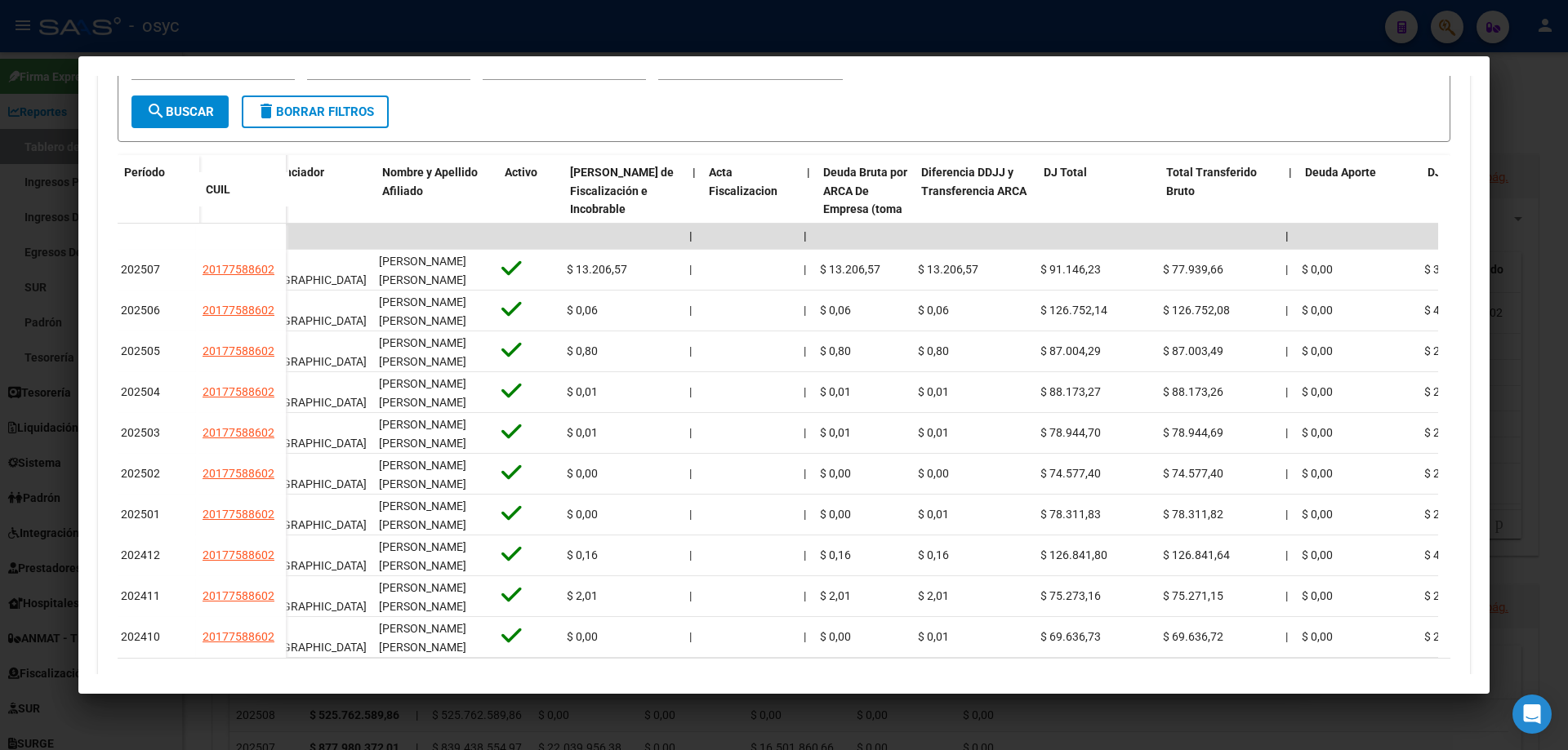
scroll to position [0, 0]
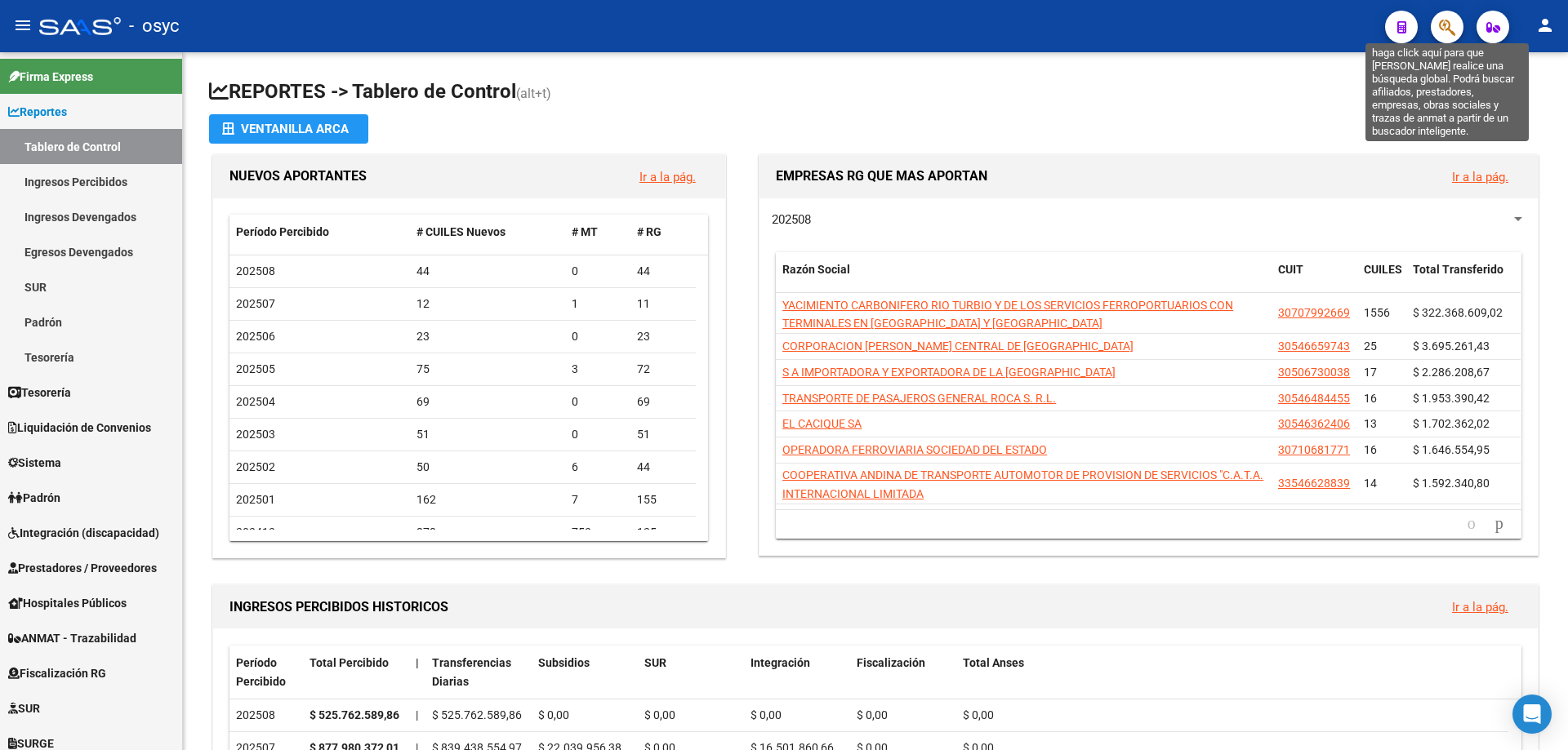
click at [1450, 24] on icon "button" at bounding box center [1448, 27] width 16 height 19
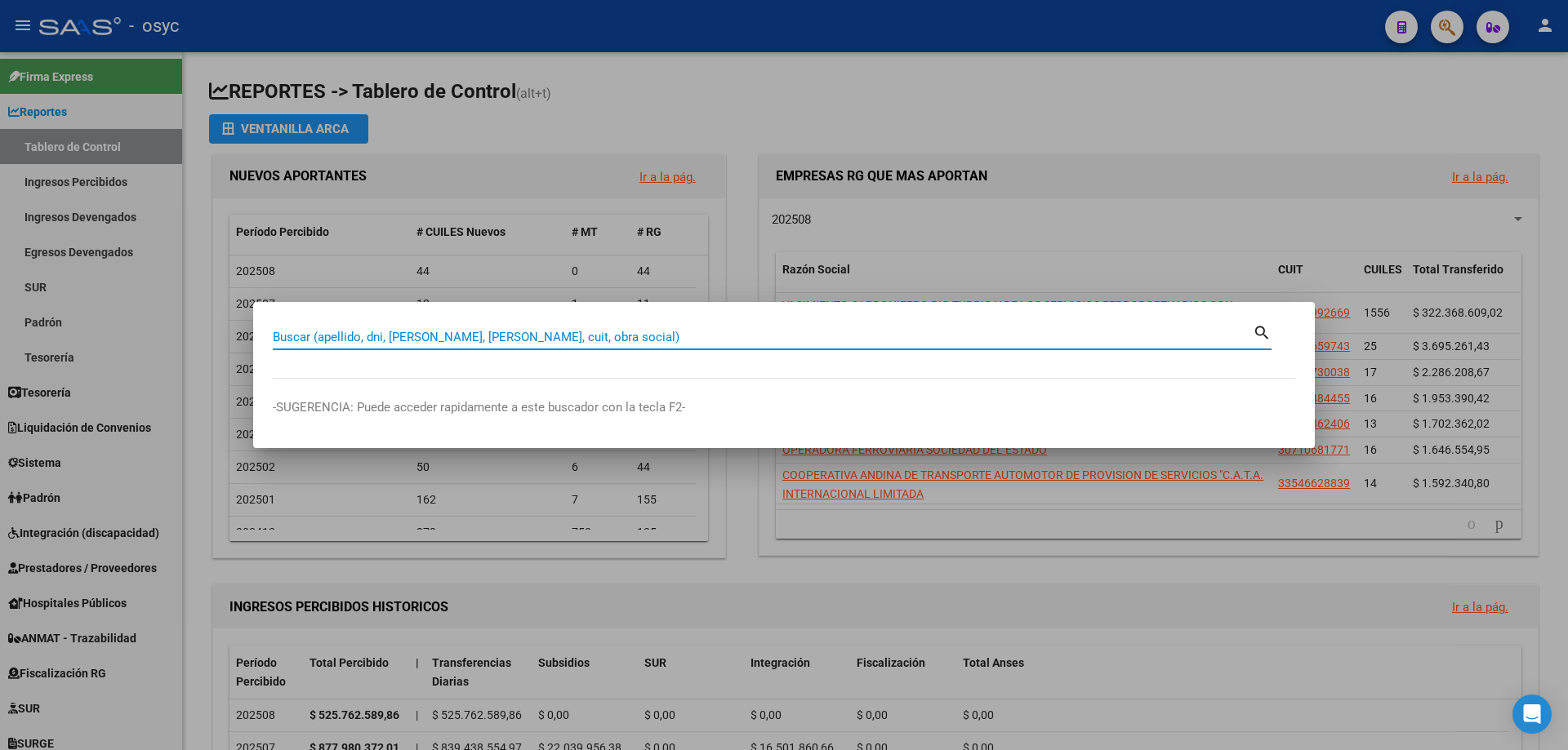
click at [696, 338] on input "Buscar (apellido, dni, [PERSON_NAME], [PERSON_NAME], cuit, obra social)" at bounding box center [763, 337] width 980 height 14
type input "29846370"
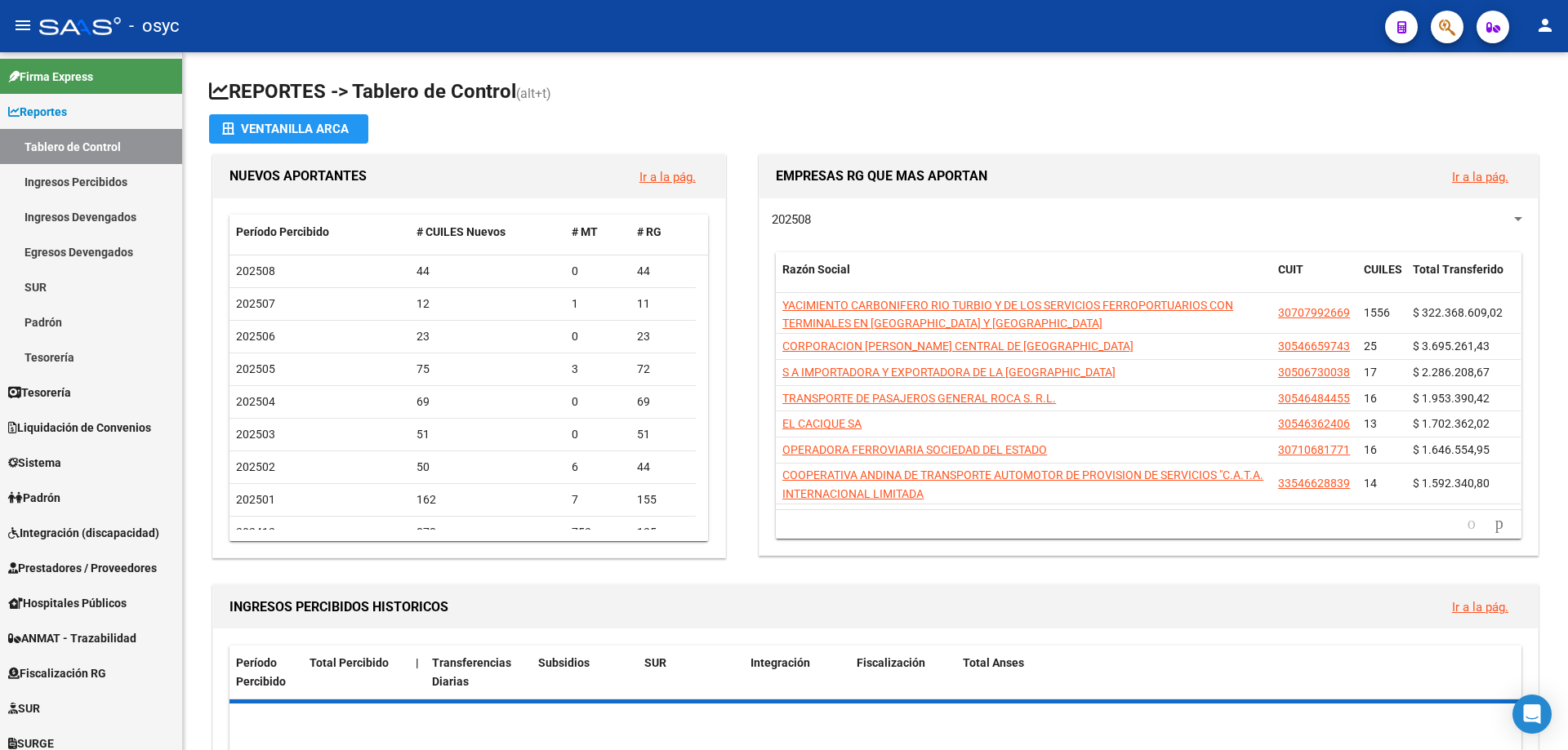
click at [1441, 33] on icon "button" at bounding box center [1448, 27] width 16 height 19
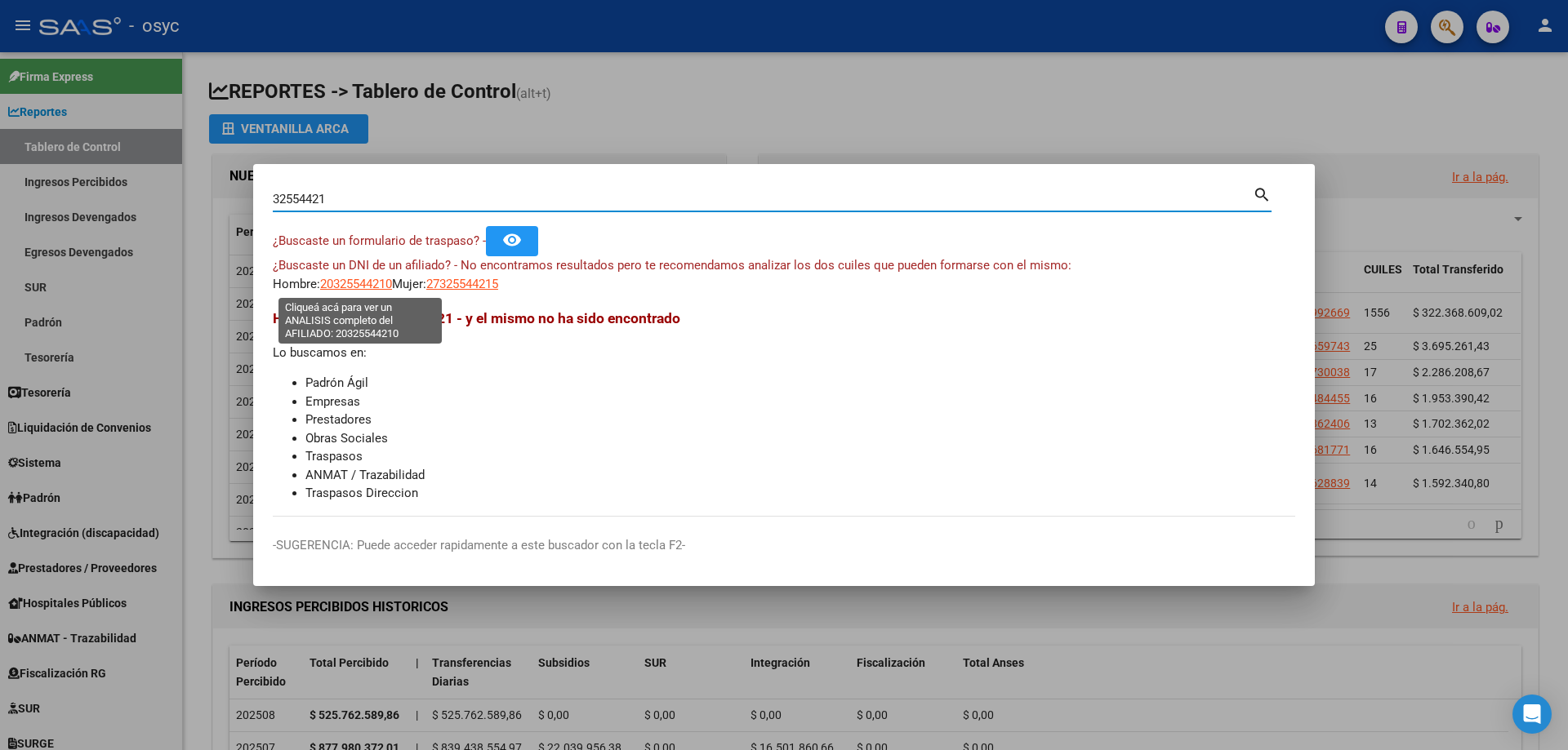
click at [388, 280] on span "20325544210" at bounding box center [356, 284] width 72 height 14
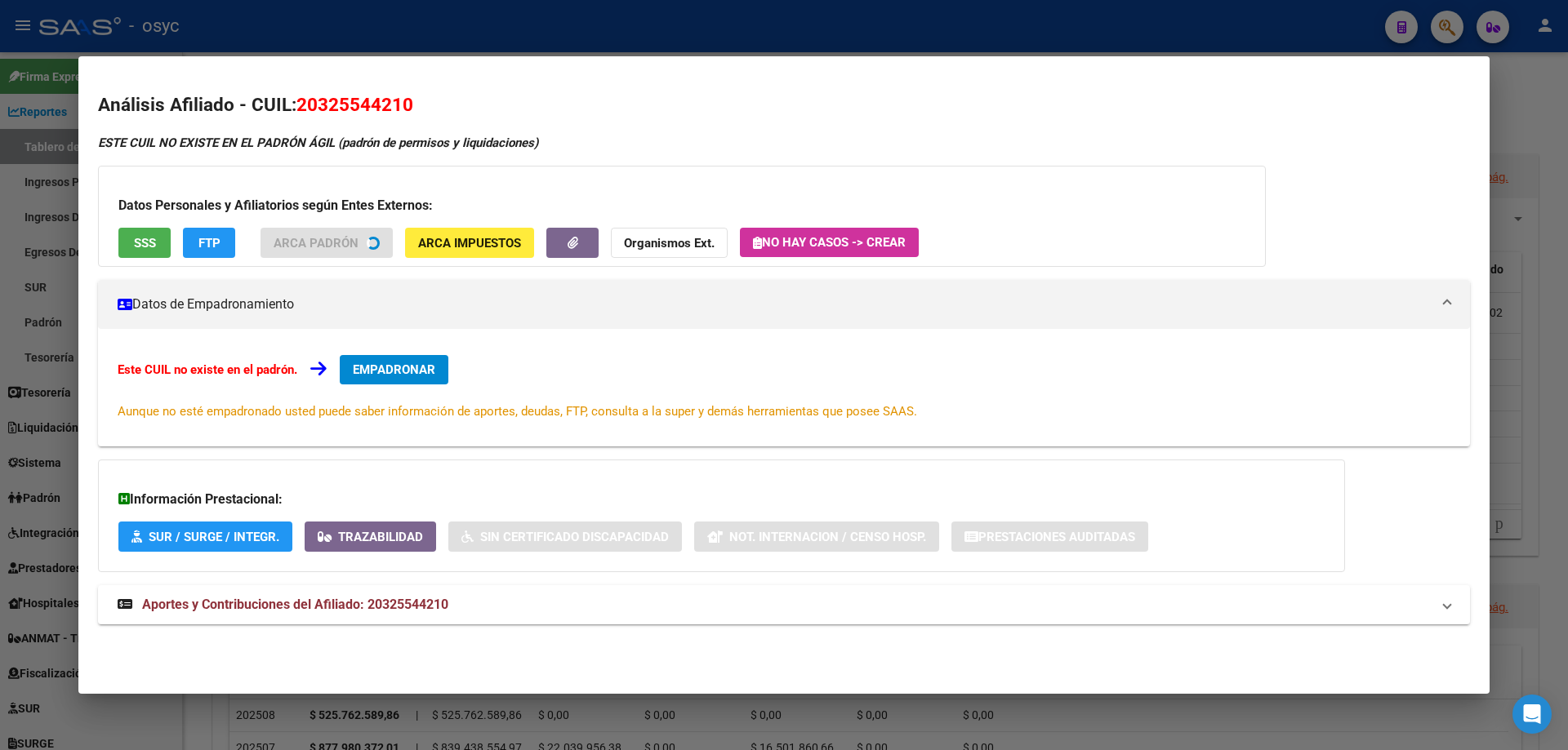
drag, startPoint x: 407, startPoint y: 100, endPoint x: 299, endPoint y: 103, distance: 108.0
click at [299, 103] on h2 "Análisis Afiliado - CUIL: 20325544210" at bounding box center [784, 105] width 1372 height 28
copy span "20325544210"
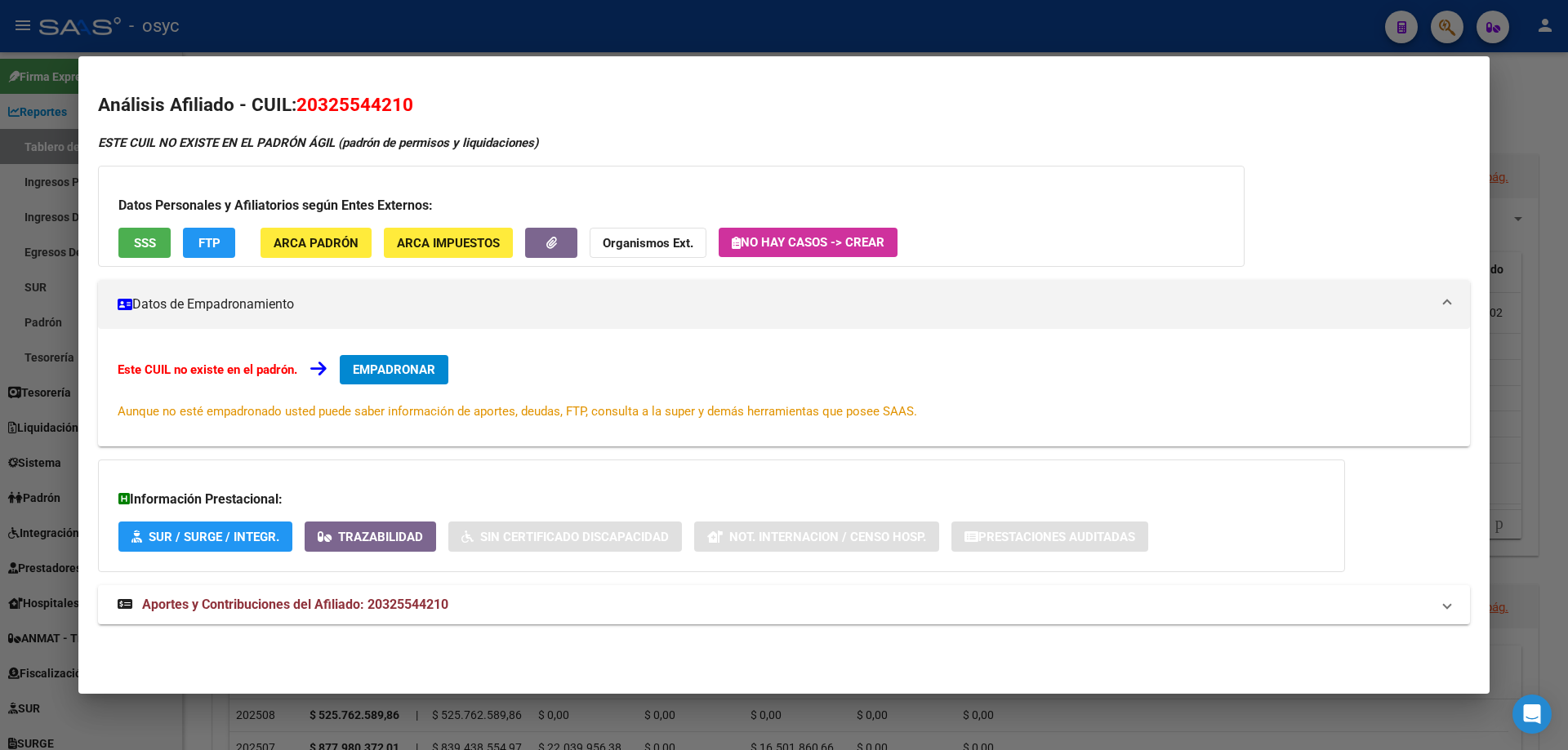
click at [426, 4] on div at bounding box center [784, 375] width 1568 height 750
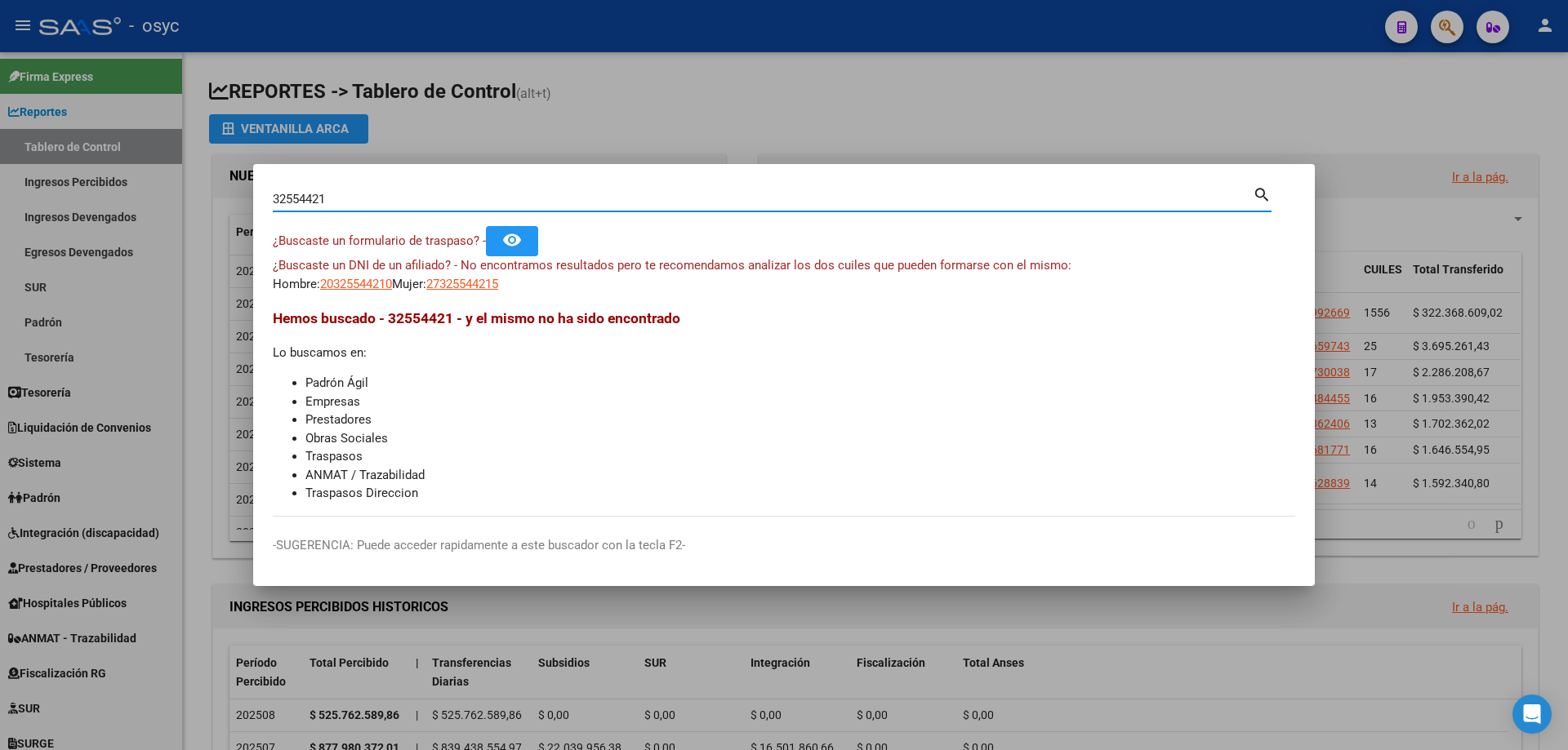
drag, startPoint x: 614, startPoint y: 205, endPoint x: 56, endPoint y: 13, distance: 590.1
click at [0, 151] on div "32554421 Buscar (apellido, dni, cuil, nro traspaso, cuit, obra social) search ¿…" at bounding box center [784, 375] width 1568 height 750
type input "32554421"
click at [486, 287] on span "27325544215" at bounding box center [462, 284] width 72 height 14
type textarea "27325544215"
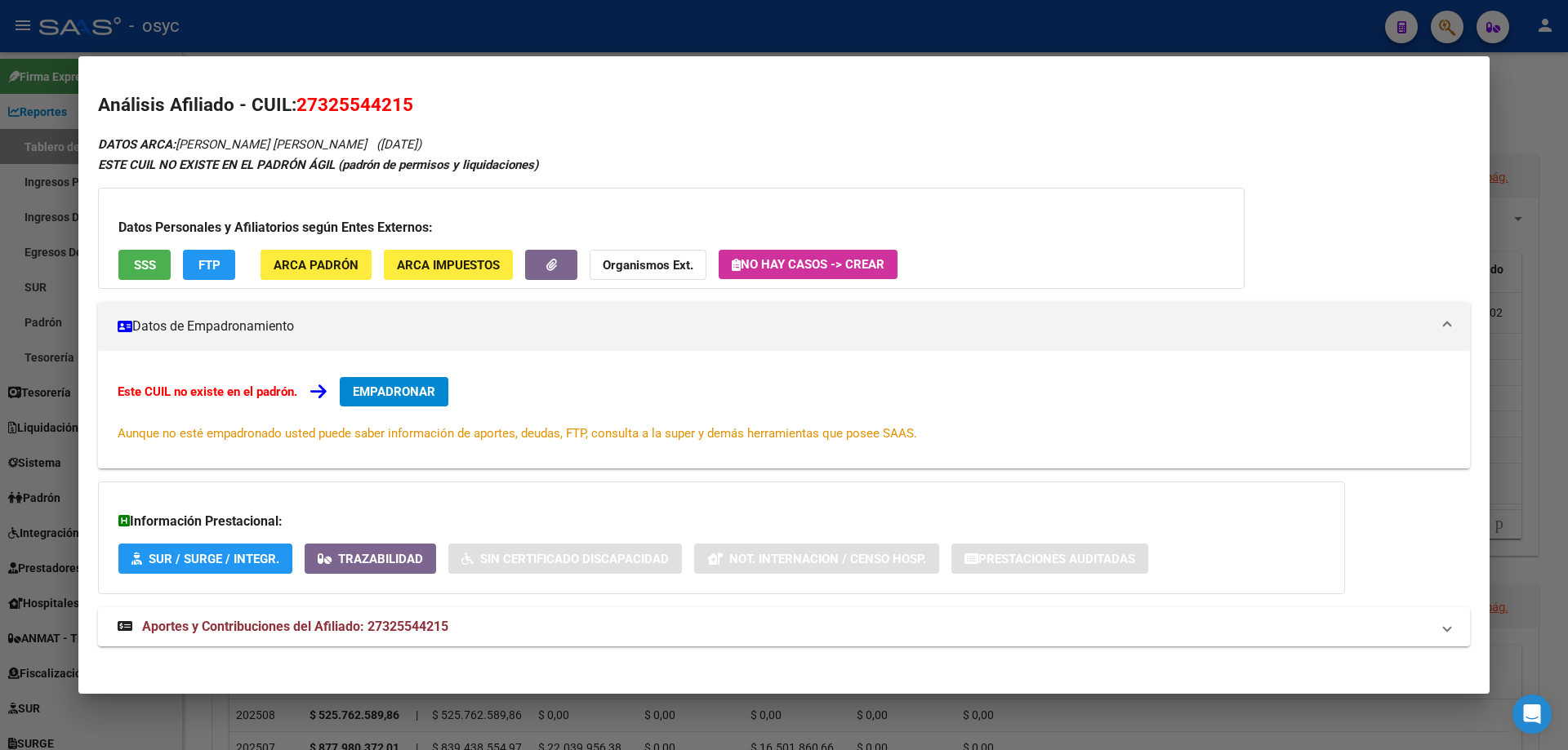
drag, startPoint x: 302, startPoint y: 110, endPoint x: 414, endPoint y: 118, distance: 112.3
click at [414, 118] on h2 "Análisis Afiliado - CUIL: 27325544215" at bounding box center [784, 105] width 1372 height 28
copy span "27325544215"
click at [1506, 64] on div at bounding box center [784, 375] width 1568 height 750
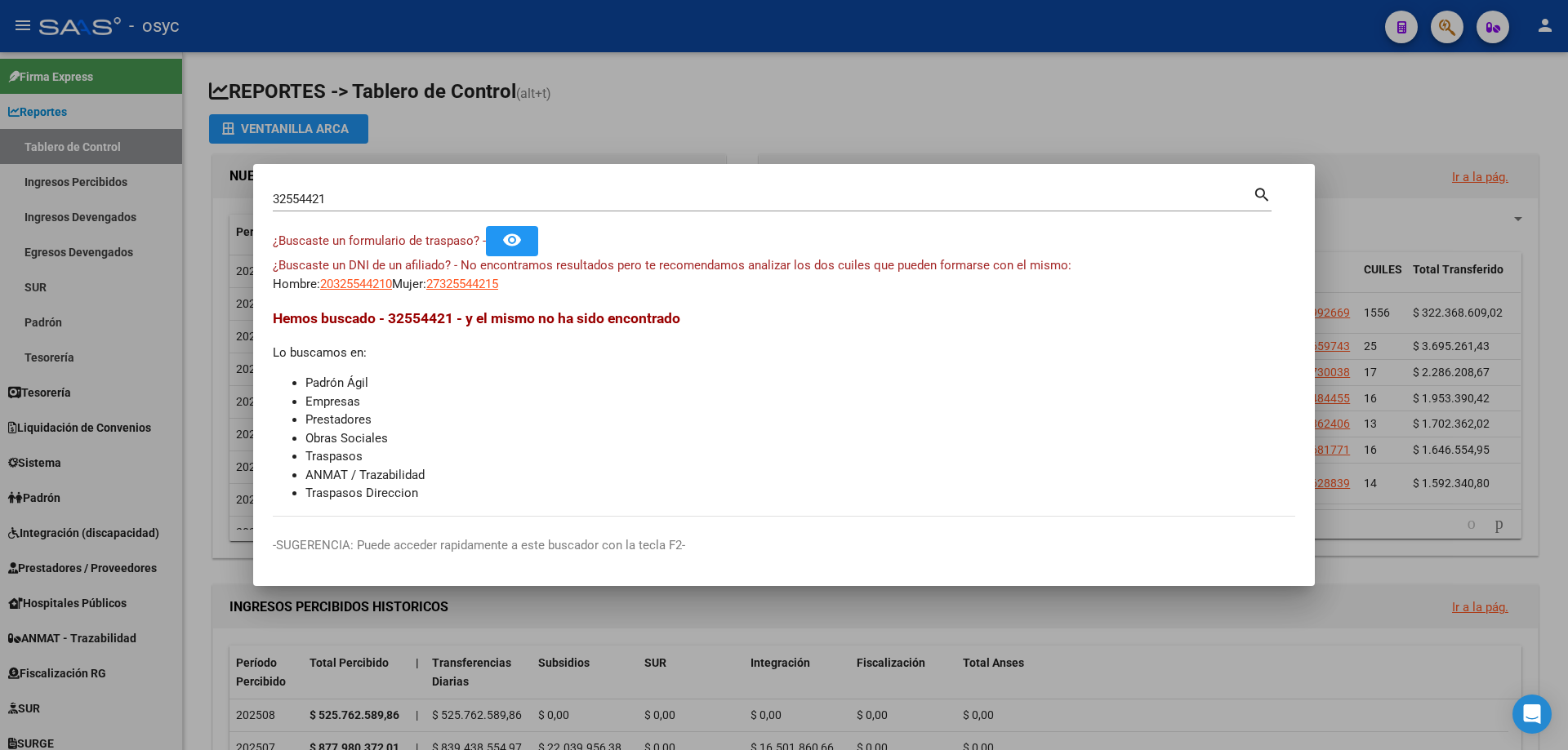
click at [1443, 29] on div at bounding box center [784, 375] width 1568 height 750
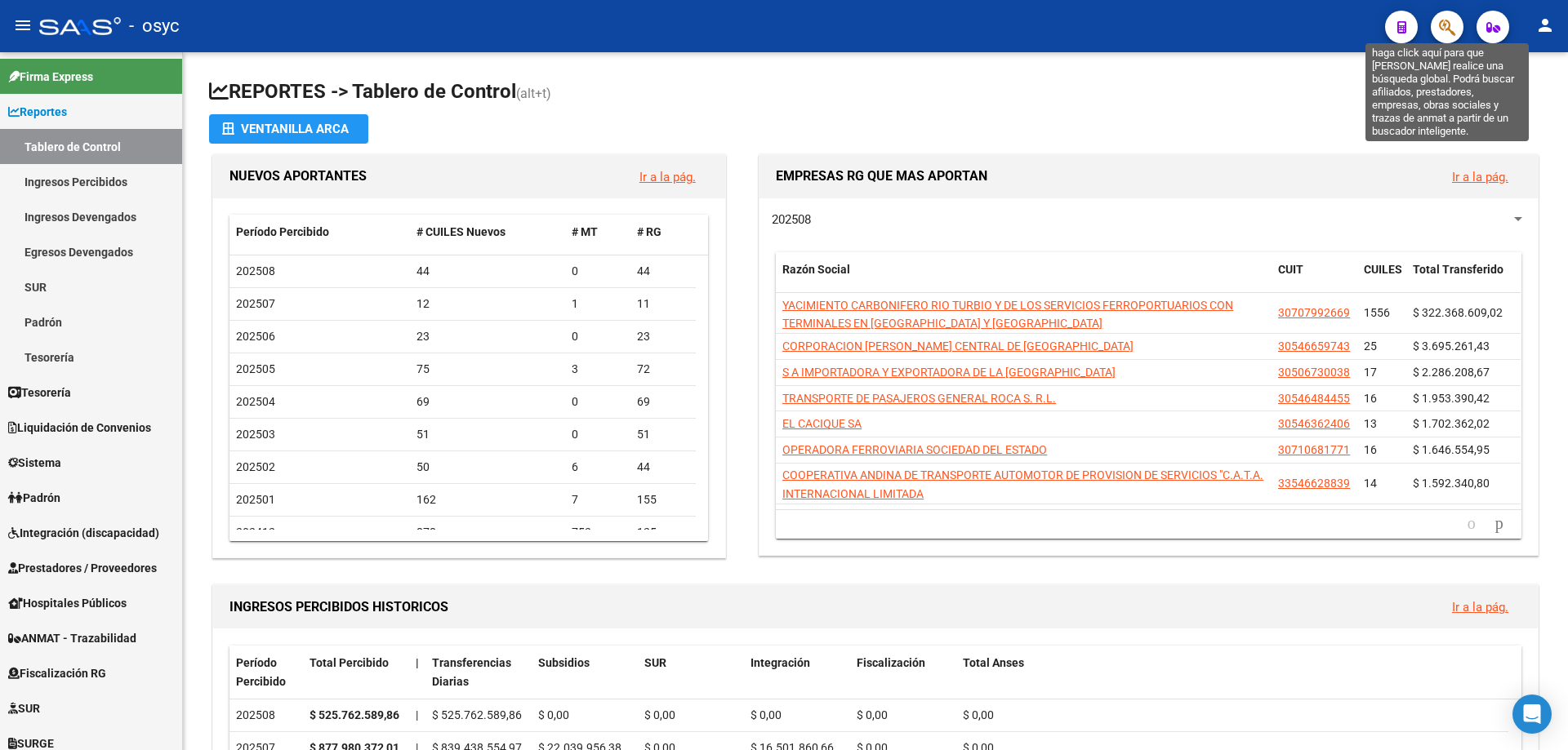
click at [1443, 29] on icon "button" at bounding box center [1448, 27] width 16 height 19
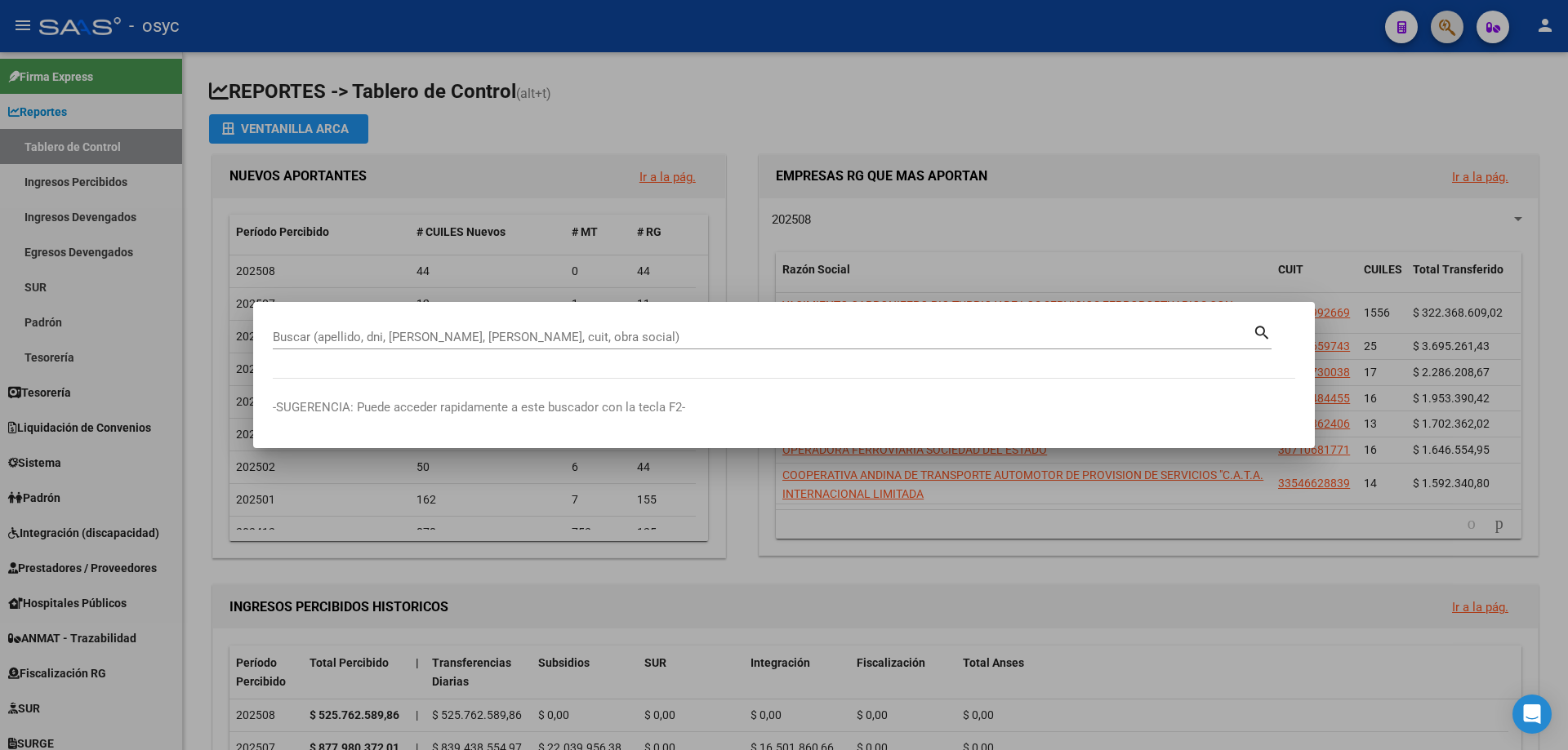
click at [1450, 29] on div at bounding box center [784, 375] width 1568 height 750
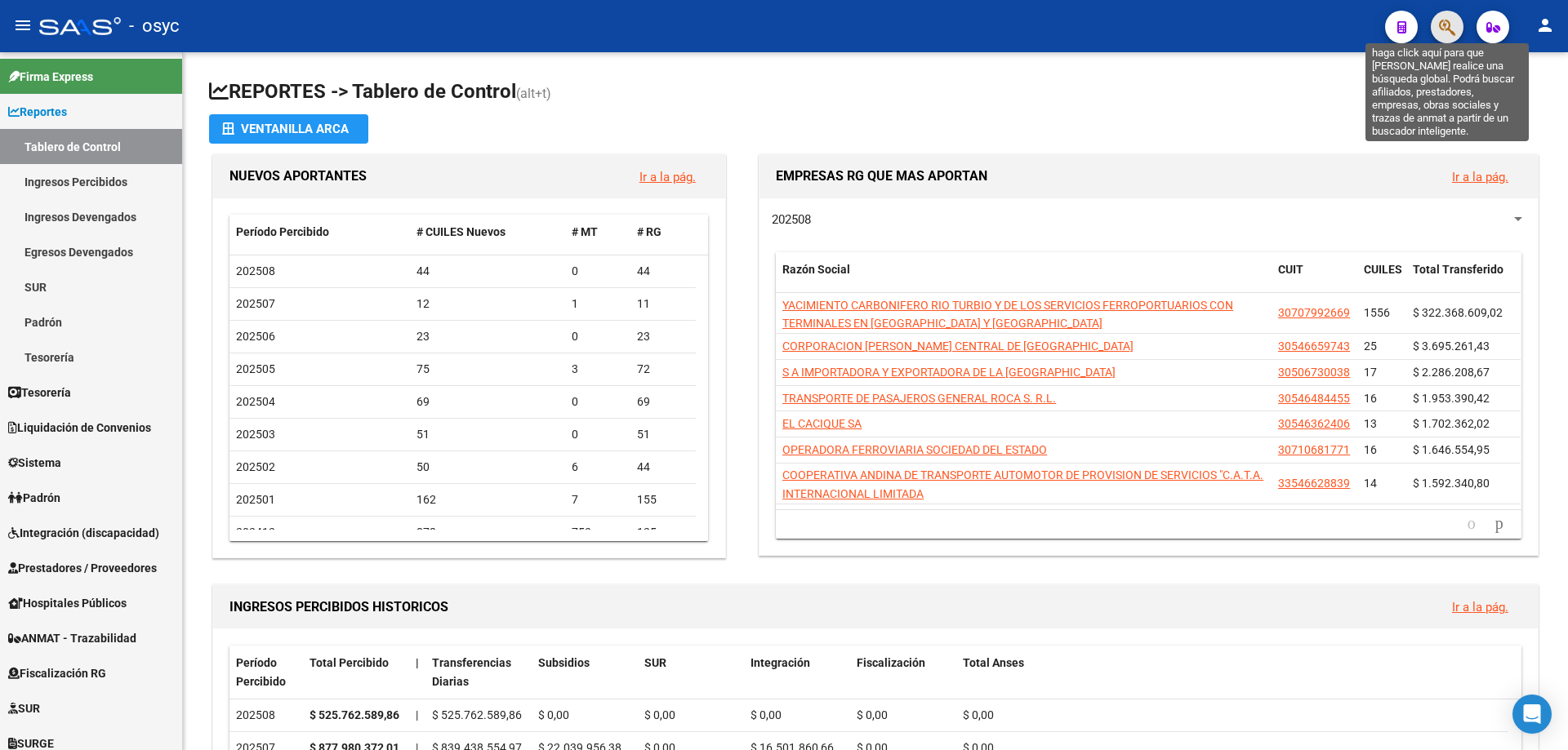
click at [1450, 29] on icon "button" at bounding box center [1448, 27] width 16 height 19
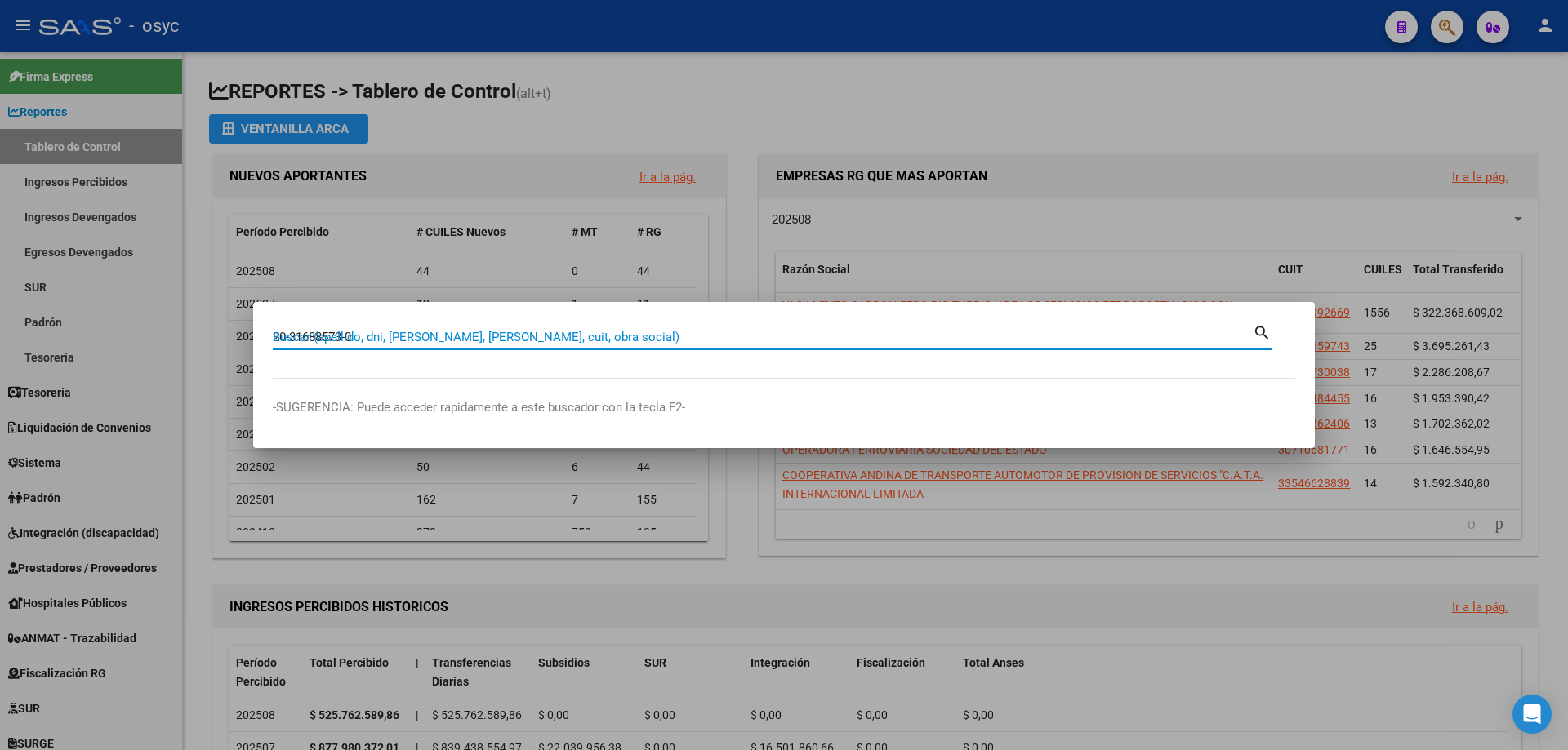
type input "20316885730"
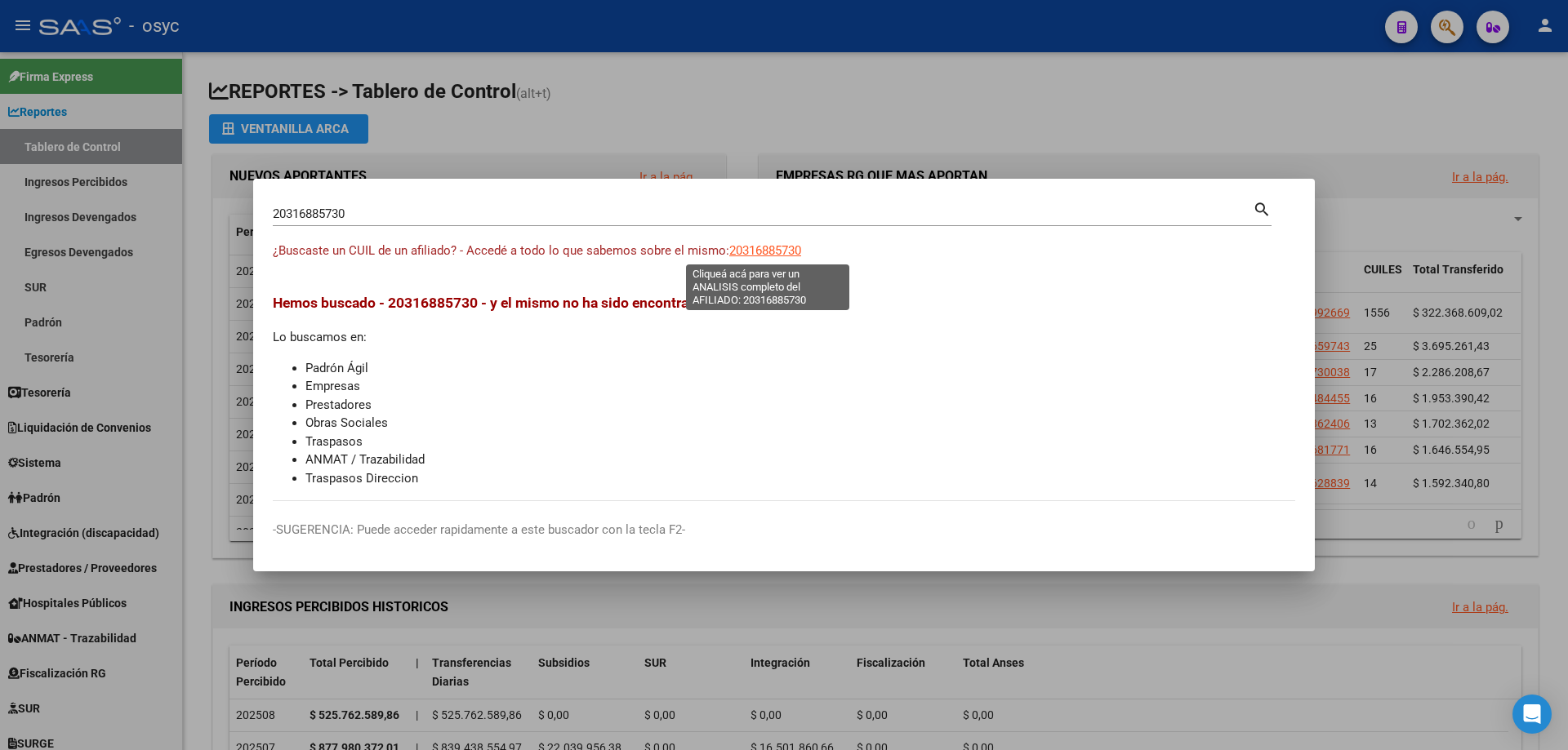
click at [784, 254] on span "20316885730" at bounding box center [766, 250] width 72 height 14
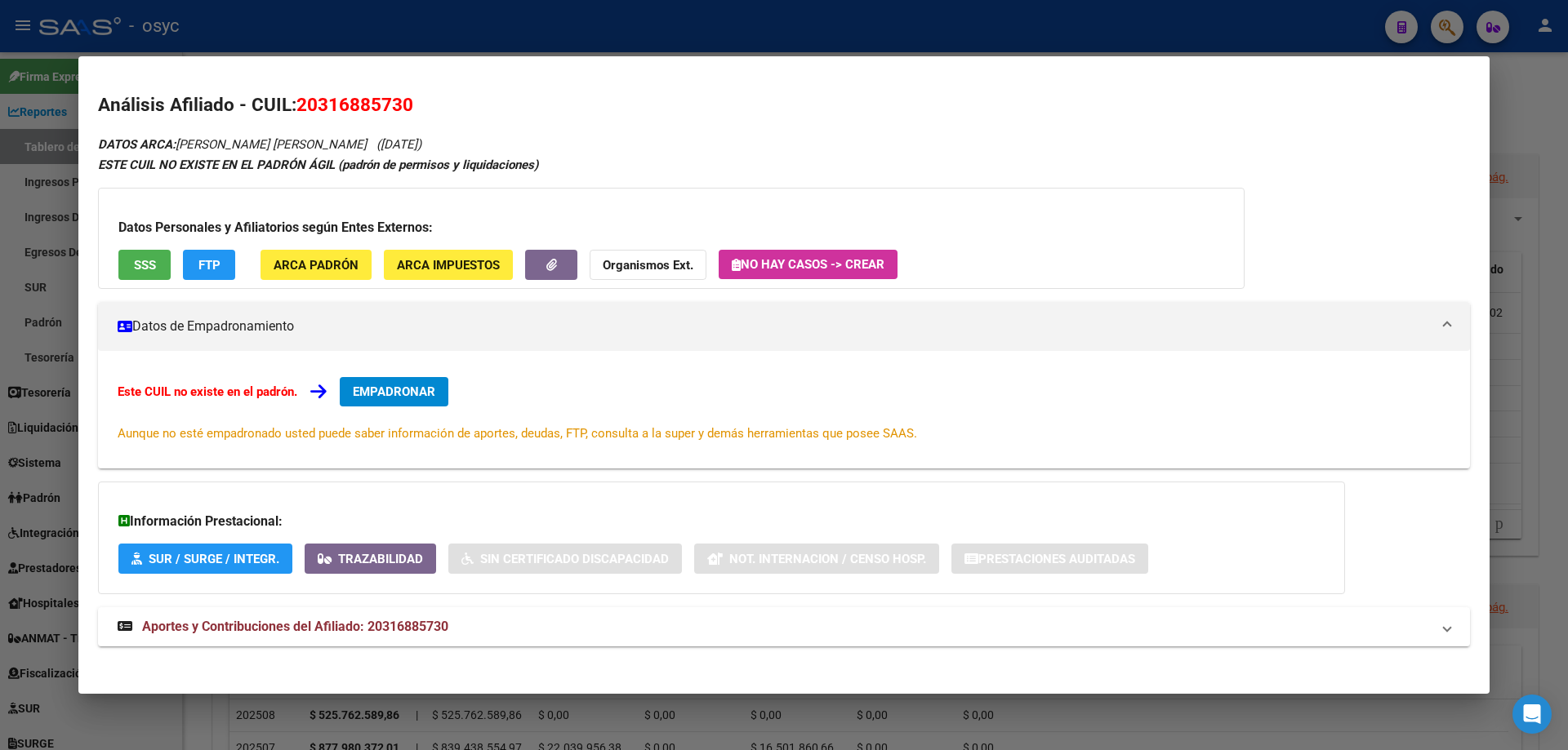
drag, startPoint x: 323, startPoint y: 100, endPoint x: 404, endPoint y: 107, distance: 81.3
click at [404, 107] on span "20316885730" at bounding box center [355, 105] width 117 height 22
copy span "31688573"
click at [608, 144] on div "DATOS ARCA: [PERSON_NAME] [PERSON_NAME] ([DATE]) ESTE CUIL NO EXISTE EN EL PADR…" at bounding box center [784, 399] width 1372 height 531
click at [222, 262] on button "FTP" at bounding box center [209, 266] width 52 height 31
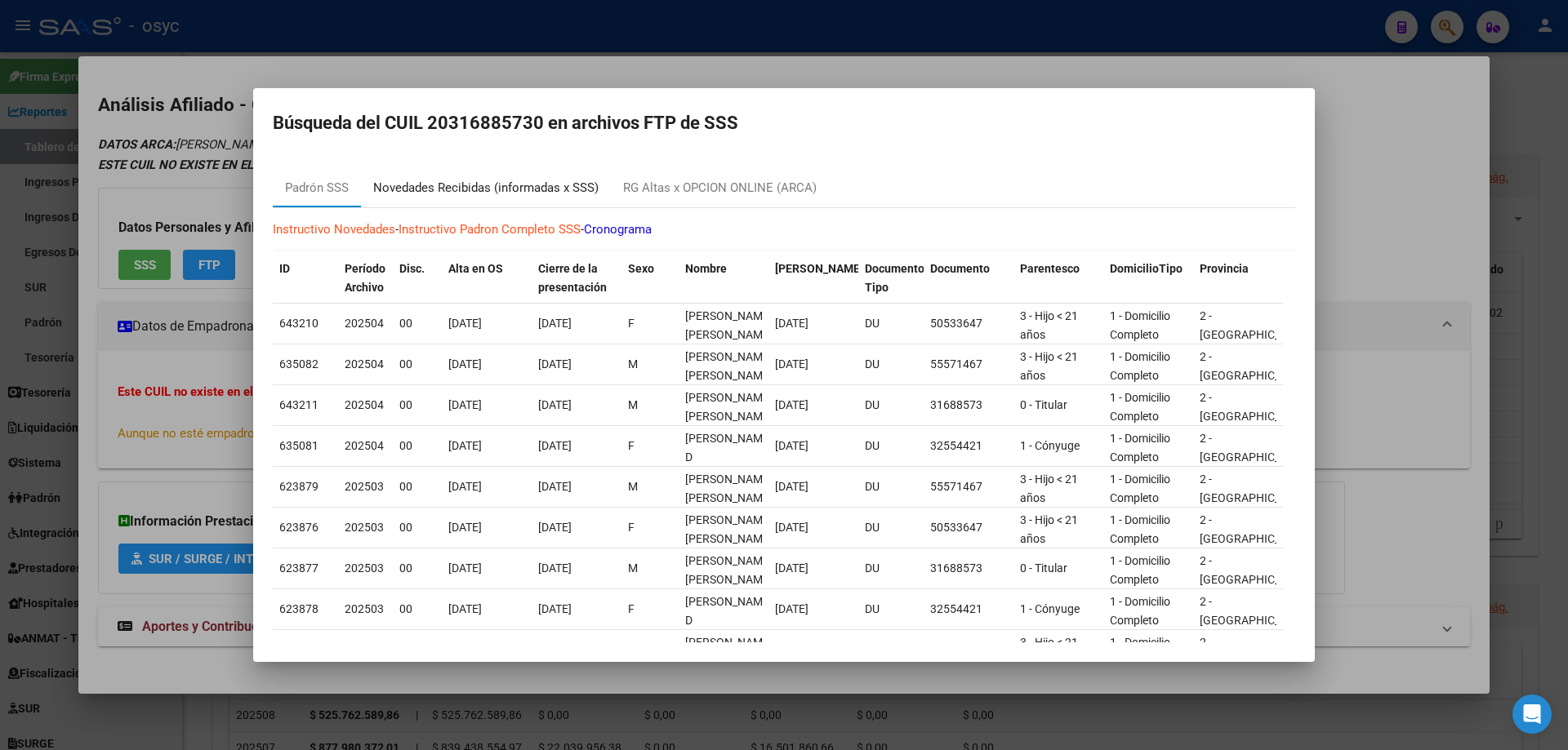
click at [501, 197] on div "Novedades Recibidas (informadas x SSS)" at bounding box center [486, 188] width 250 height 39
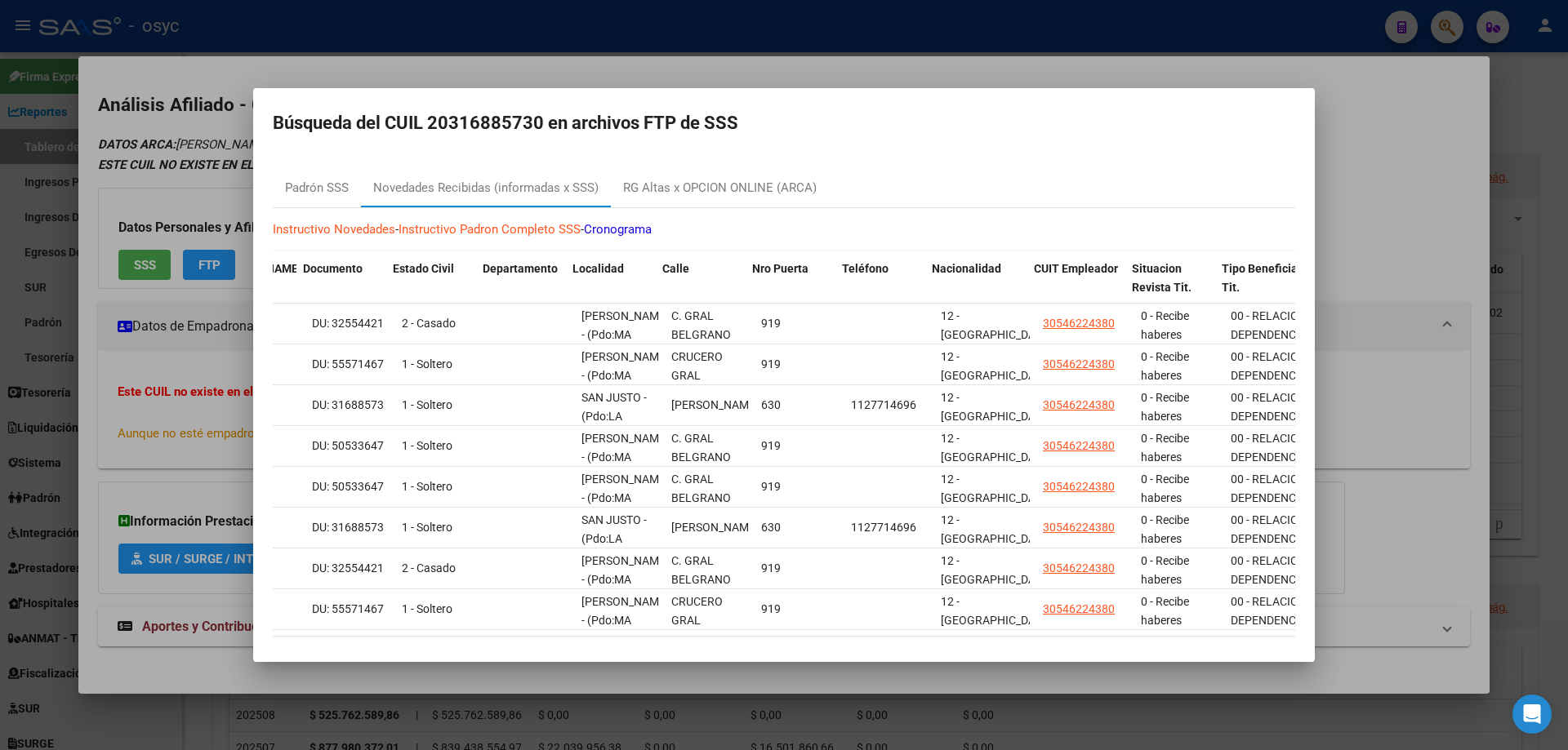
scroll to position [0, 1187]
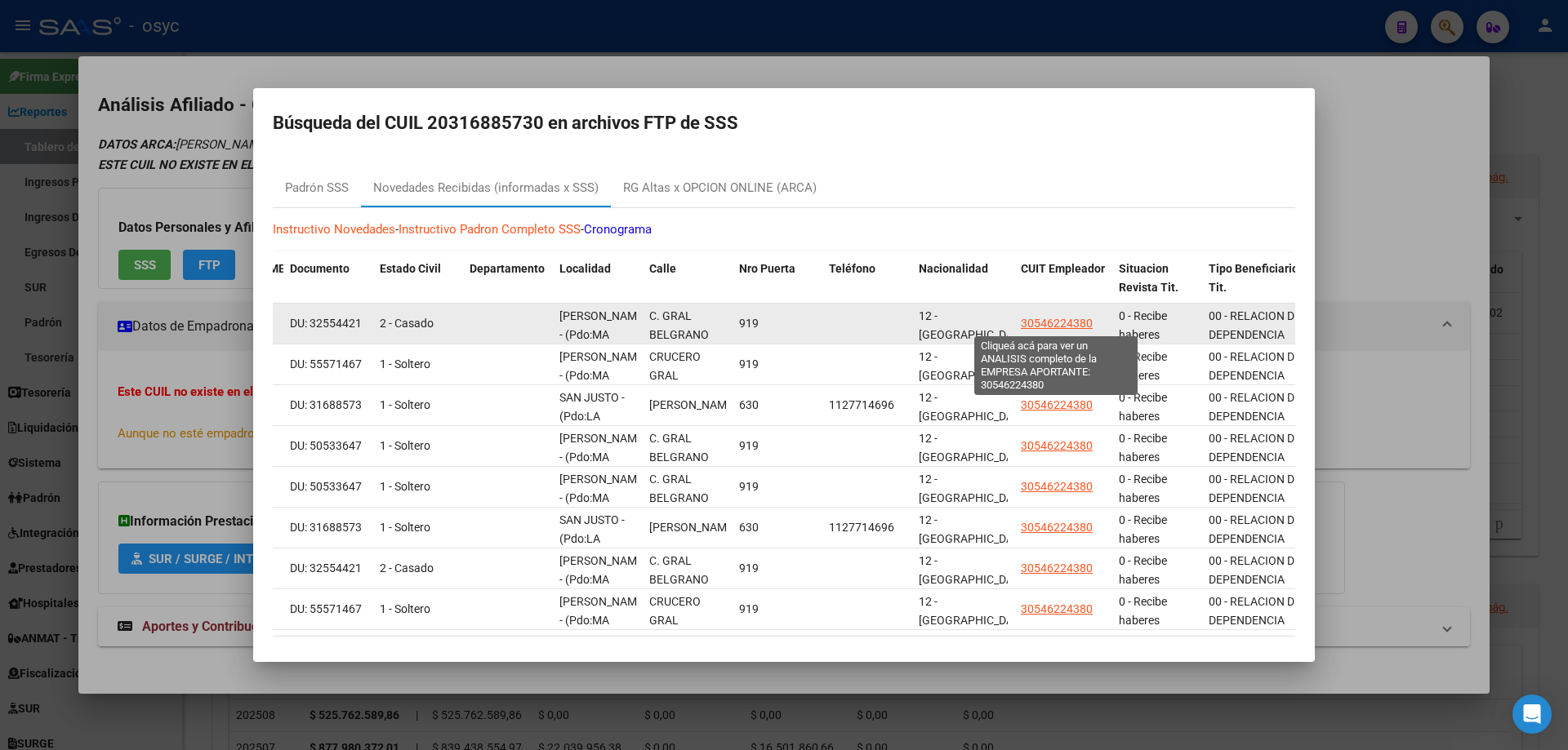
click at [1049, 317] on span "30546224380" at bounding box center [1057, 323] width 72 height 13
type textarea "30546224380"
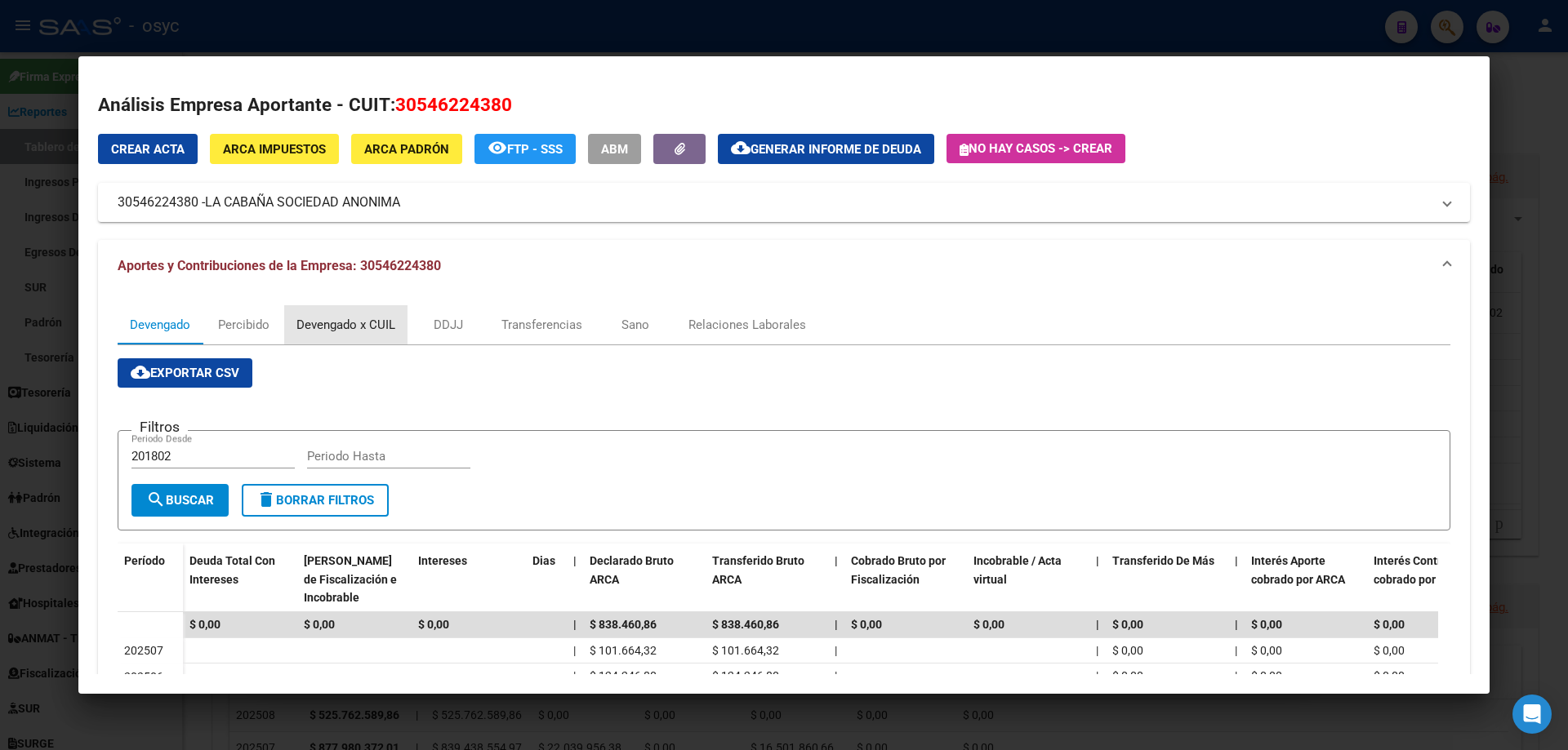
click at [344, 322] on div "Devengado x CUIL" at bounding box center [346, 325] width 99 height 18
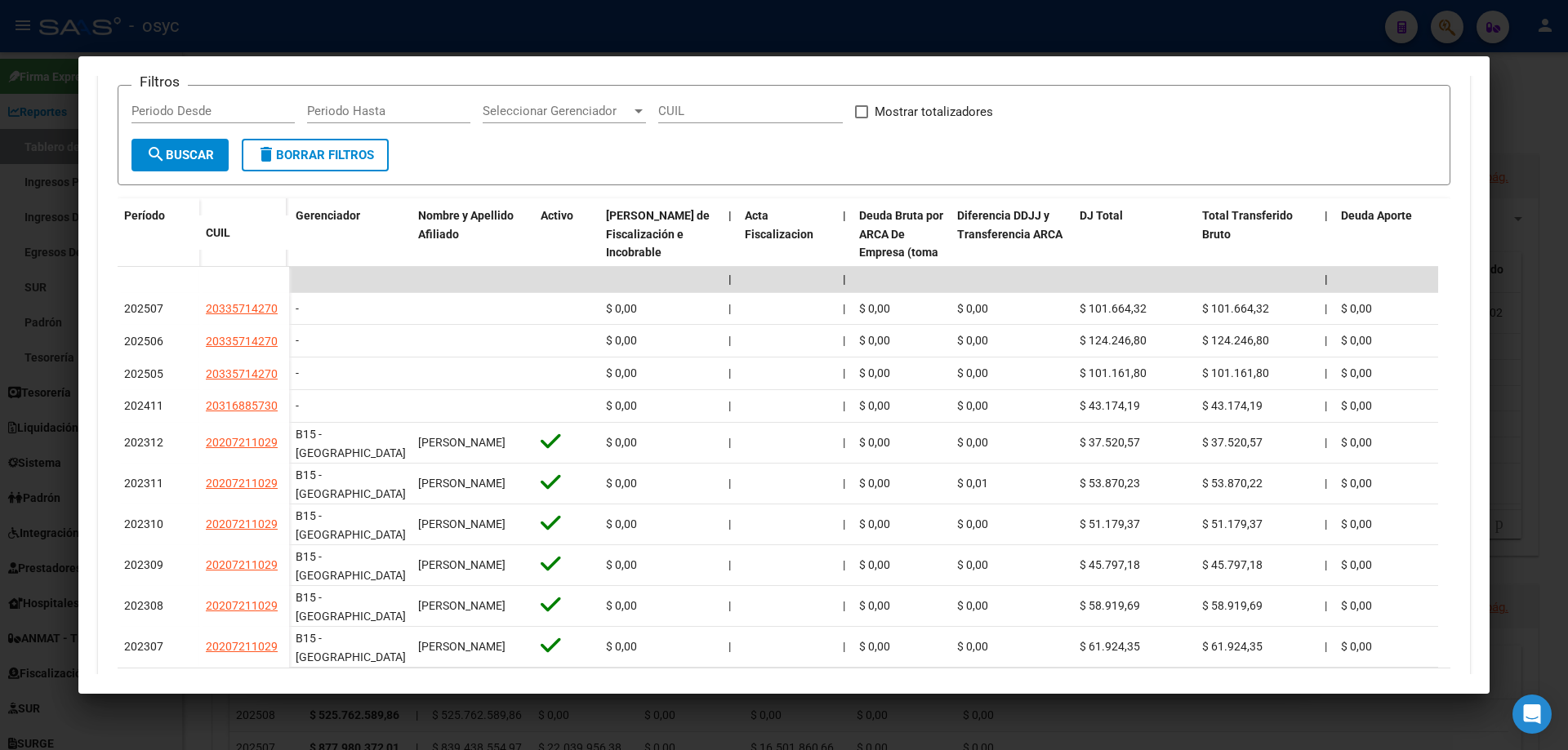
scroll to position [396, 0]
